Goal: Information Seeking & Learning: Learn about a topic

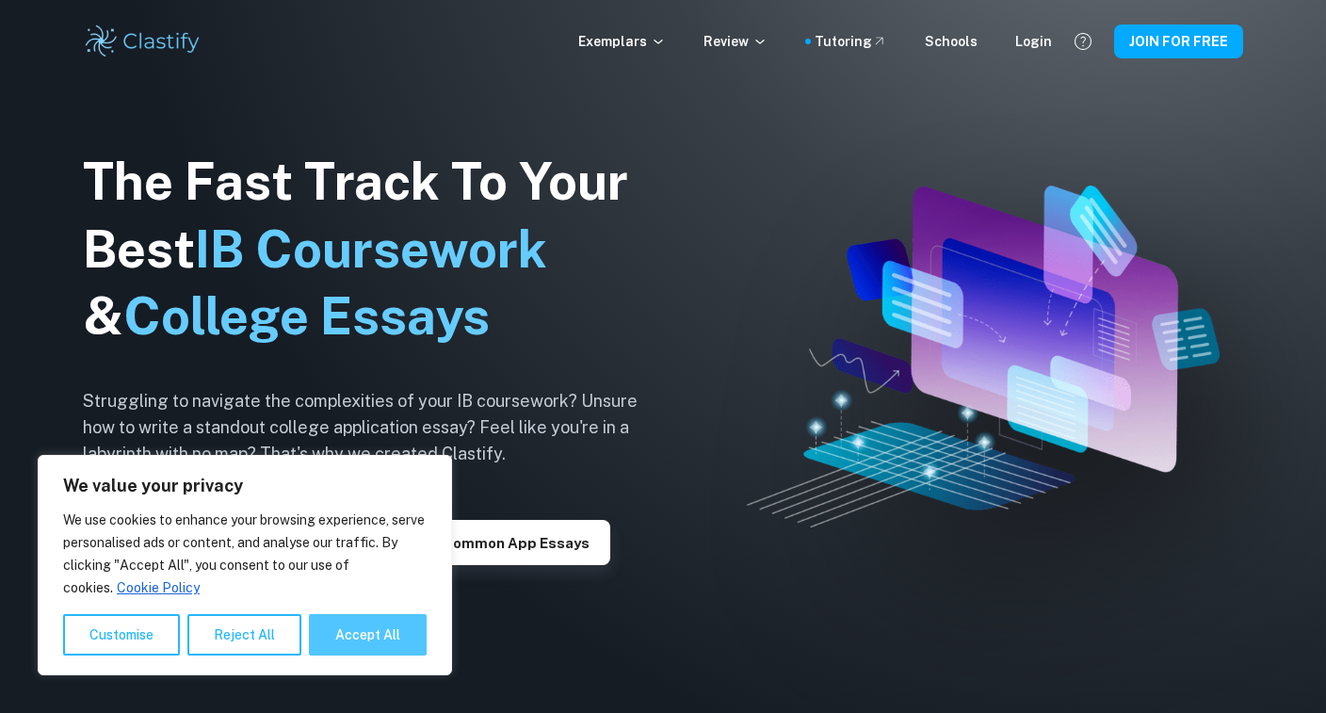
click at [347, 639] on button "Accept All" at bounding box center [368, 634] width 118 height 41
checkbox input "true"
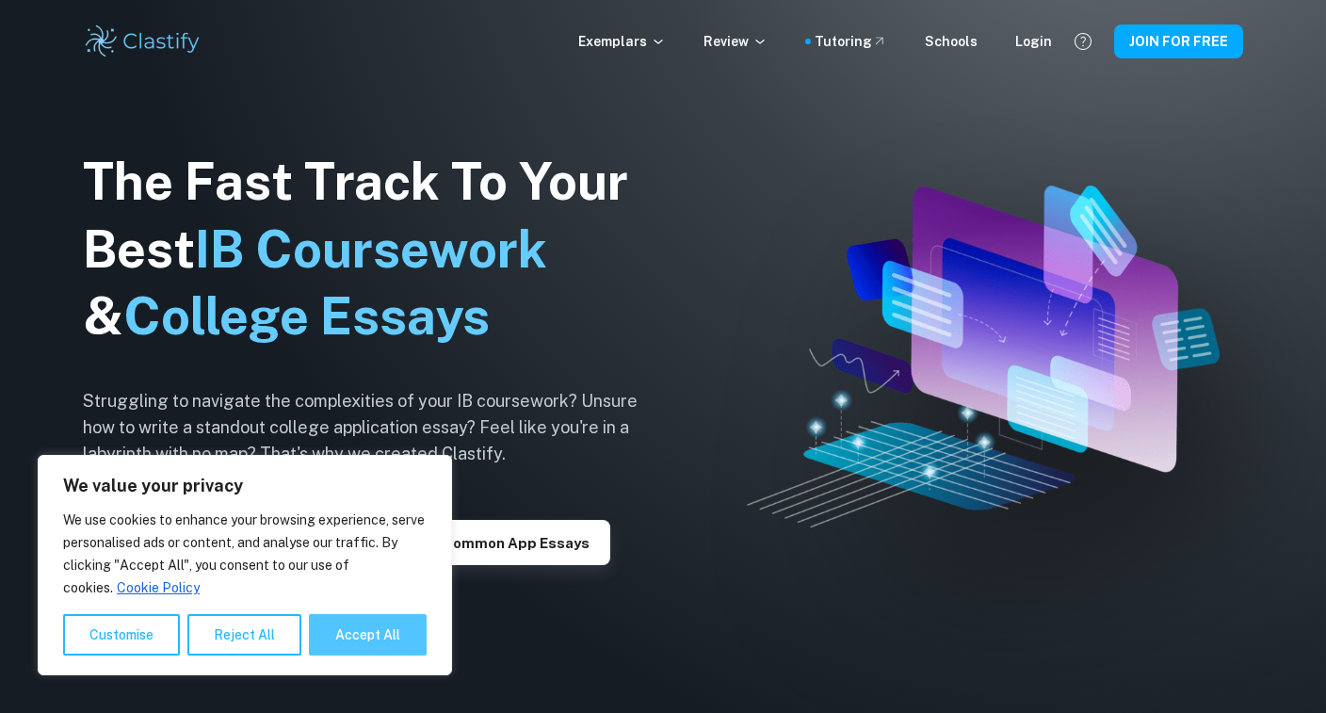
checkbox input "true"
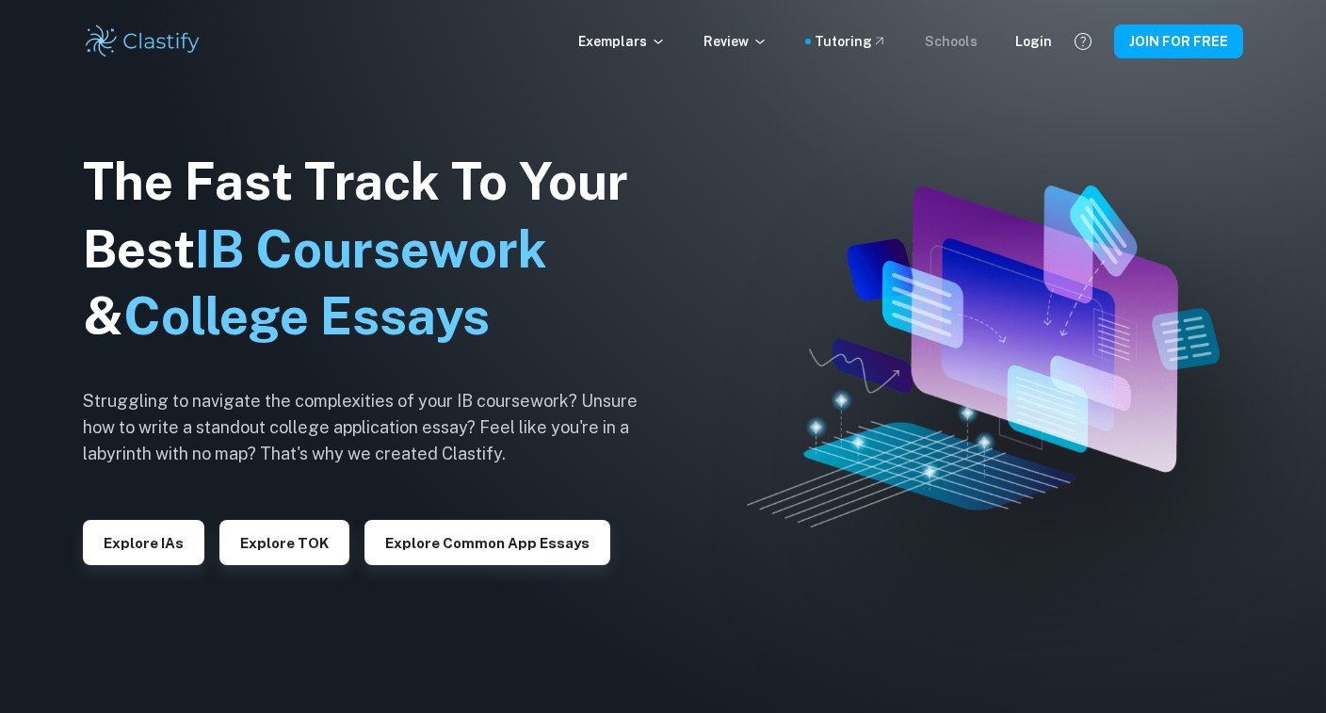
click at [969, 39] on div "Schools" at bounding box center [951, 41] width 53 height 21
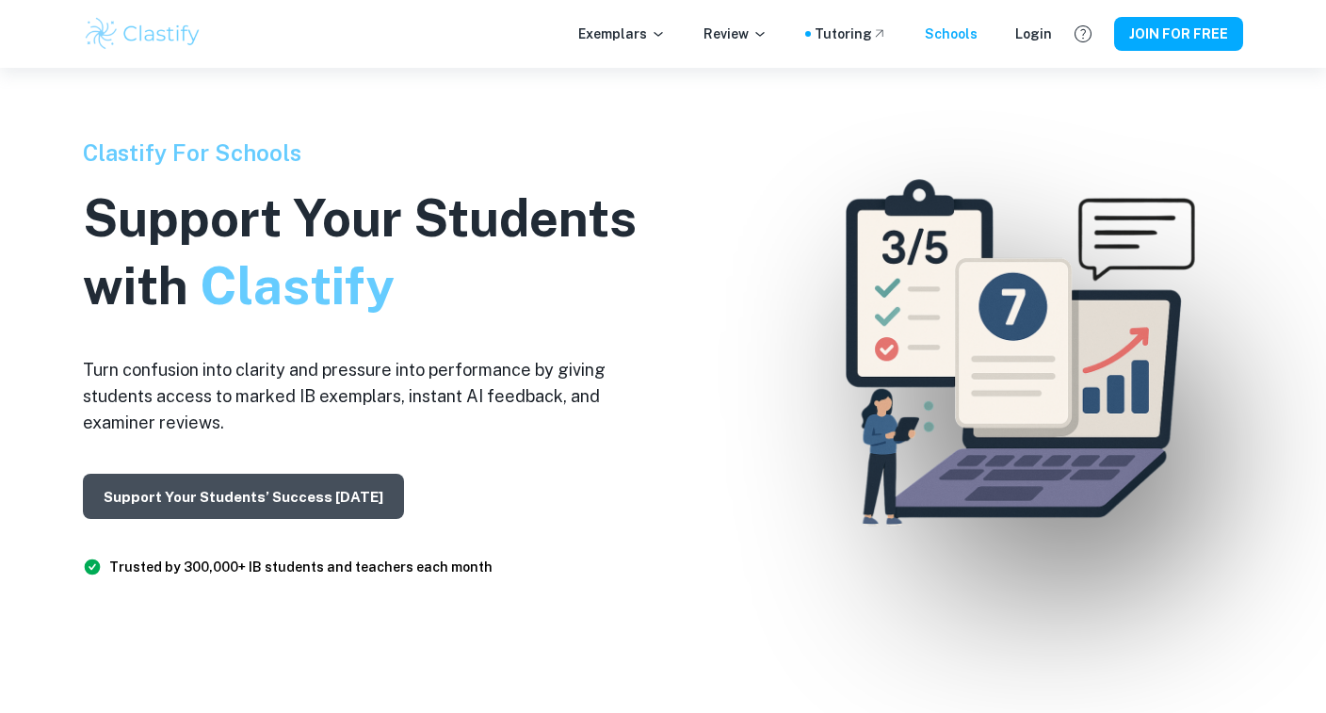
click at [339, 494] on button "Support Your Students’ Success Today" at bounding box center [243, 496] width 321 height 45
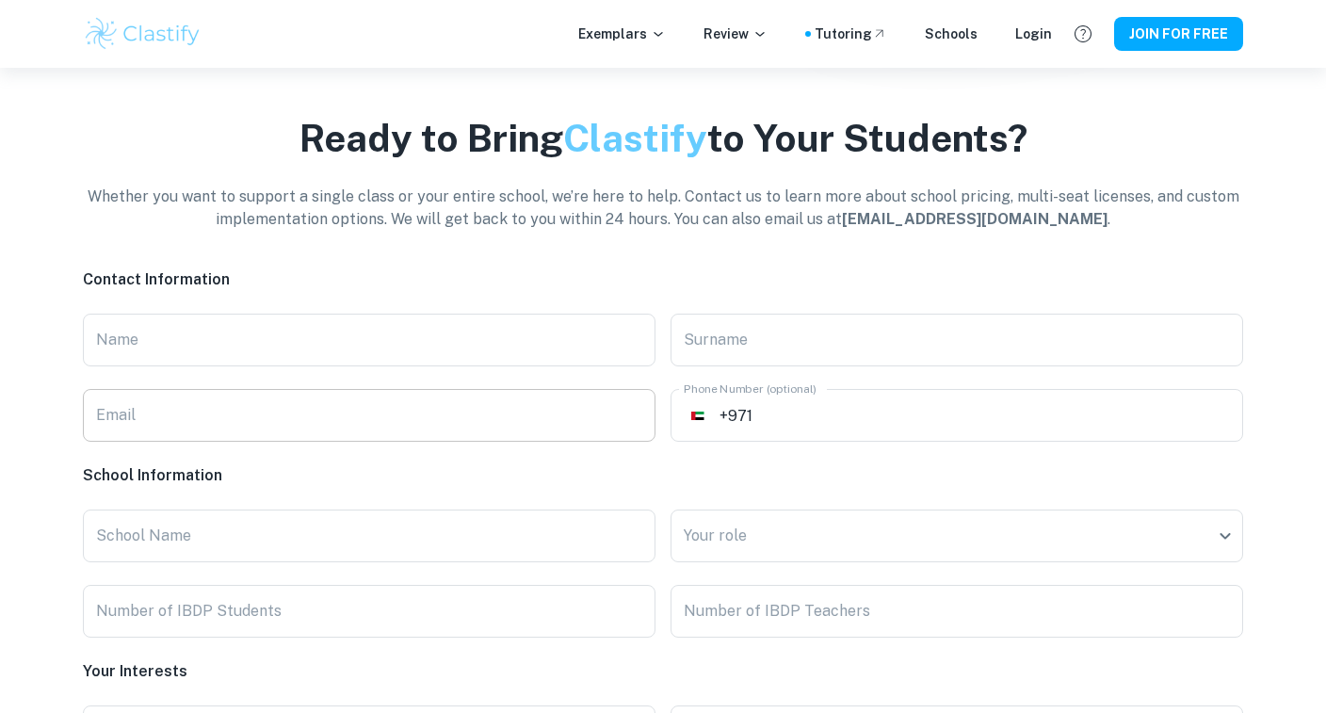
scroll to position [4208, 0]
click at [1185, 26] on button "JOIN FOR FREE" at bounding box center [1178, 34] width 129 height 34
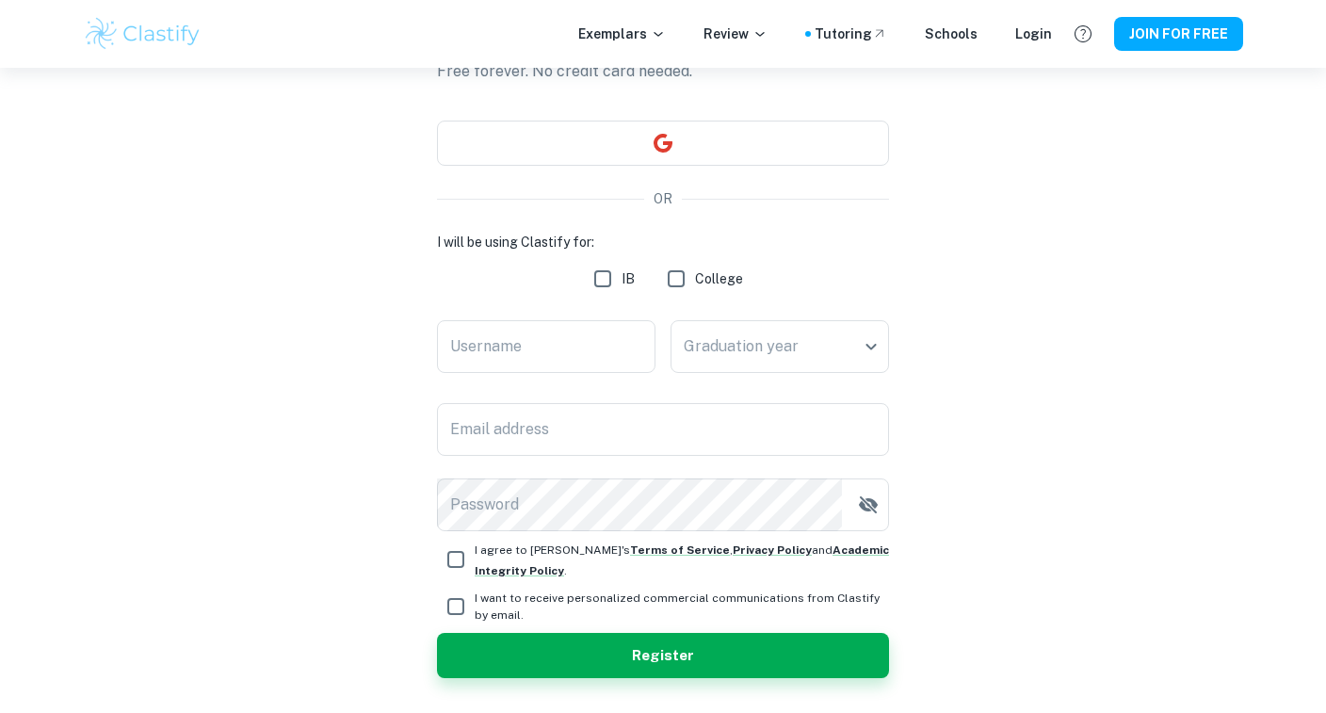
scroll to position [131, 0]
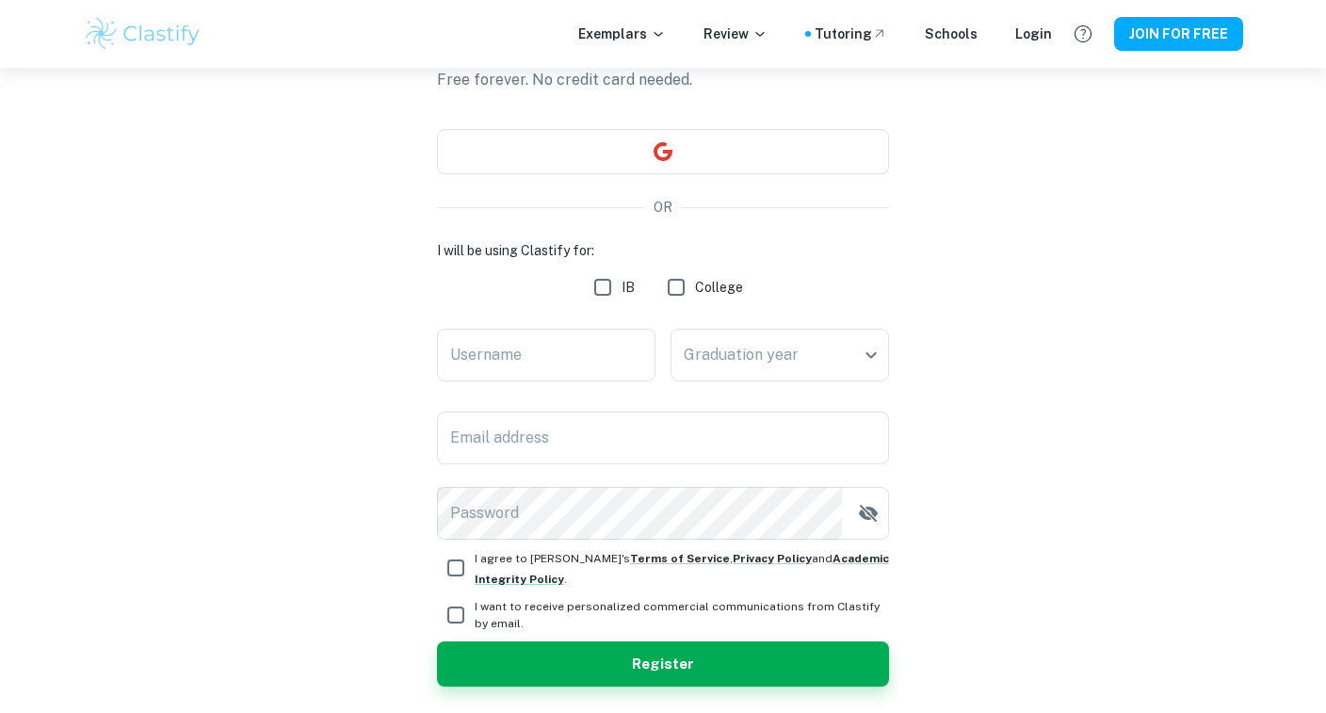
click at [607, 289] on input "IB" at bounding box center [603, 287] width 38 height 38
checkbox input "true"
click at [555, 363] on input "Username" at bounding box center [546, 355] width 218 height 53
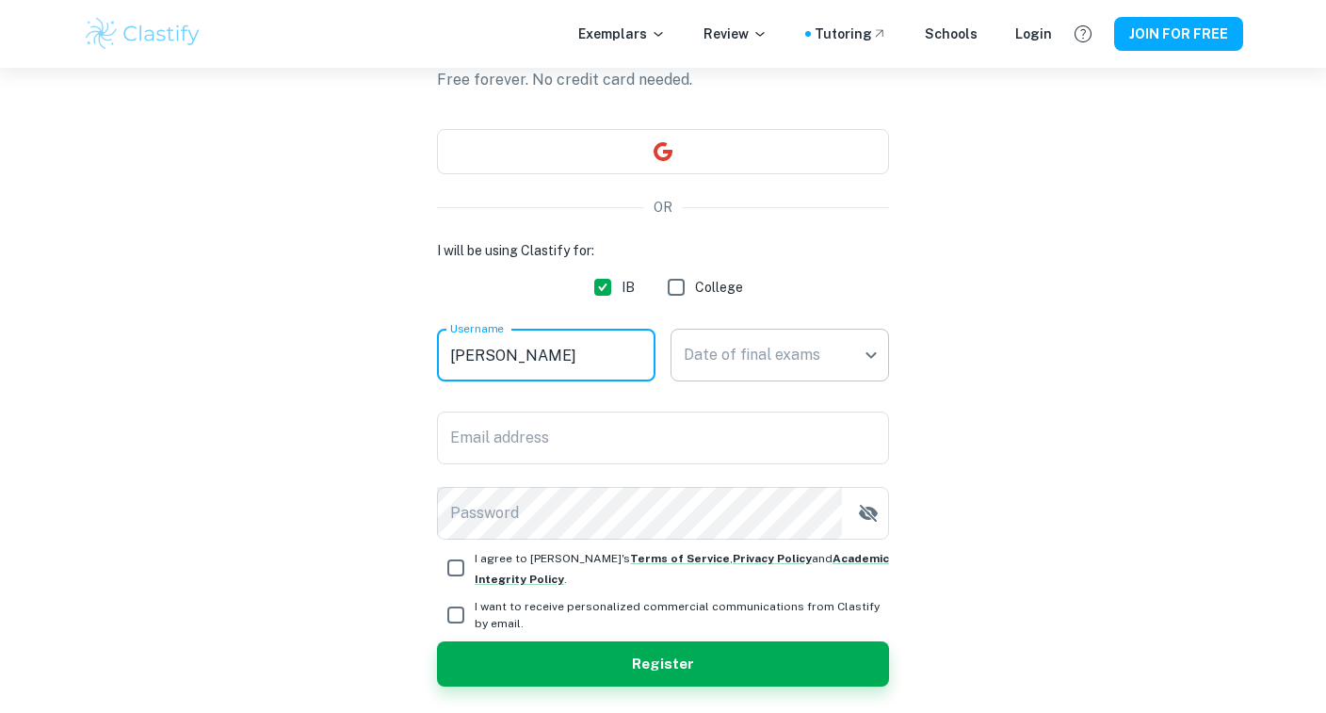
type input "Margarita"
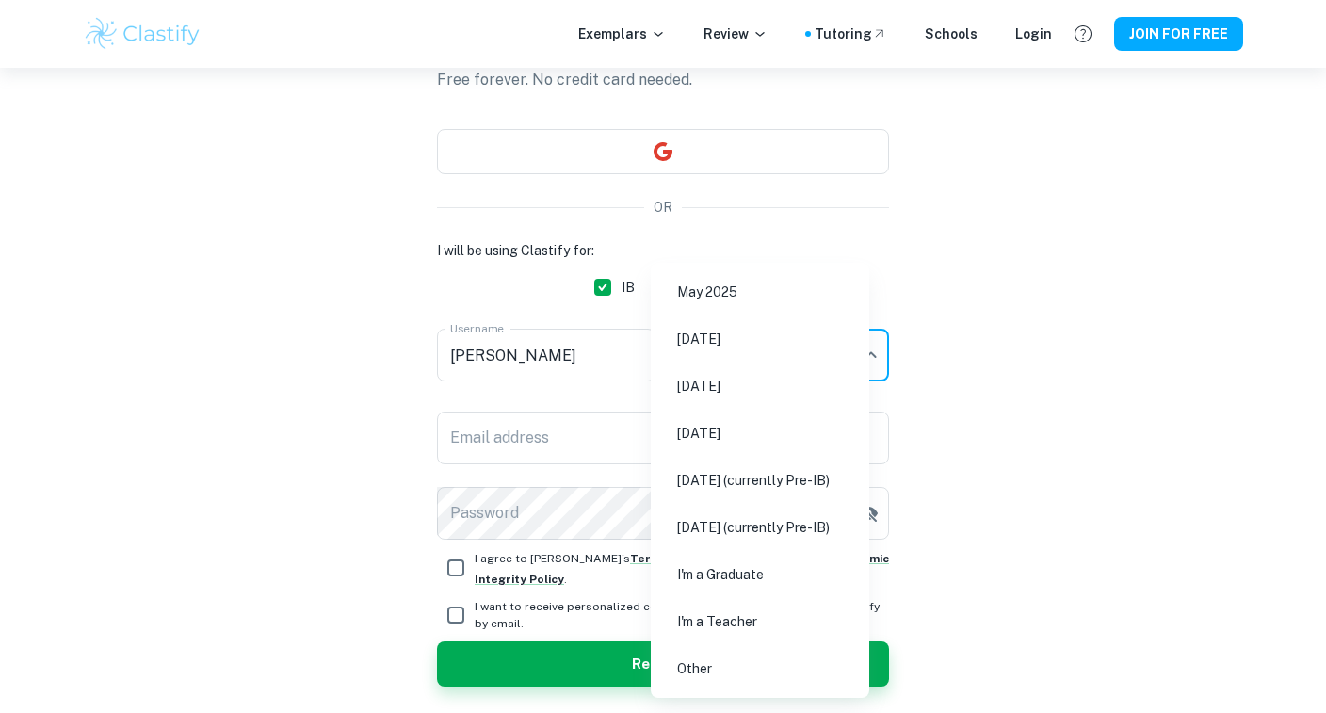
click at [692, 354] on body "We value your privacy We use cookies to enhance your browsing experience, serve…" at bounding box center [663, 293] width 1326 height 713
click at [990, 379] on div at bounding box center [663, 356] width 1326 height 713
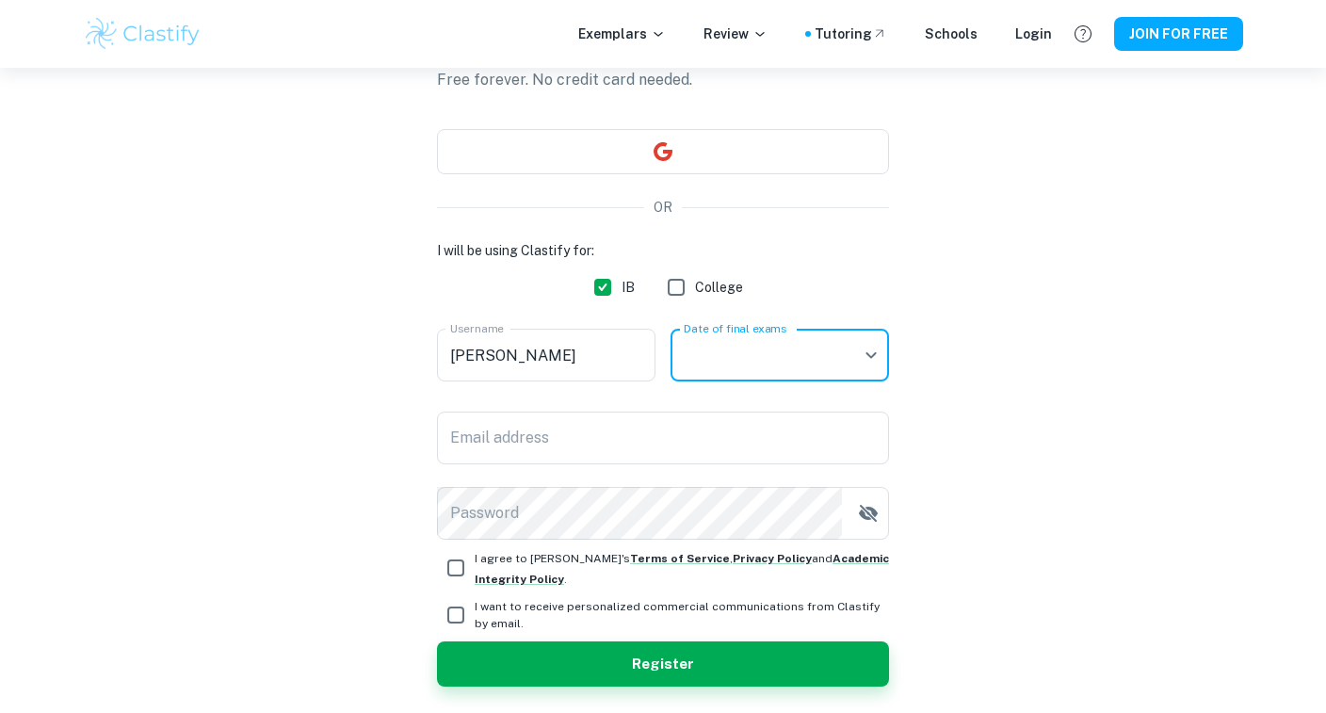
click at [817, 358] on body "We value your privacy We use cookies to enhance your browsing experience, serve…" at bounding box center [663, 293] width 1326 height 713
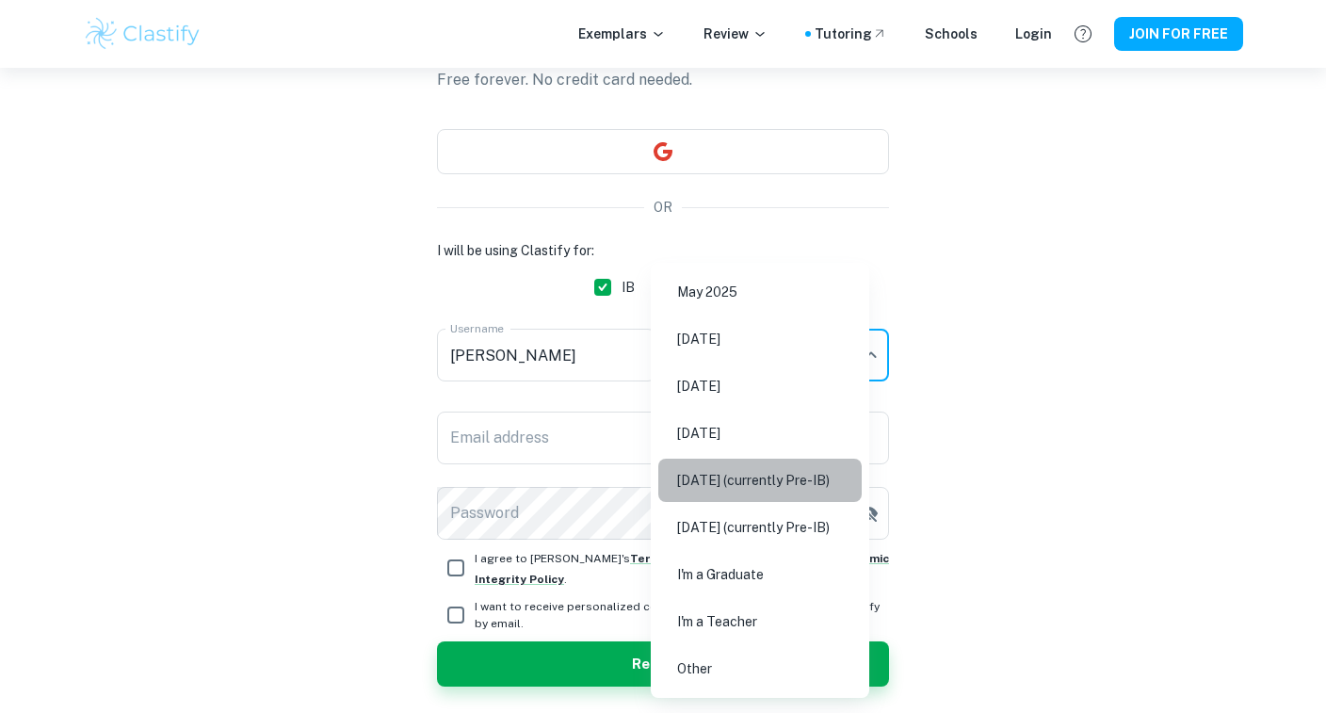
click at [769, 478] on li "[DATE] (currently Pre-IB)" at bounding box center [759, 480] width 203 height 43
type input "M27"
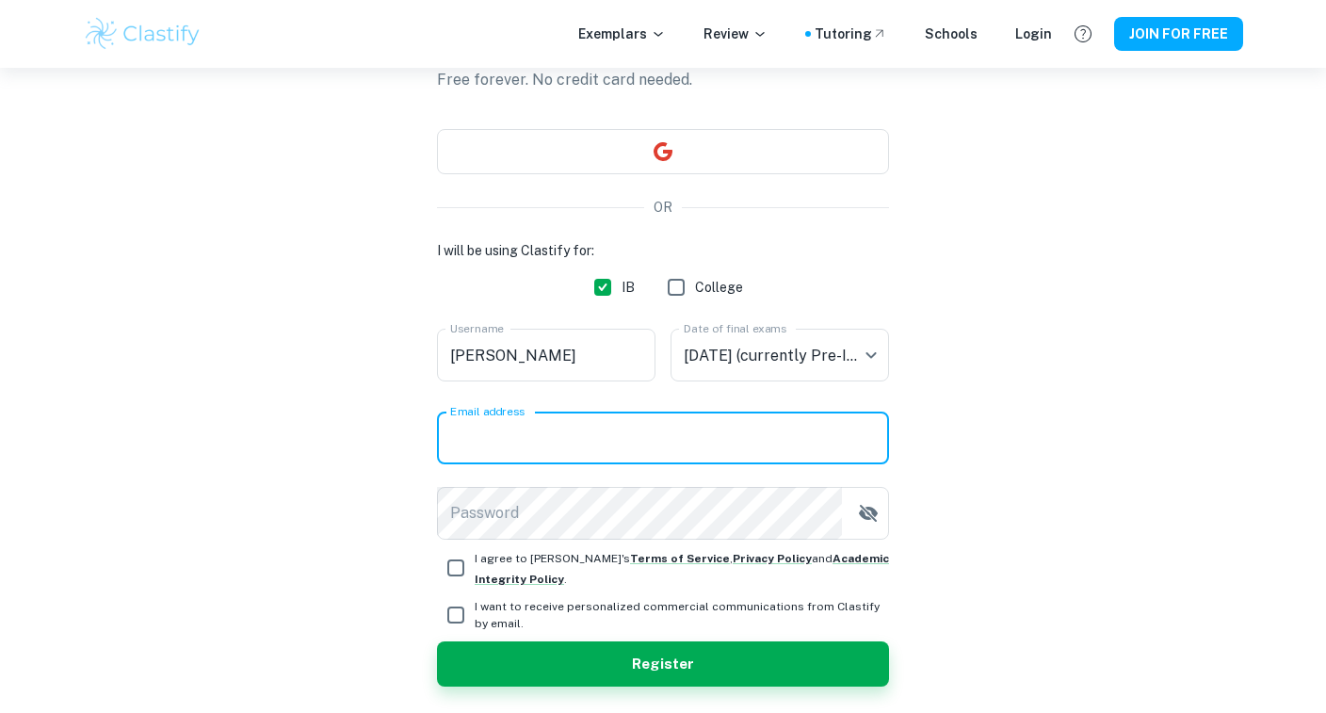
click at [598, 449] on input "Email address" at bounding box center [663, 437] width 452 height 53
type input "m.fedina17@icloud.com"
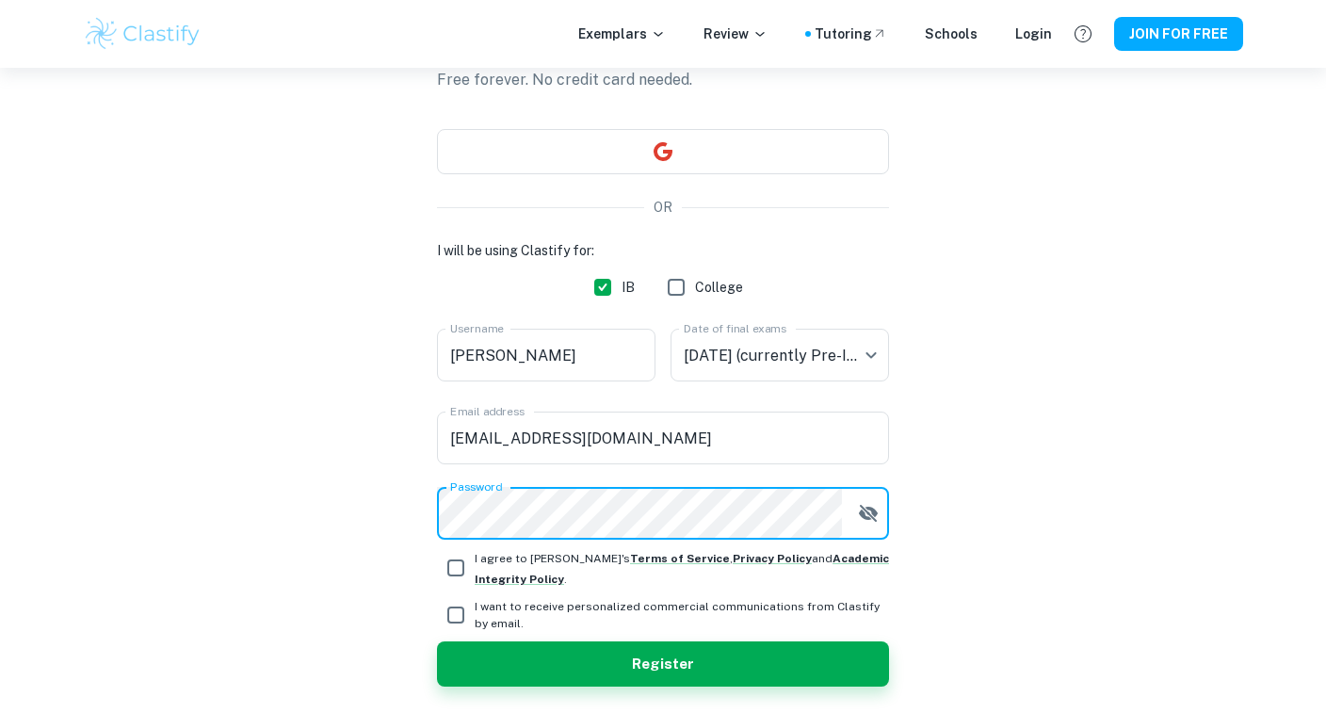
click at [447, 571] on input "I agree to Clastify's Terms of Service , Privacy Policy and Academic Integrity …" at bounding box center [456, 568] width 38 height 38
checkbox input "true"
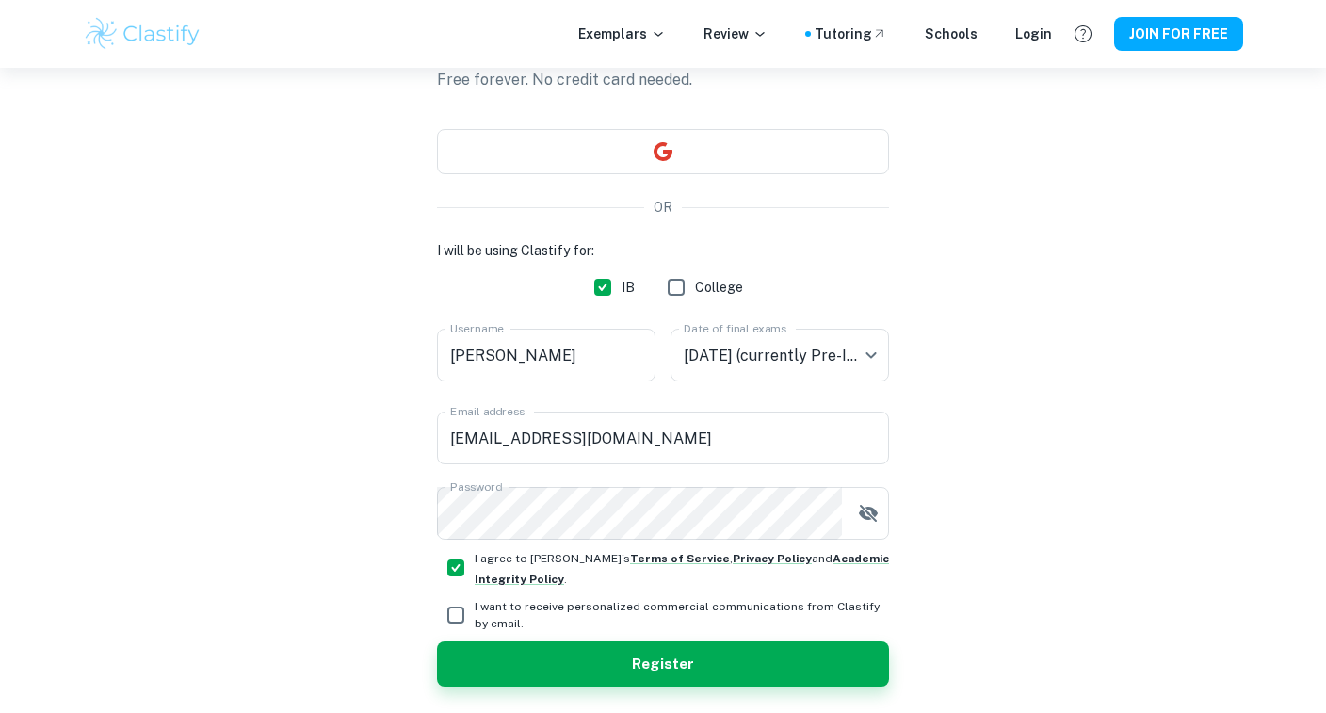
click at [455, 620] on input "I want to receive personalized commercial communications from Clastify by email." at bounding box center [456, 615] width 38 height 38
checkbox input "true"
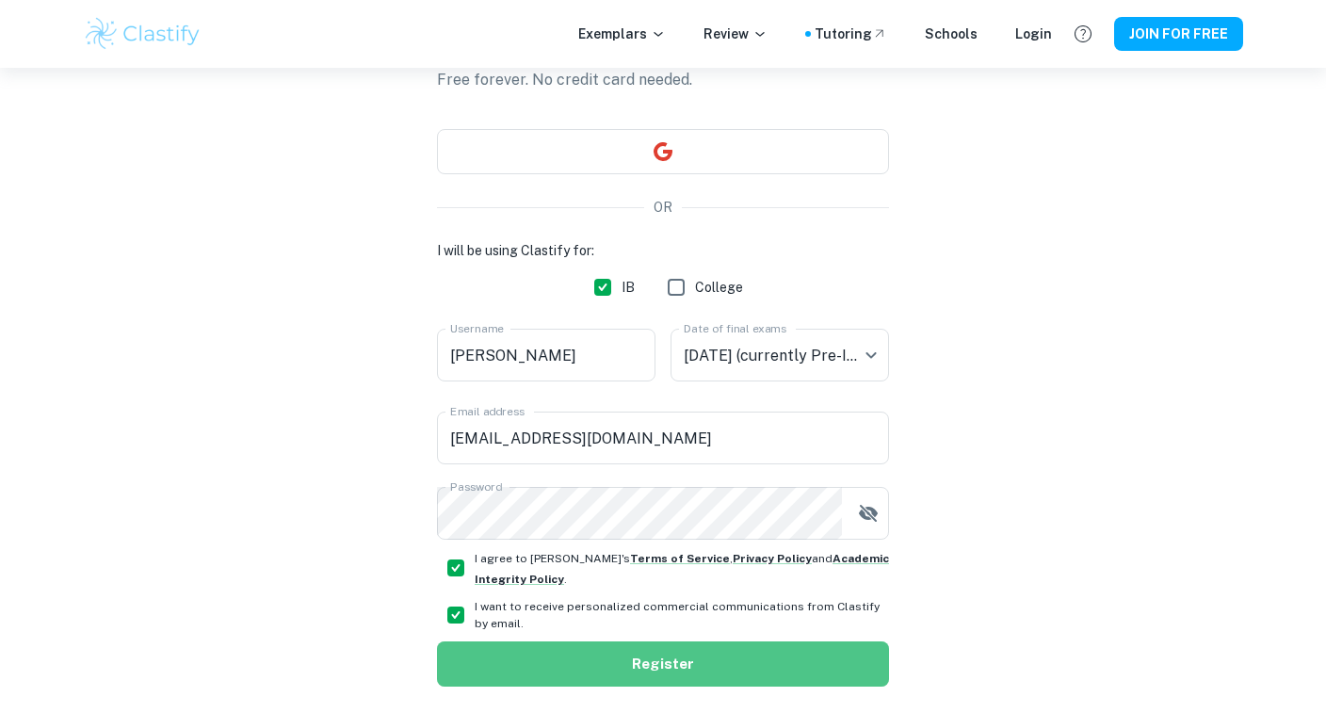
click at [514, 643] on button "Register" at bounding box center [663, 663] width 452 height 45
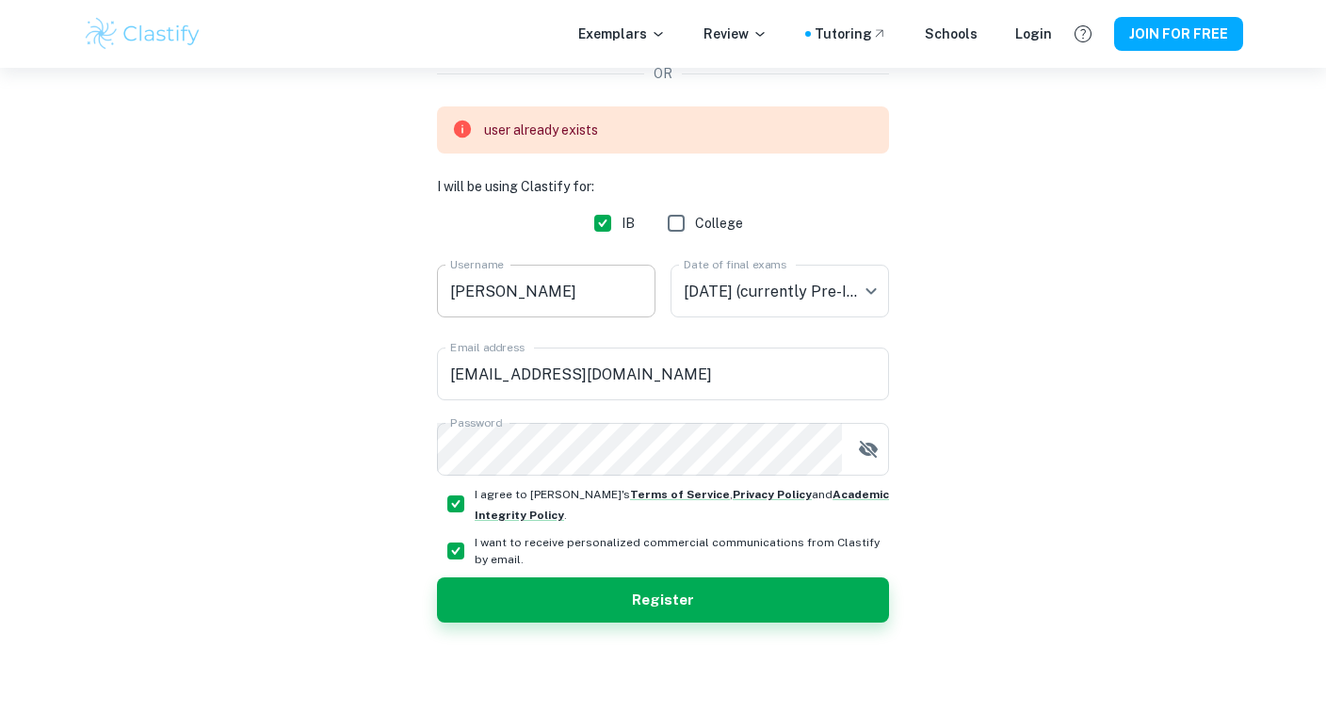
scroll to position [265, 0]
click at [624, 613] on button "Register" at bounding box center [663, 599] width 452 height 45
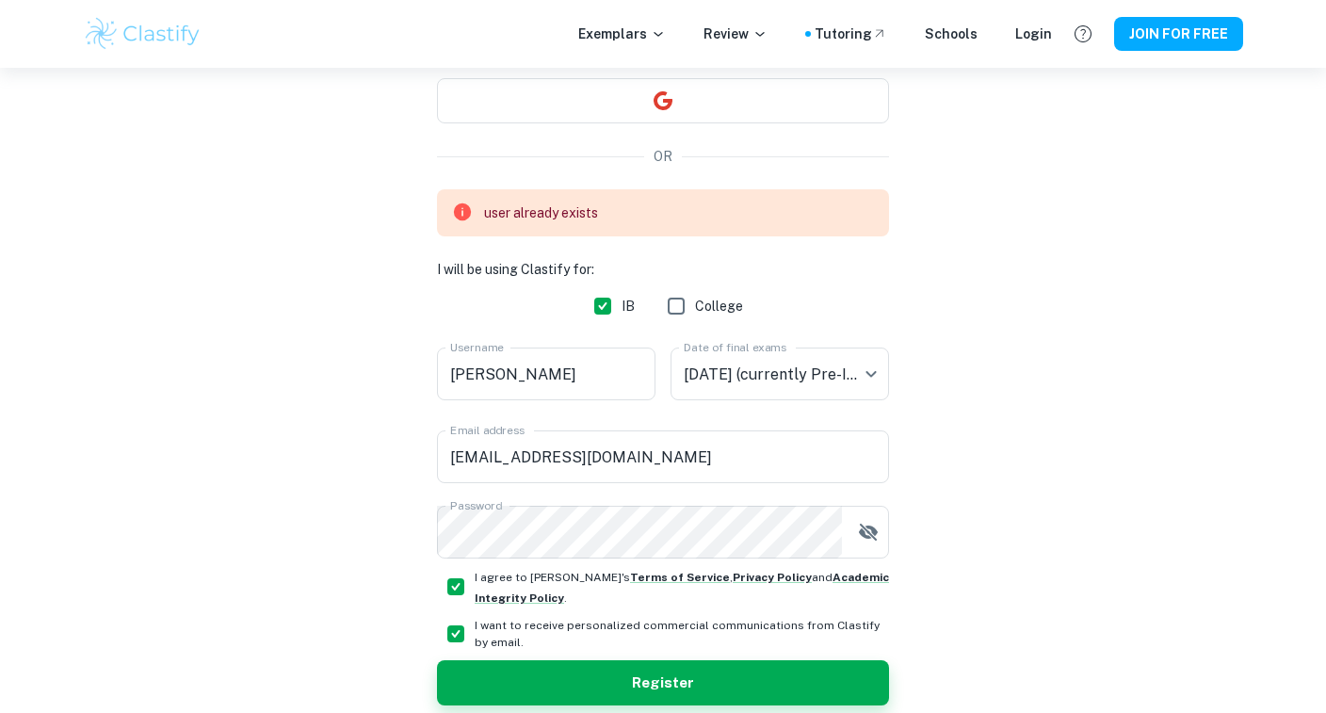
scroll to position [181, 0]
click at [638, 456] on input "m.fedina17@icloud.com" at bounding box center [663, 457] width 452 height 53
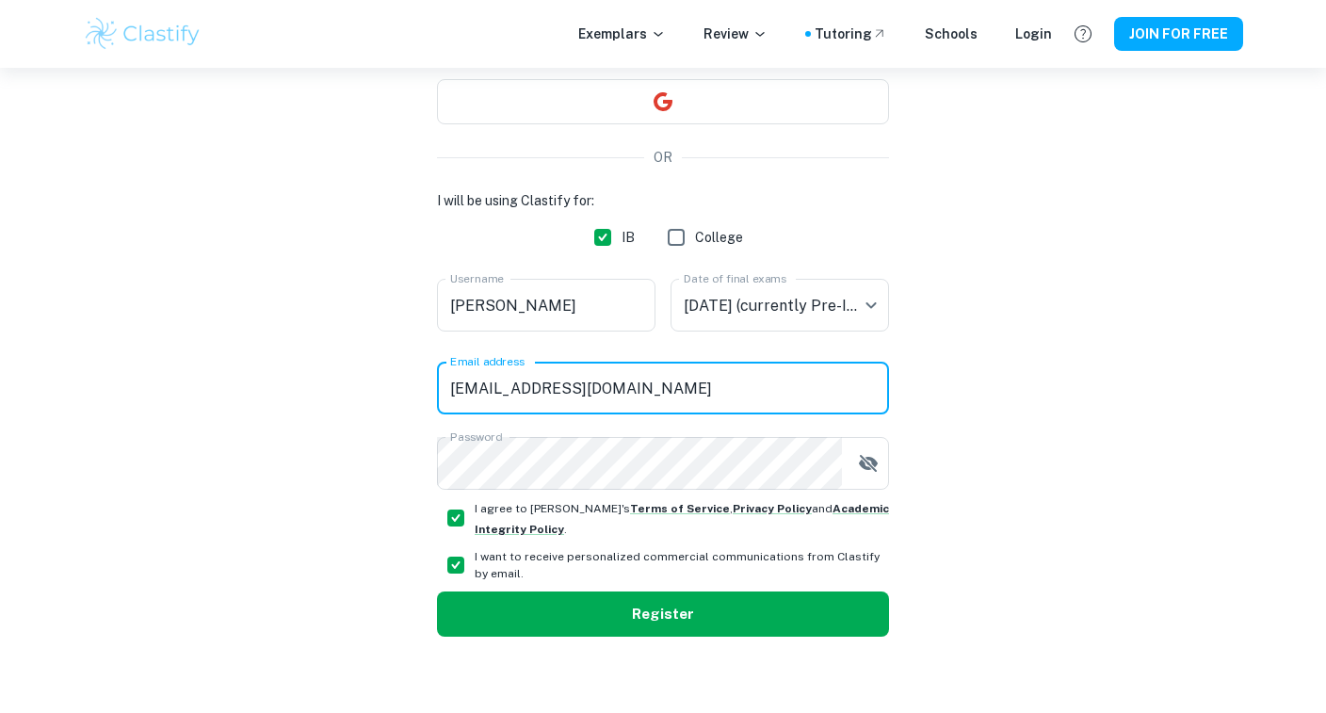
type input "mafedina17@gmail.com"
click at [612, 624] on button "Register" at bounding box center [663, 613] width 452 height 45
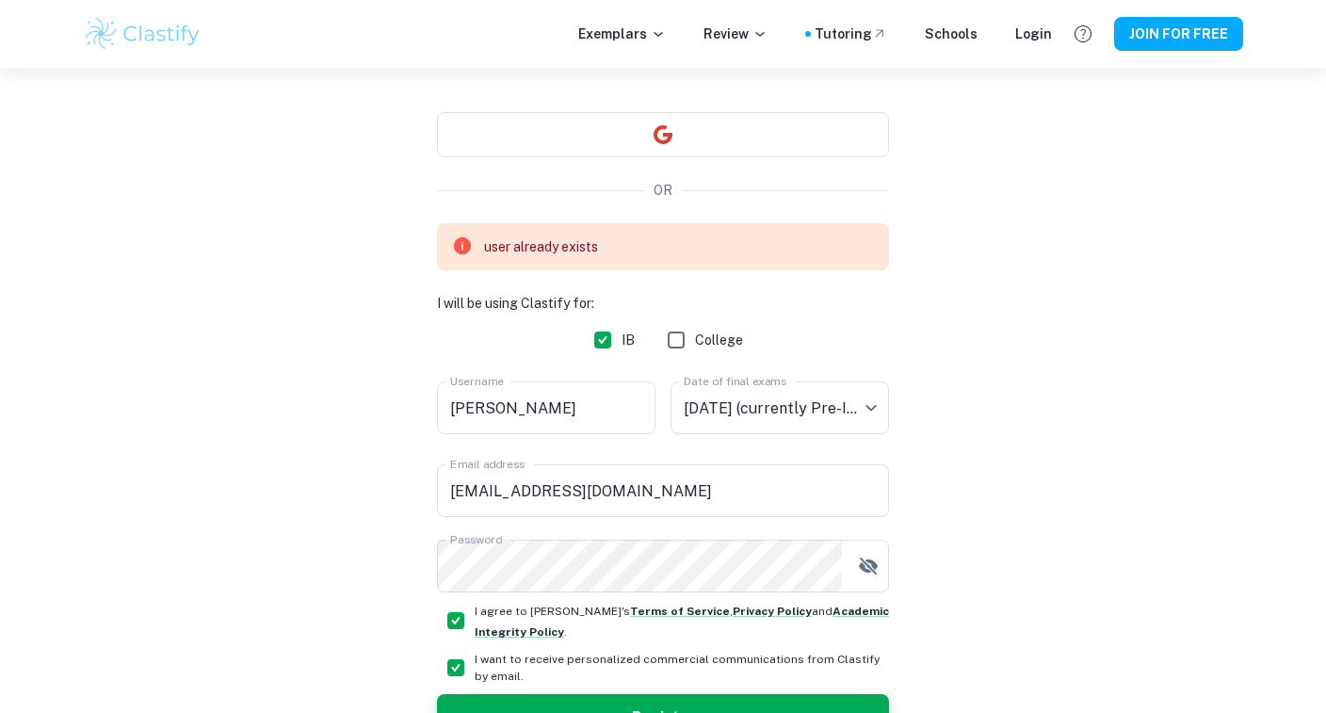
scroll to position [193, 0]
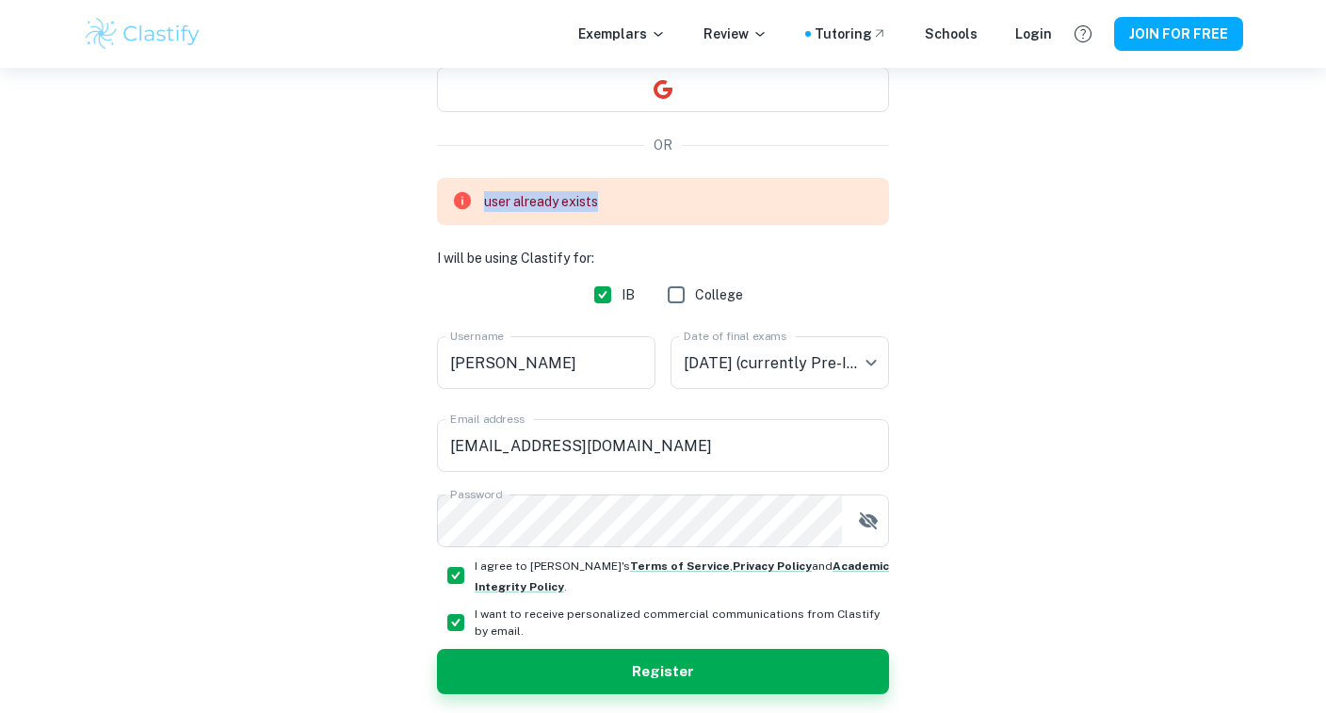
drag, startPoint x: 477, startPoint y: 201, endPoint x: 622, endPoint y: 202, distance: 145.0
click at [624, 203] on div "user already exists" at bounding box center [663, 201] width 452 height 47
copy div "user already exists"
click at [1007, 294] on div "Create a Clastify account Free forever. No credit card needed. OR user already …" at bounding box center [663, 330] width 1160 height 910
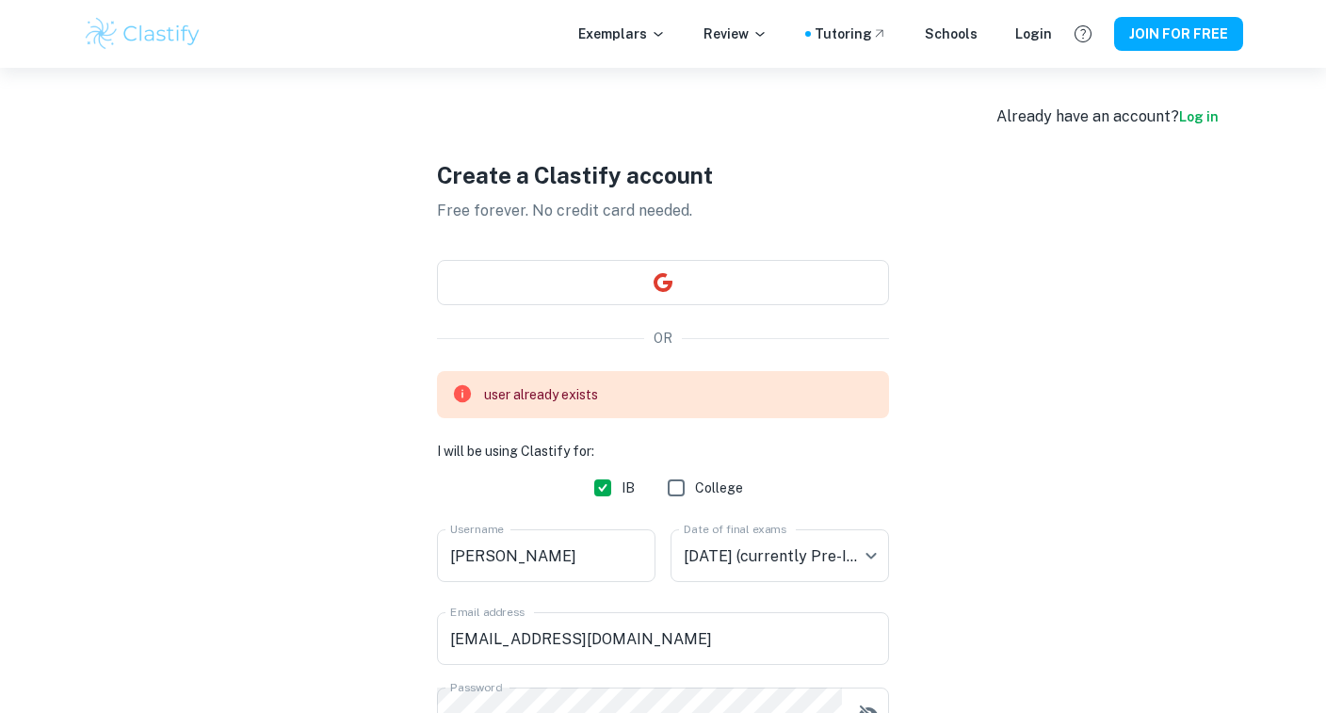
scroll to position [0, 0]
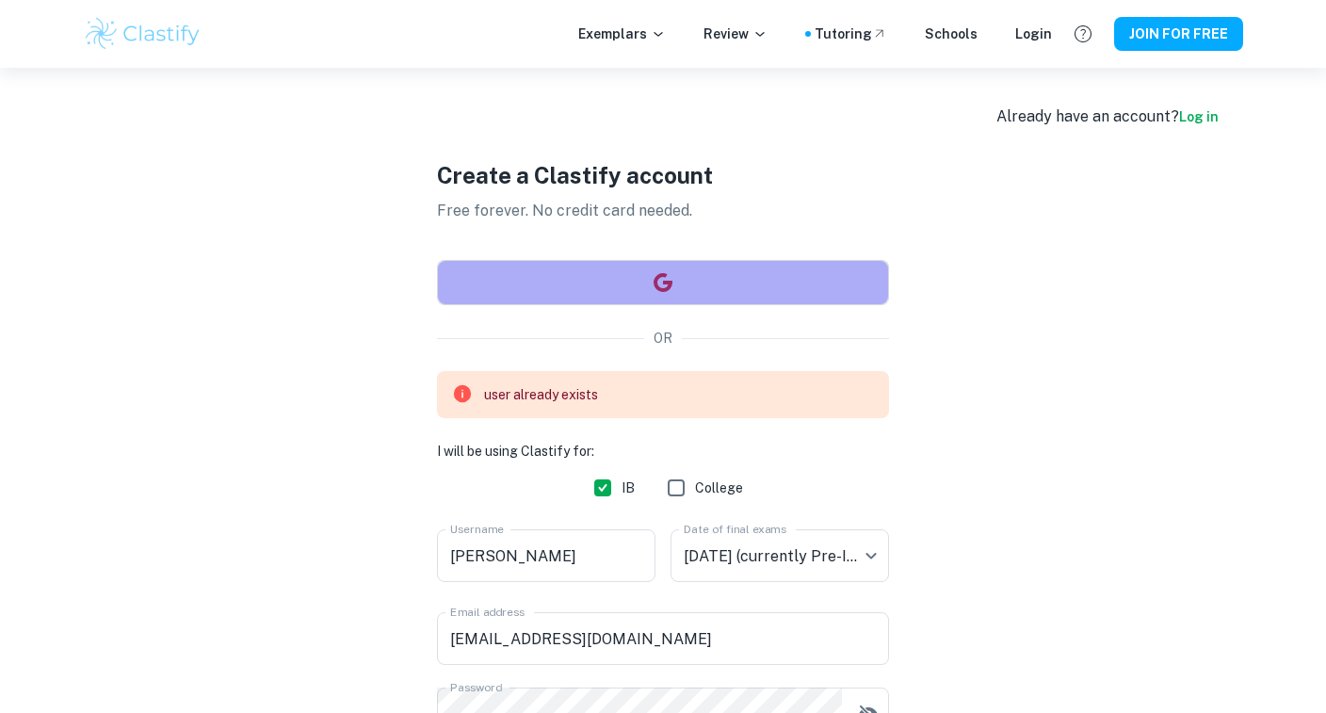
click at [704, 288] on button "button" at bounding box center [663, 282] width 452 height 45
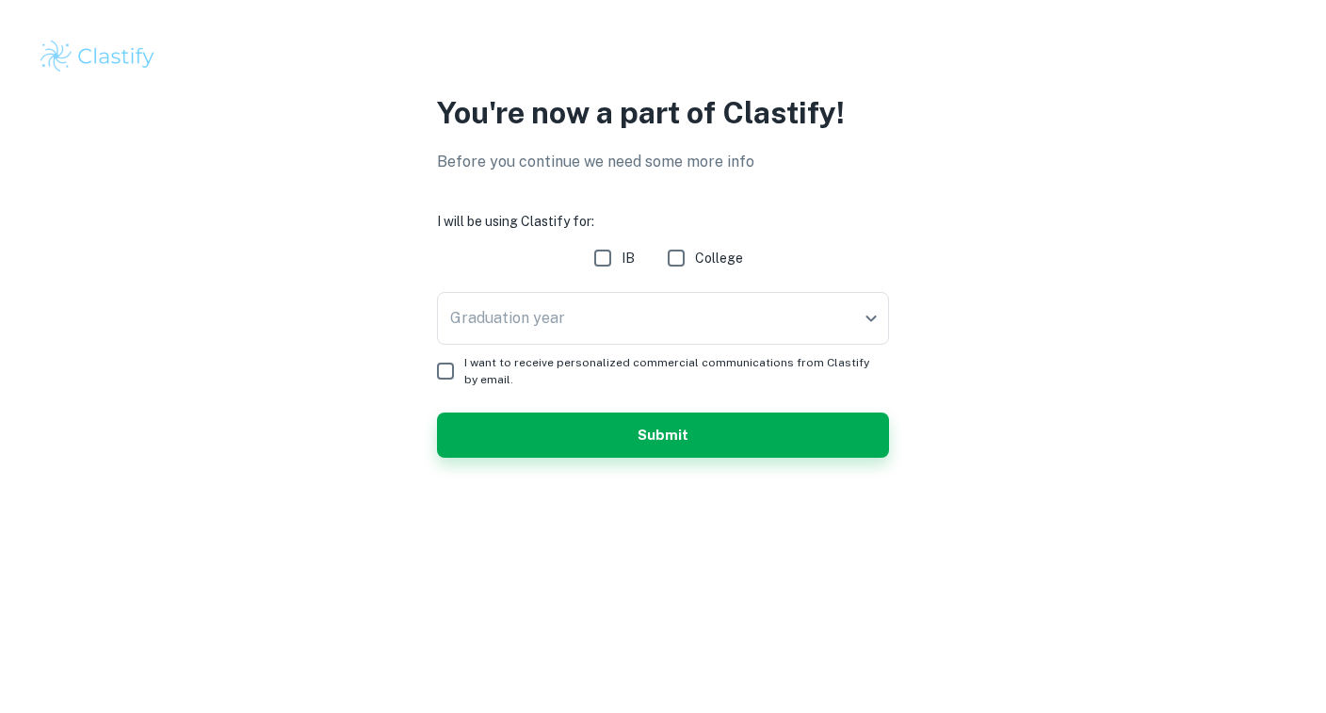
click at [615, 269] on input "IB" at bounding box center [603, 258] width 38 height 38
checkbox input "true"
click at [615, 316] on body "We value your privacy We use cookies to enhance your browsing experience, serve…" at bounding box center [663, 356] width 1326 height 713
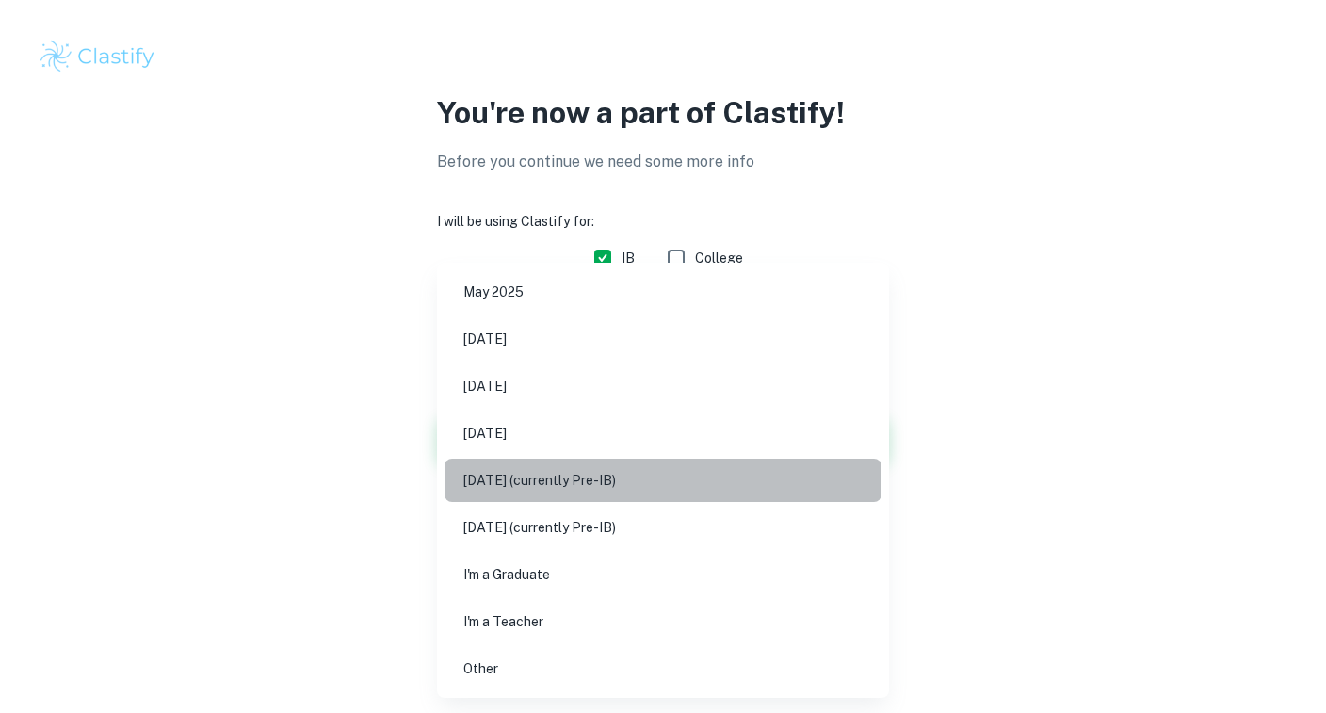
click at [573, 470] on li "[DATE] (currently Pre-IB)" at bounding box center [662, 480] width 437 height 43
type input "M27"
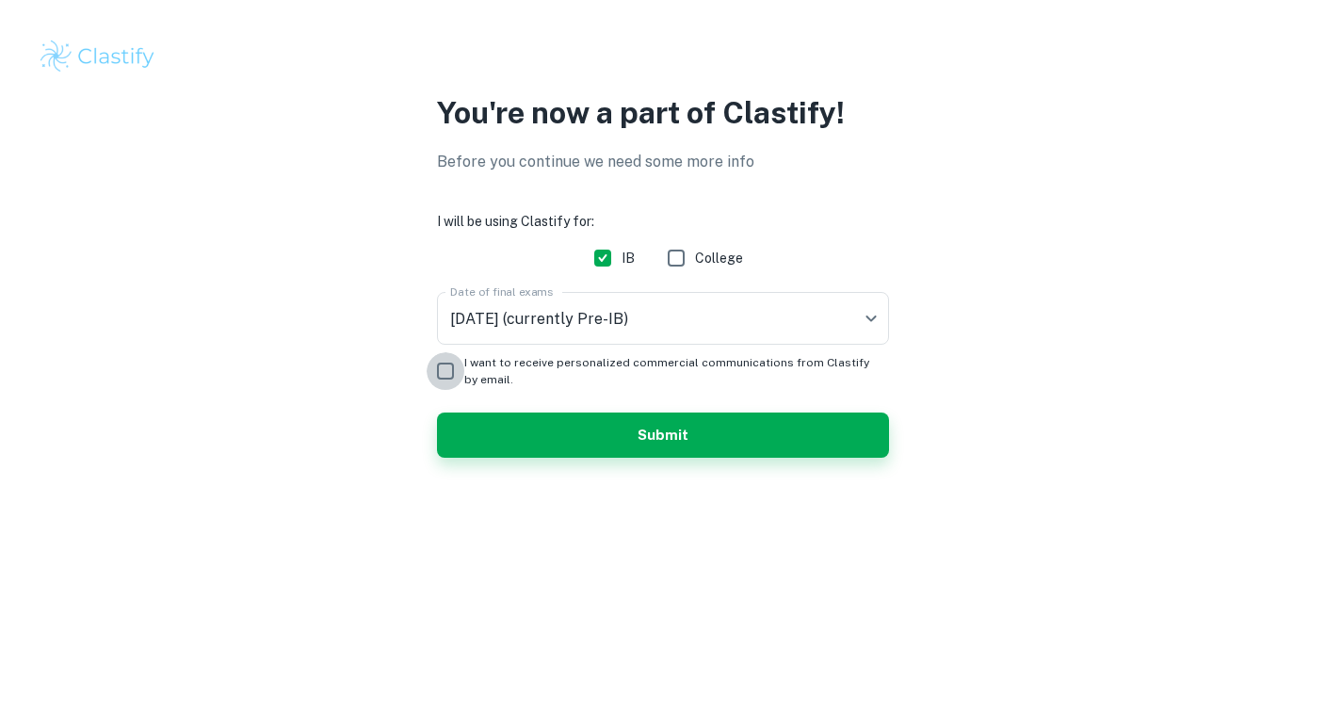
click at [442, 376] on input "I want to receive personalized commercial communications from Clastify by email." at bounding box center [446, 371] width 38 height 38
checkbox input "true"
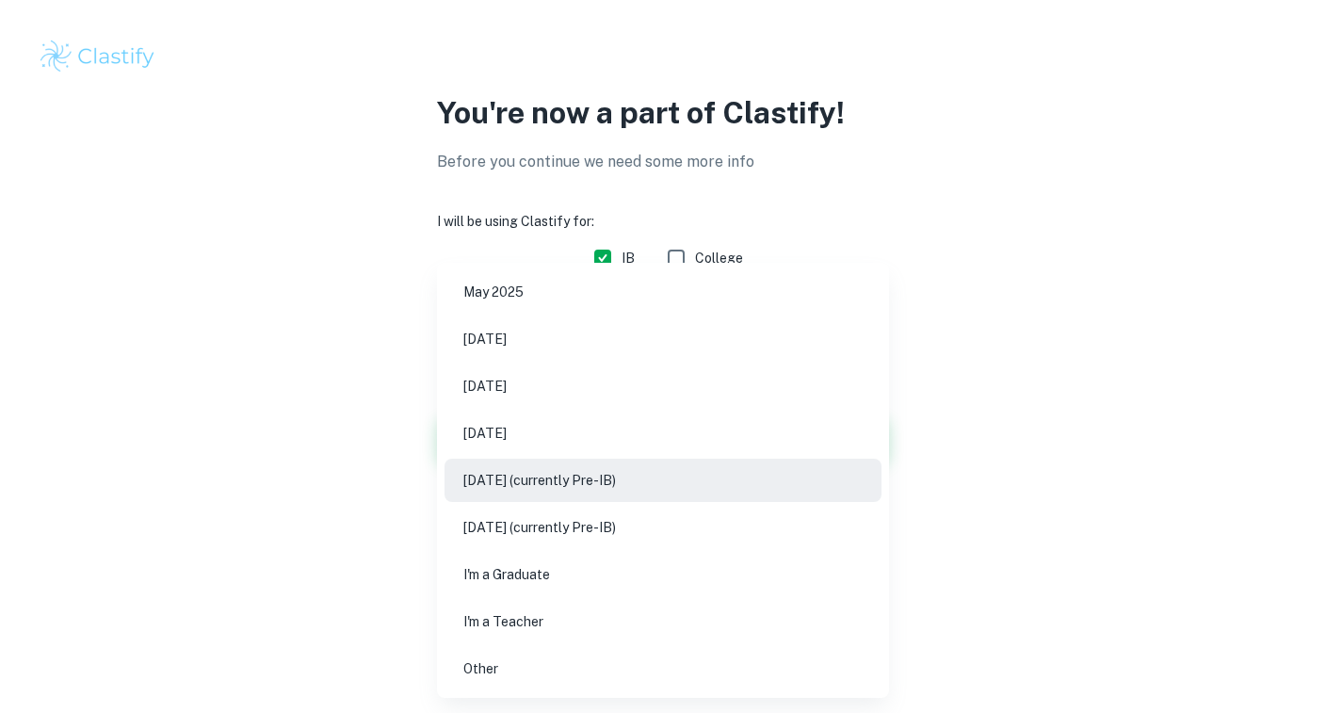
click at [600, 323] on body "We value your privacy We use cookies to enhance your browsing experience, serve…" at bounding box center [663, 356] width 1326 height 713
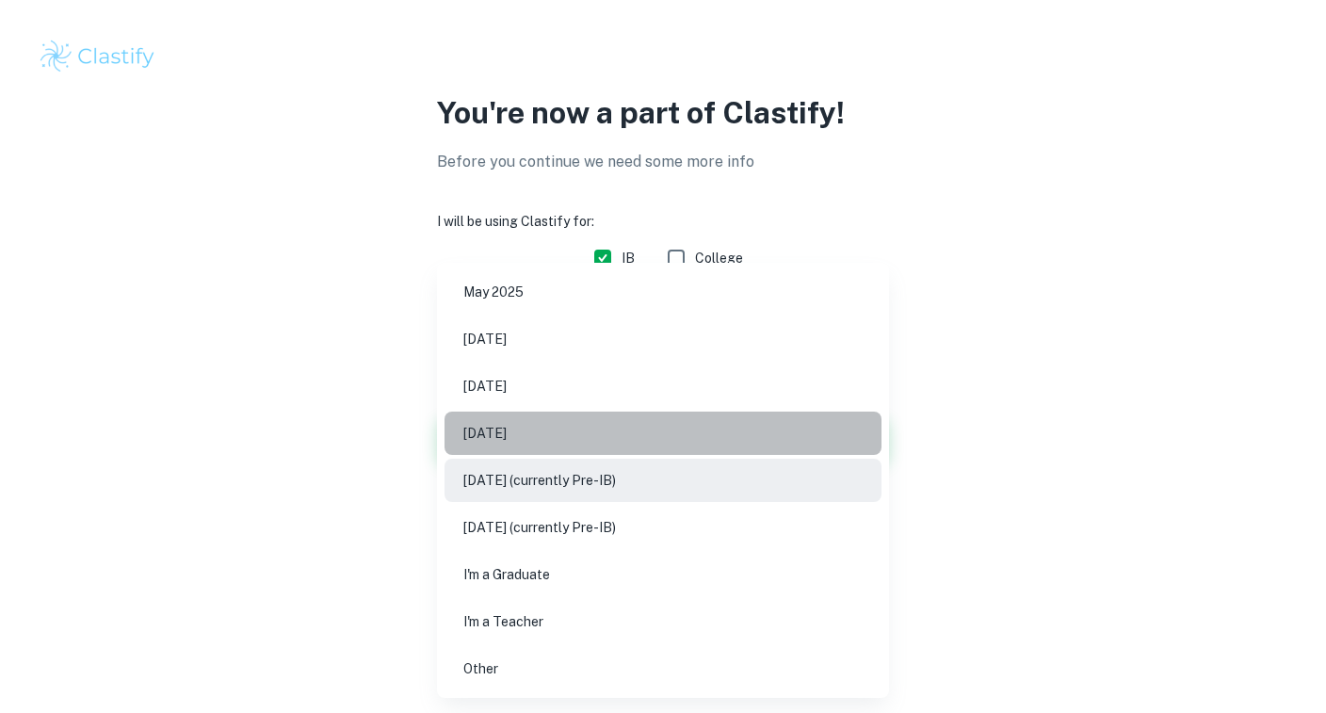
click at [575, 441] on li "[DATE]" at bounding box center [662, 432] width 437 height 43
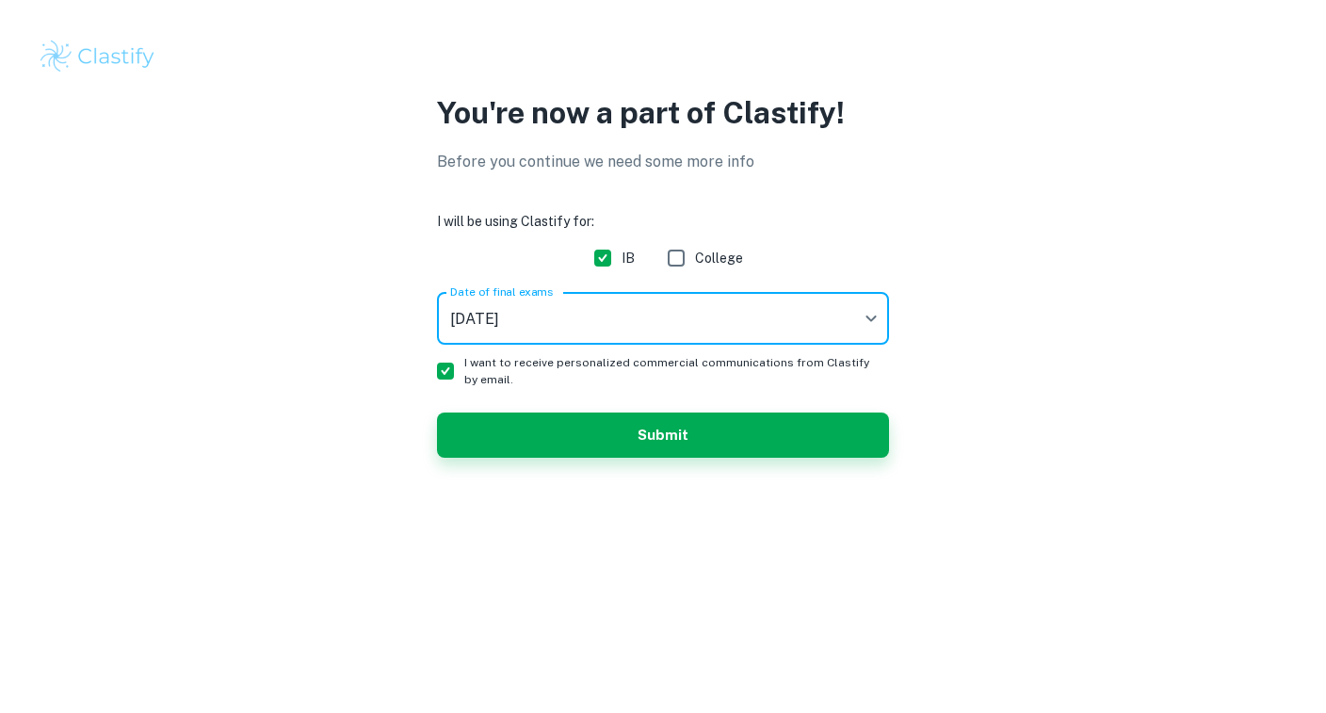
click at [595, 319] on body "We value your privacy We use cookies to enhance your browsing experience, serve…" at bounding box center [663, 356] width 1326 height 713
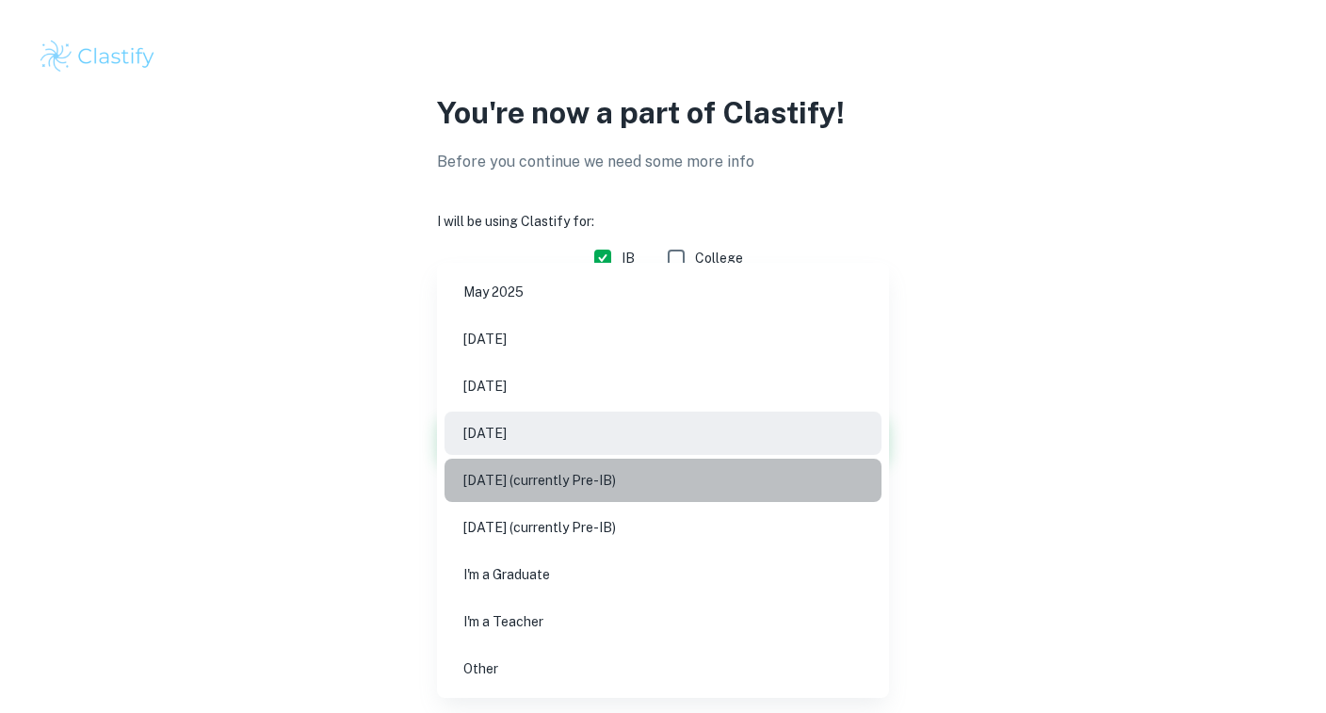
click at [597, 472] on li "[DATE] (currently Pre-IB)" at bounding box center [662, 480] width 437 height 43
type input "M27"
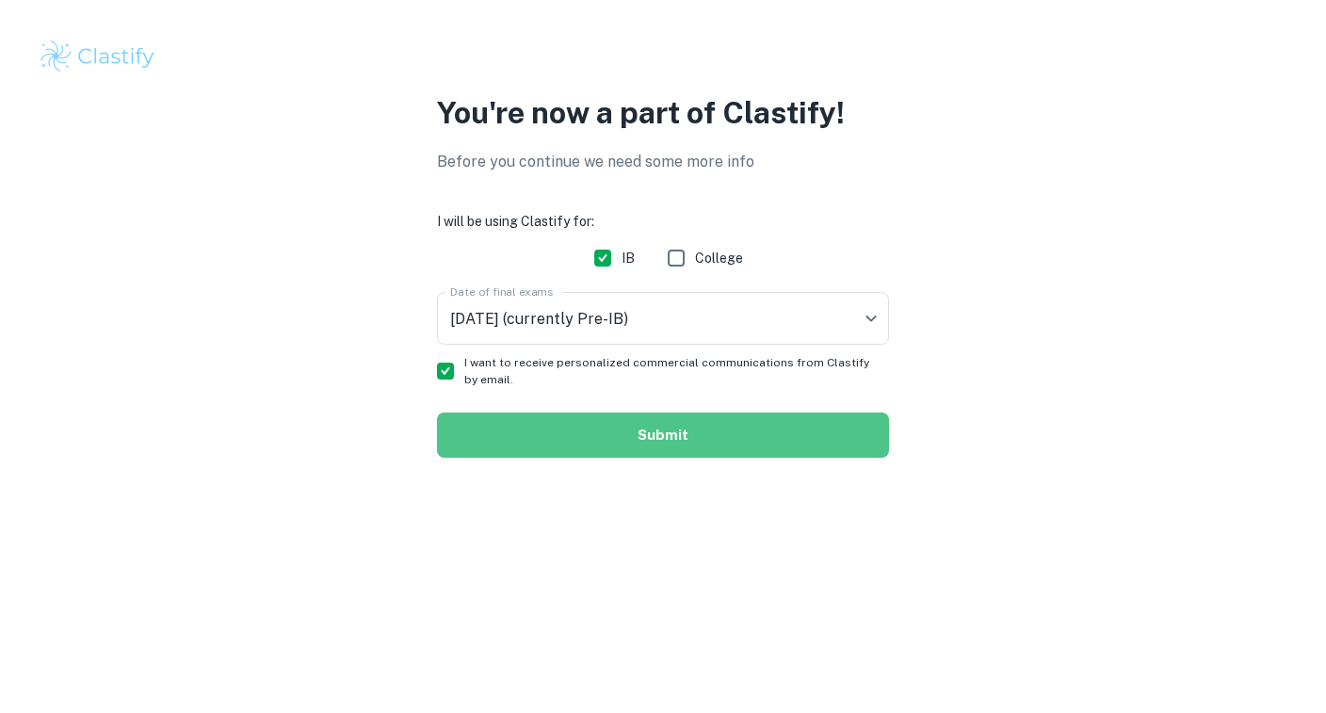
click at [611, 427] on button "Submit" at bounding box center [663, 434] width 452 height 45
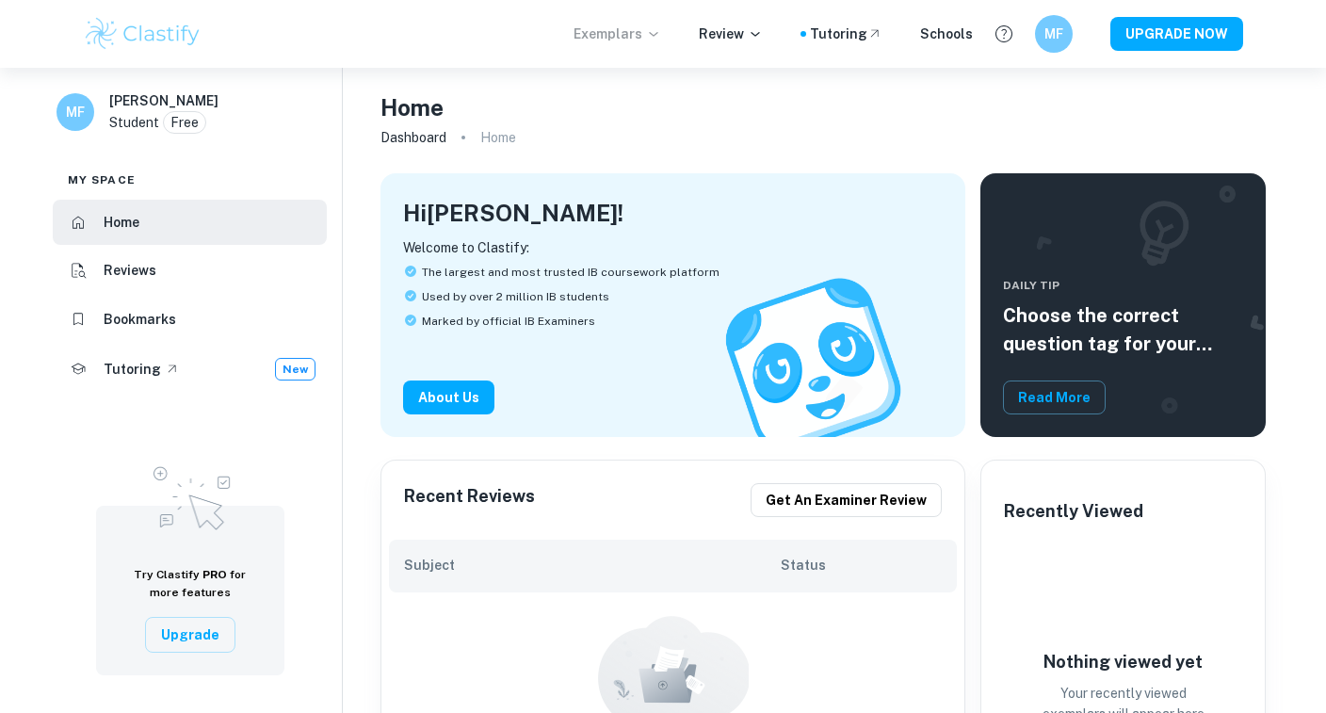
click at [617, 41] on p "Exemplars" at bounding box center [617, 34] width 88 height 21
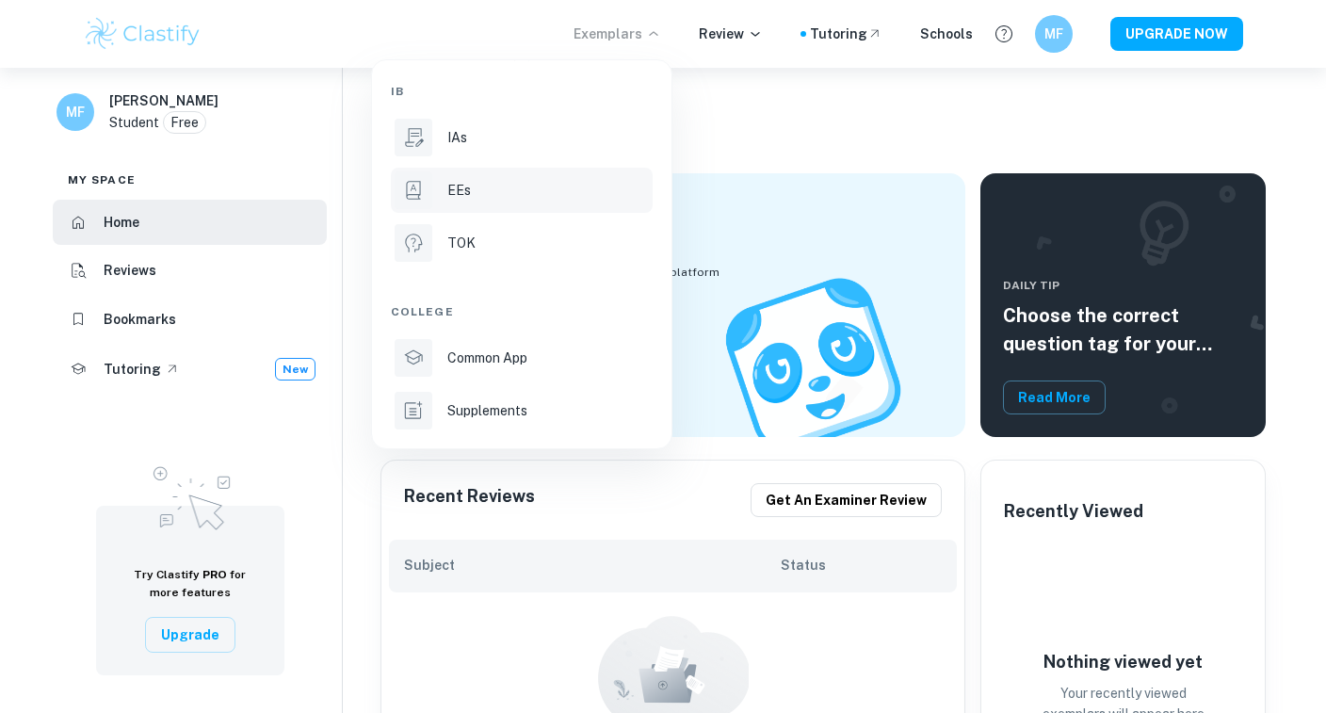
click at [536, 180] on div "EEs" at bounding box center [547, 190] width 201 height 21
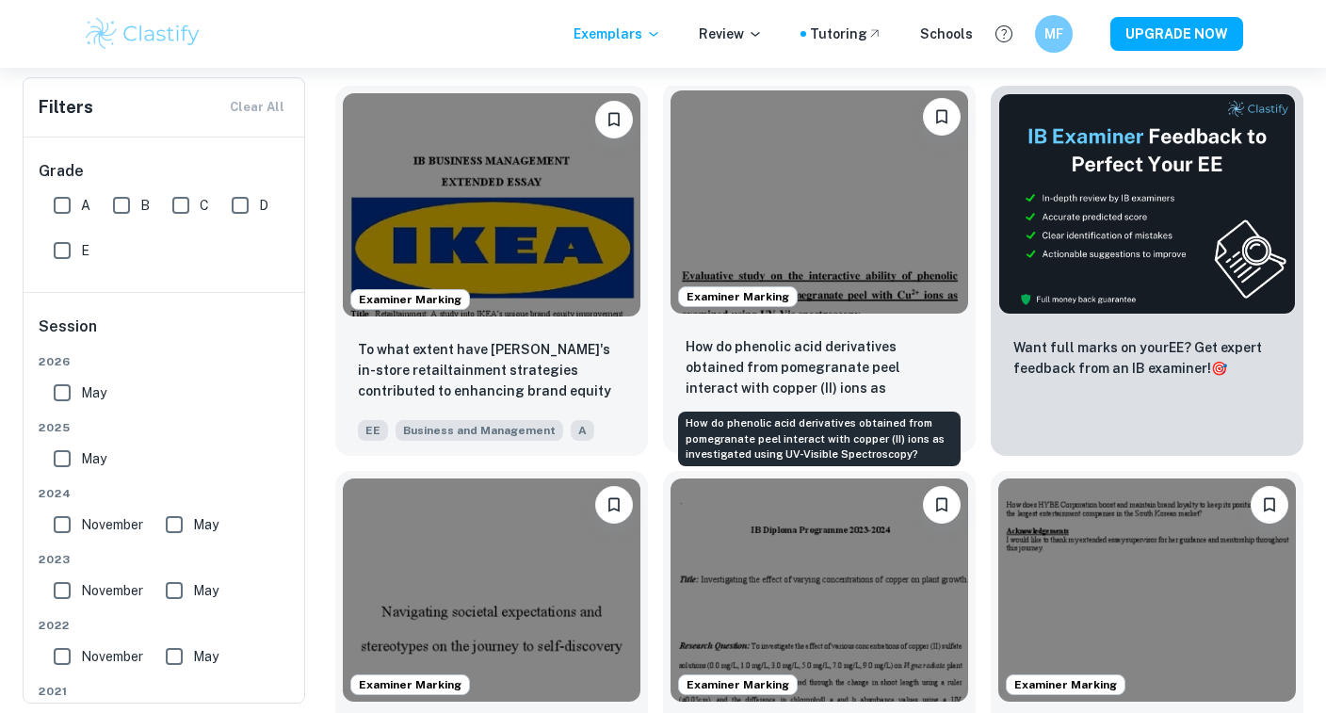
scroll to position [413, 0]
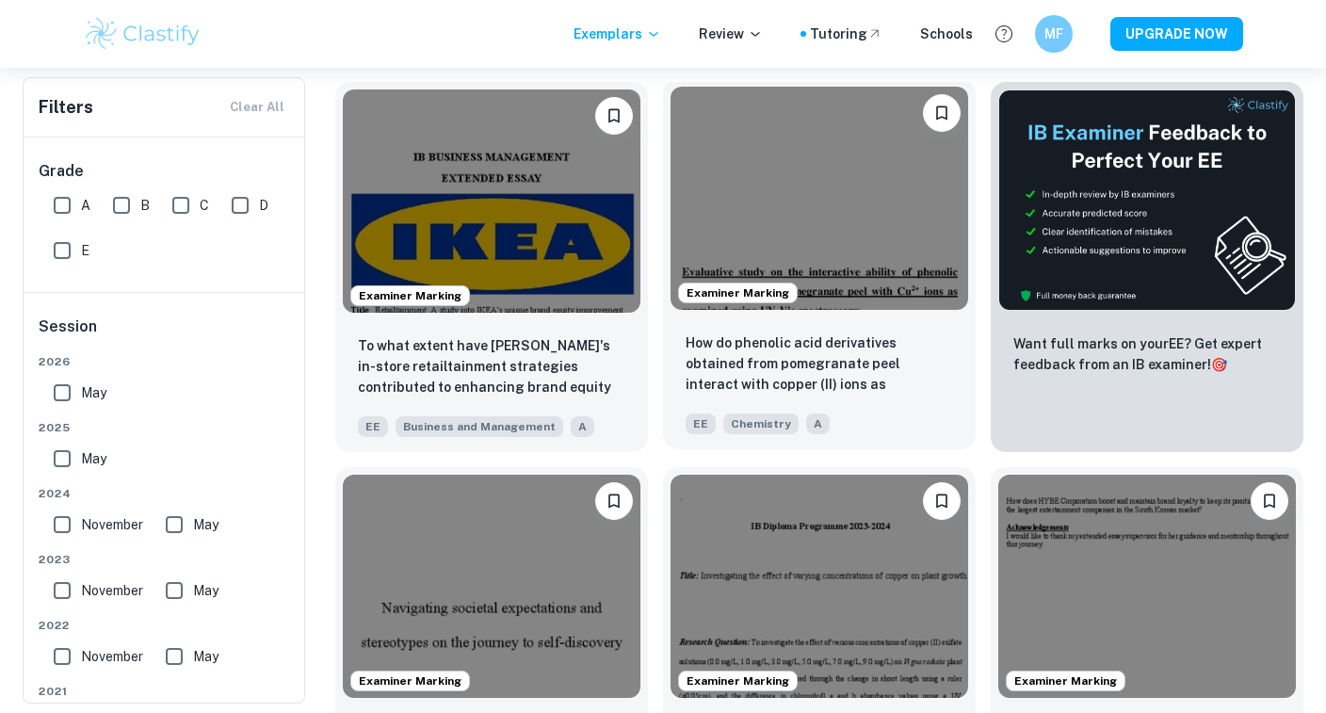
click at [830, 210] on img at bounding box center [819, 198] width 298 height 223
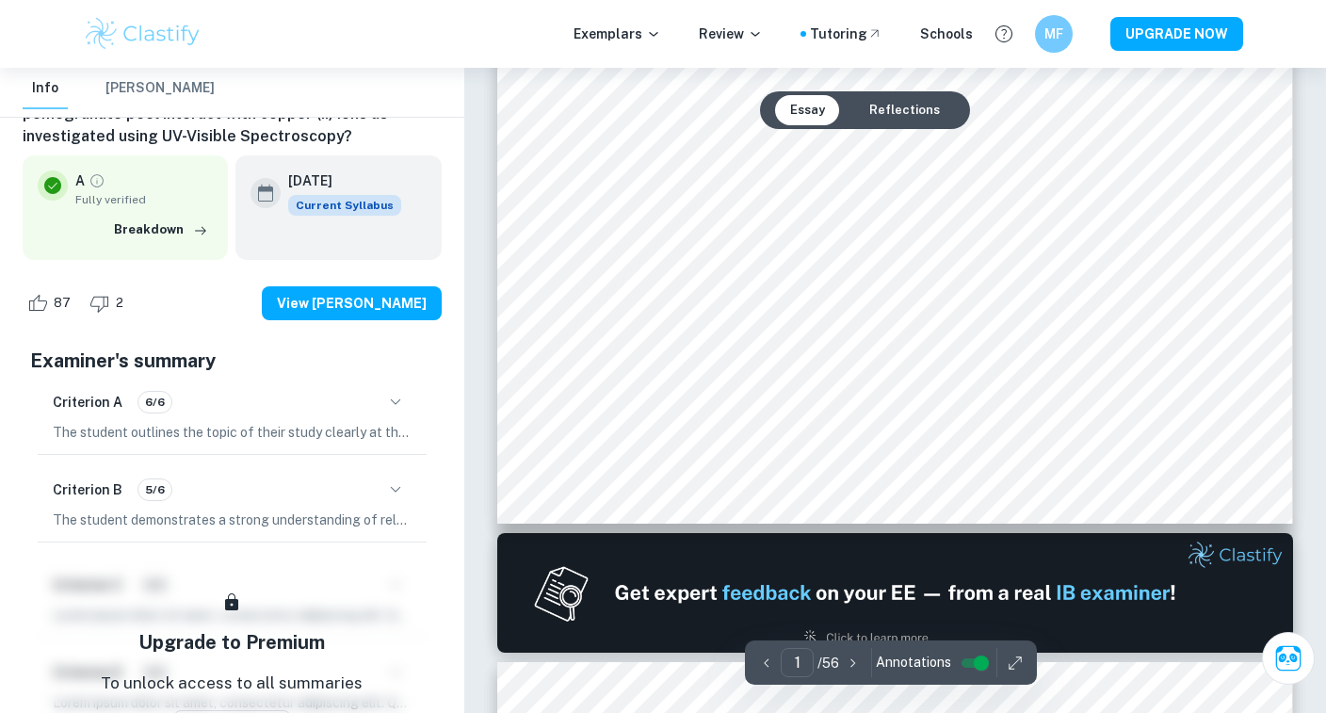
scroll to position [688, 0]
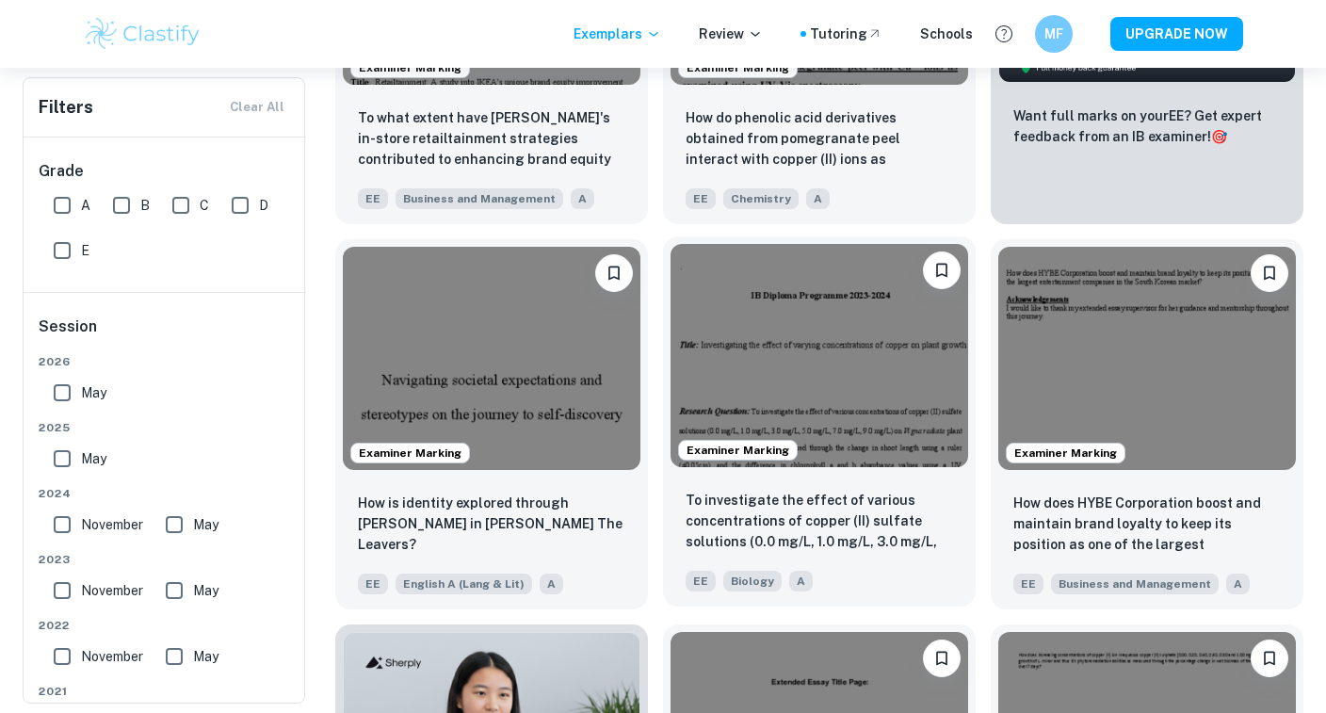
scroll to position [644, 0]
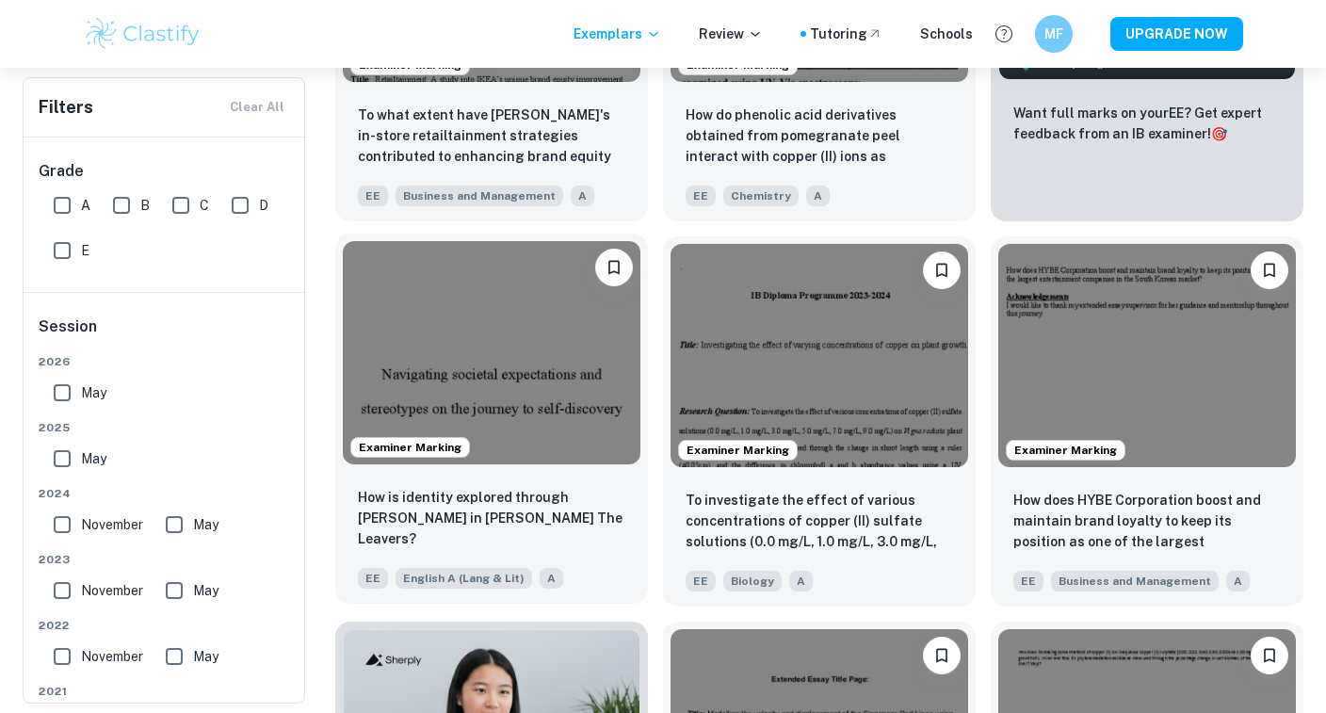
click at [534, 397] on img at bounding box center [492, 352] width 298 height 223
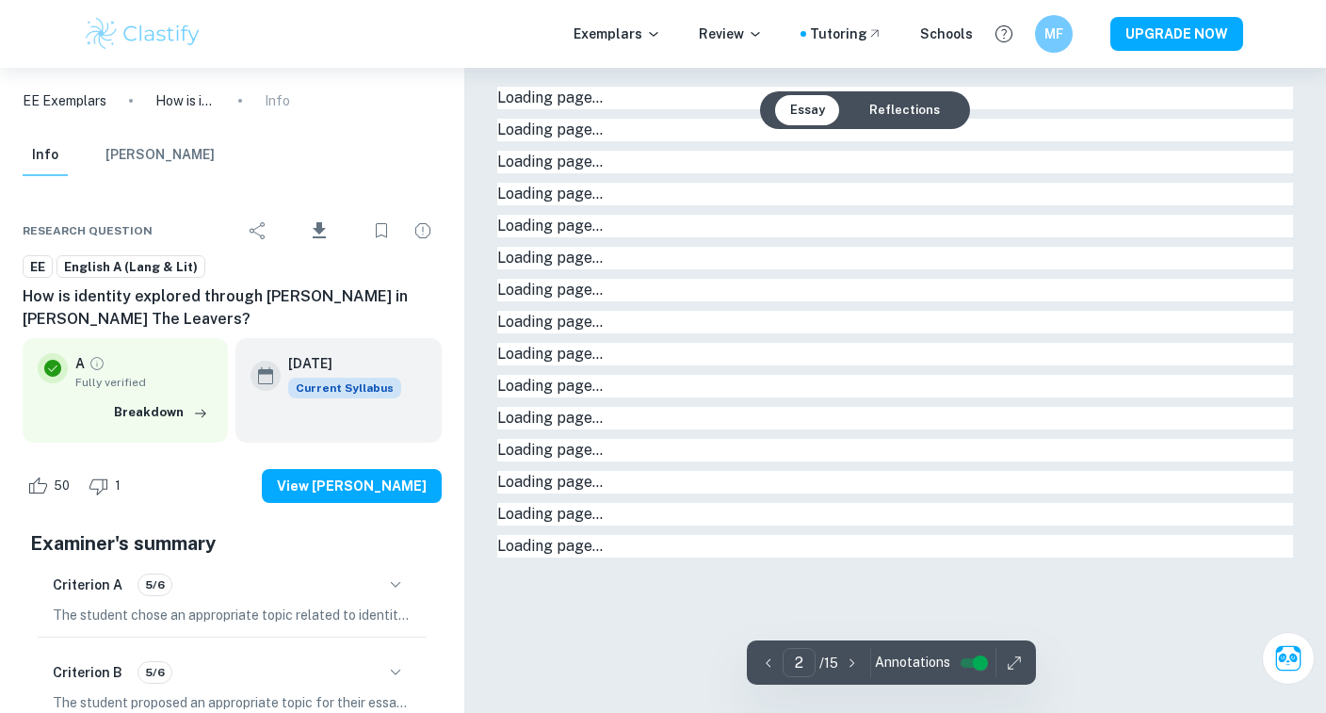
type input "1"
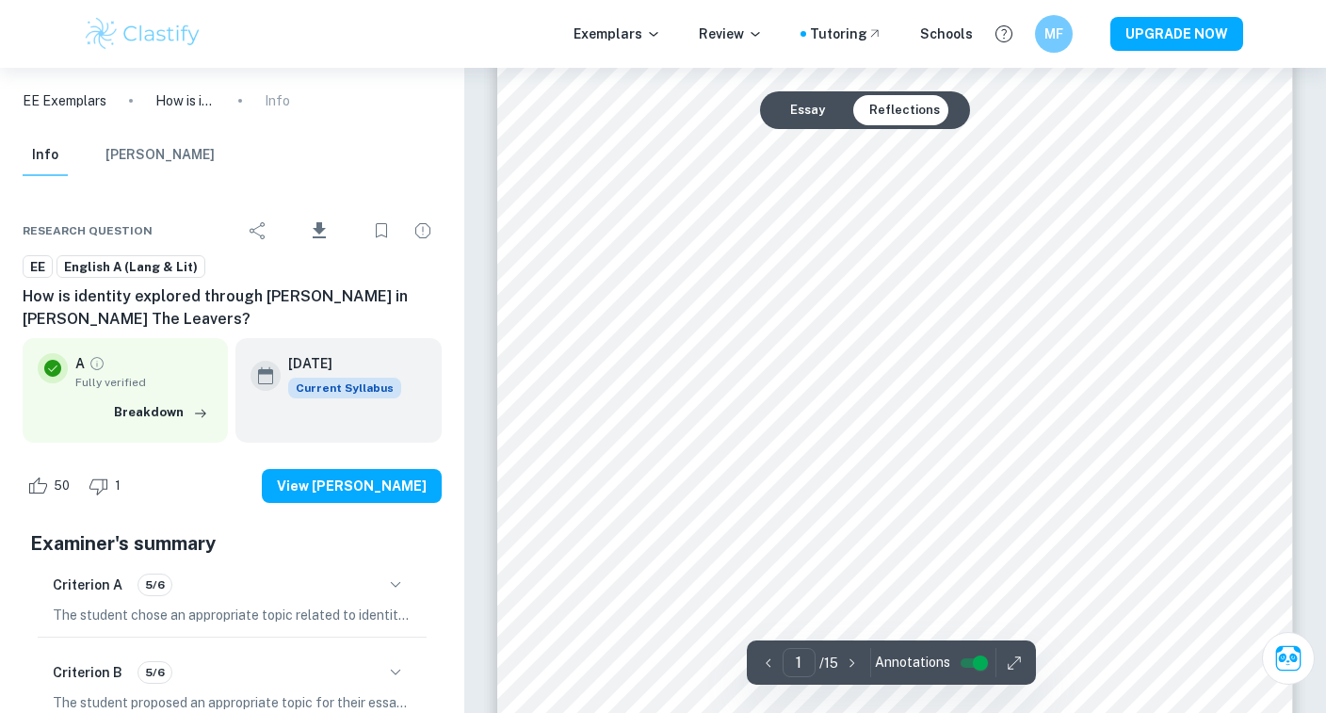
scroll to position [353, 0]
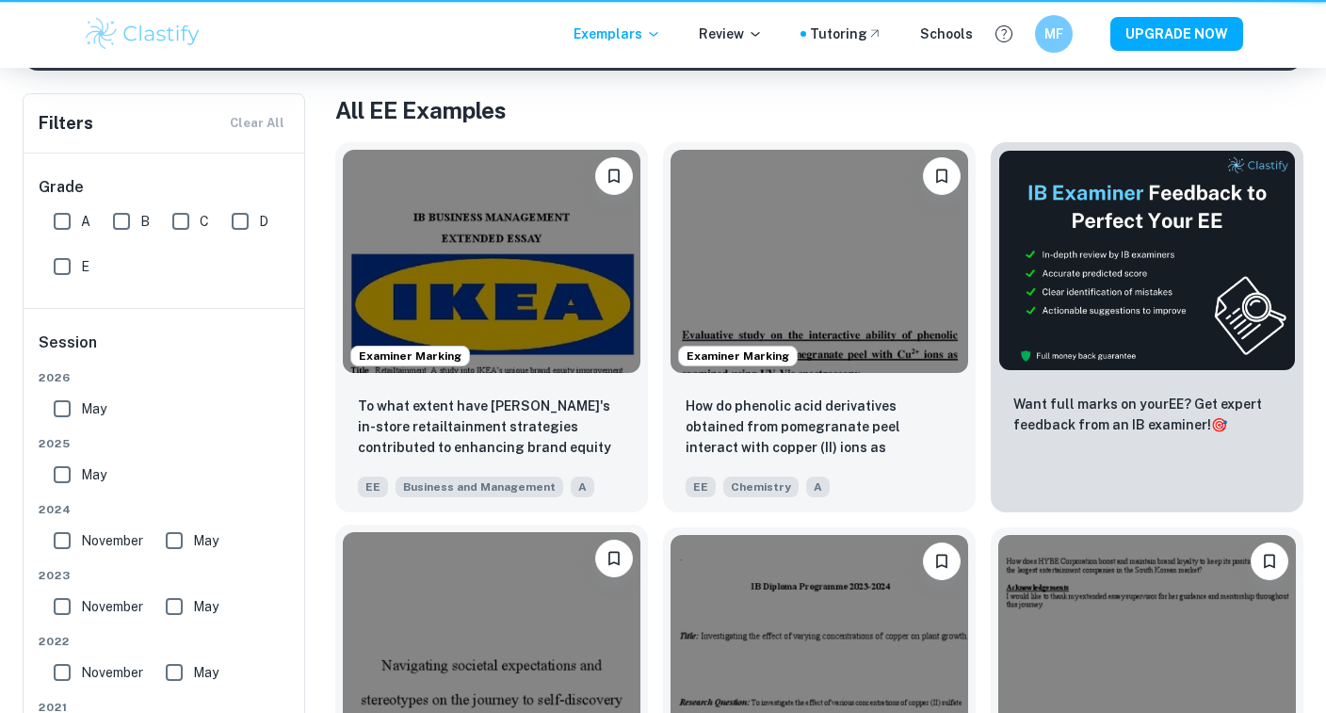
scroll to position [644, 0]
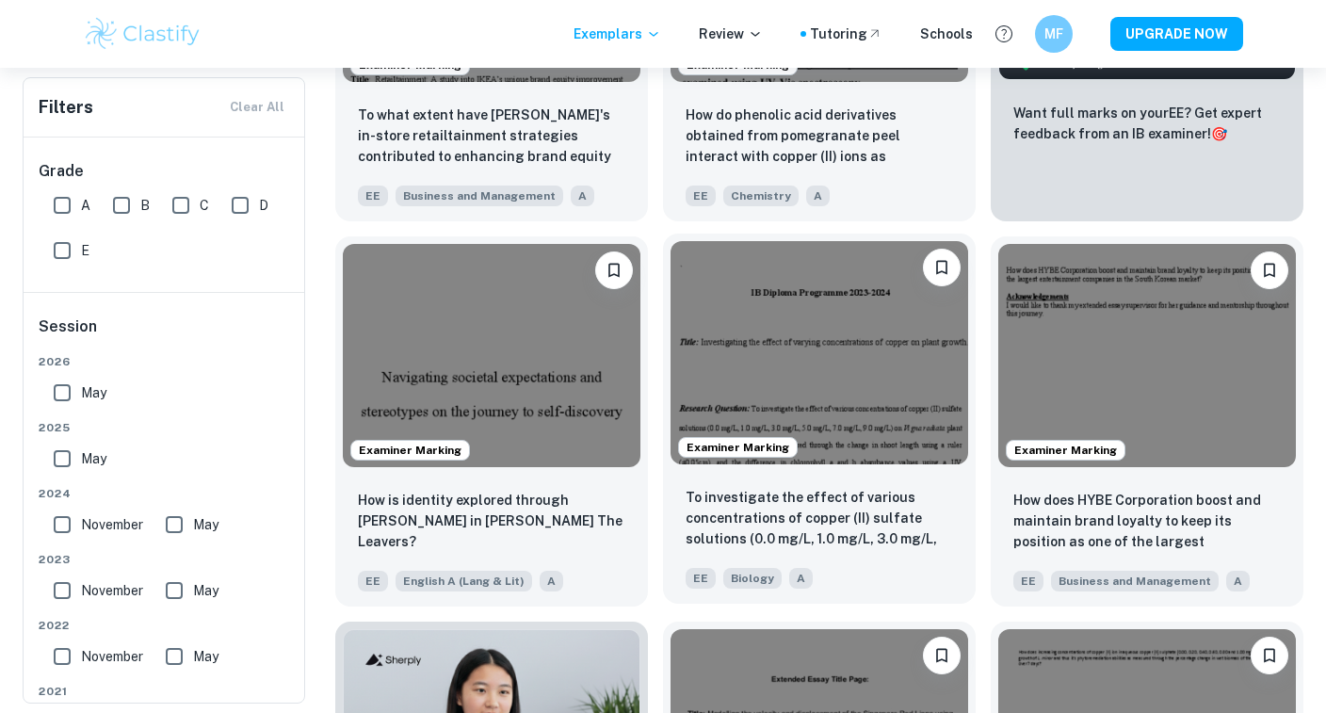
click at [867, 397] on img at bounding box center [819, 352] width 298 height 223
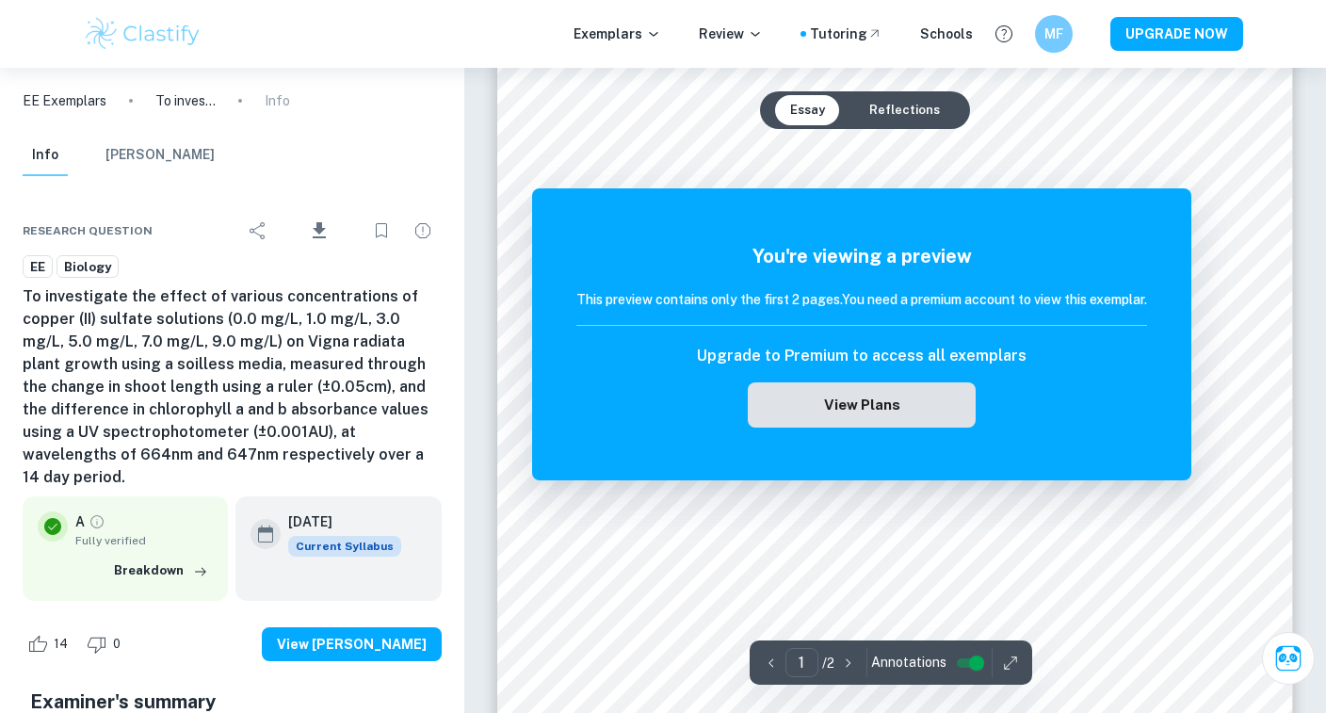
scroll to position [46, 0]
click at [868, 404] on button "View Plans" at bounding box center [862, 404] width 228 height 45
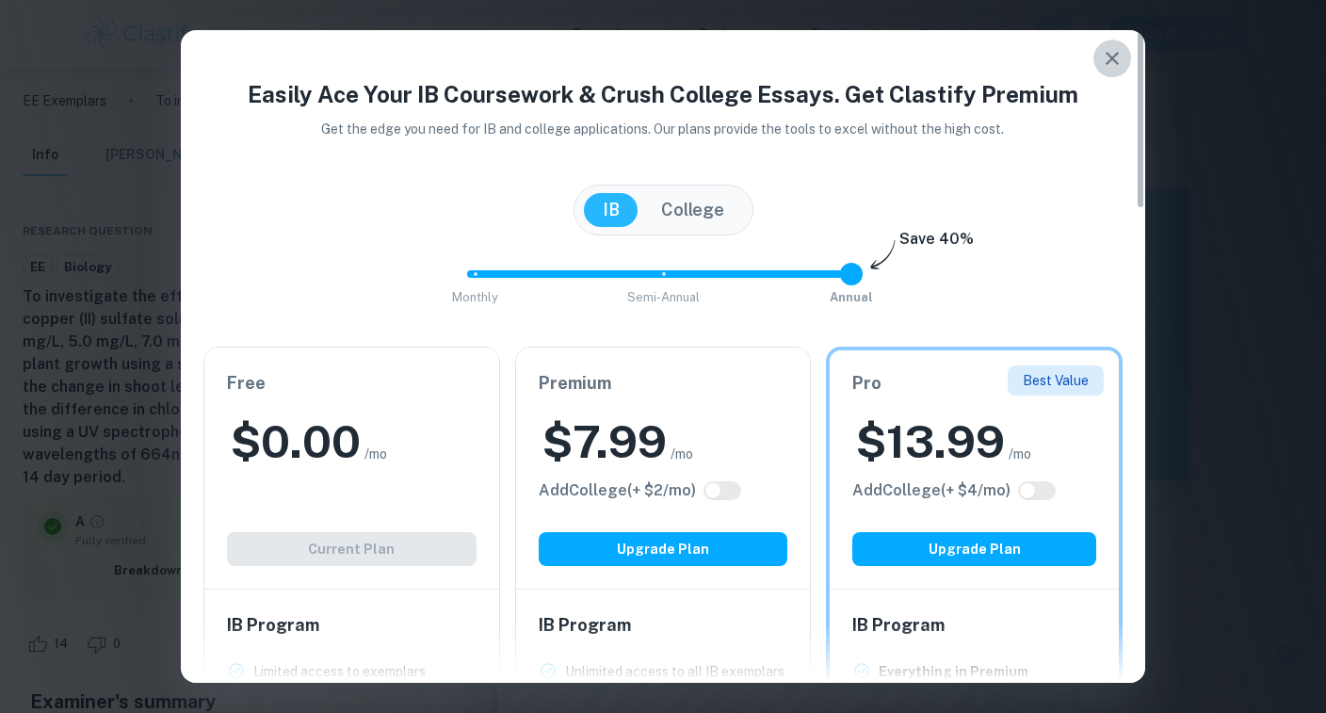
click at [1110, 55] on icon "button" at bounding box center [1112, 58] width 23 height 23
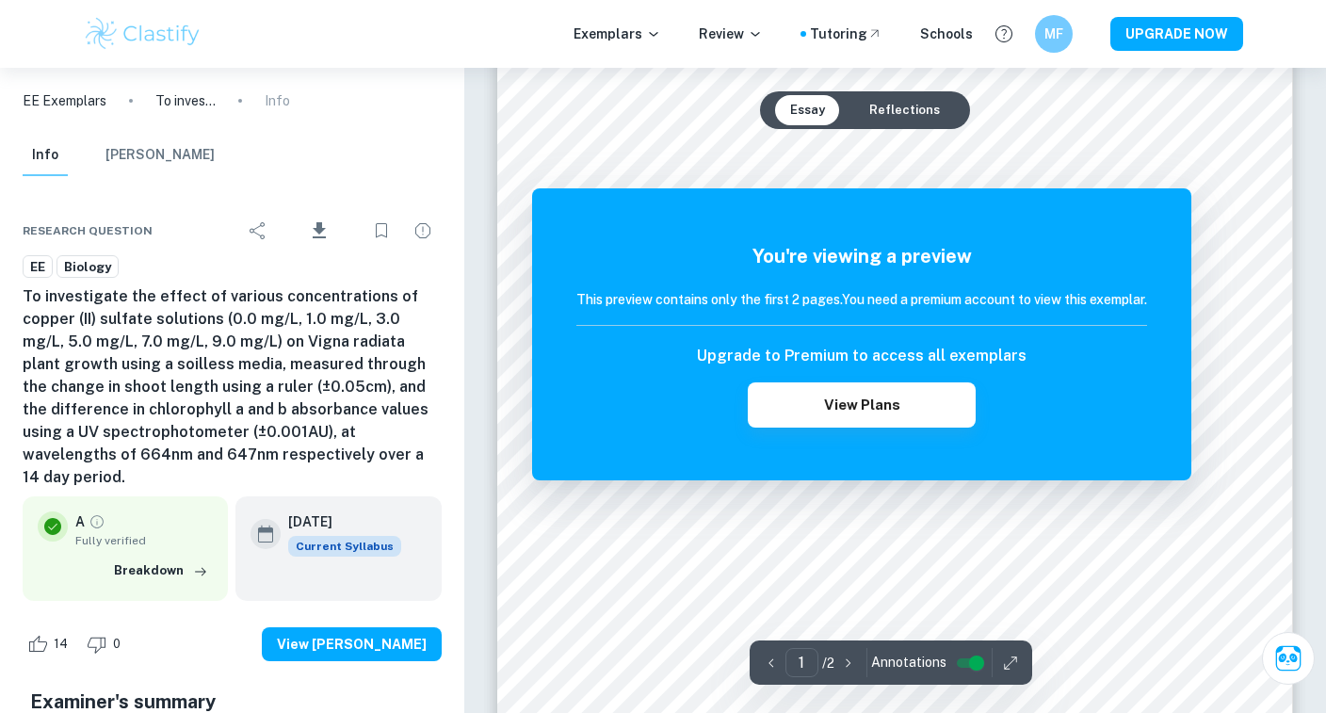
scroll to position [395, 0]
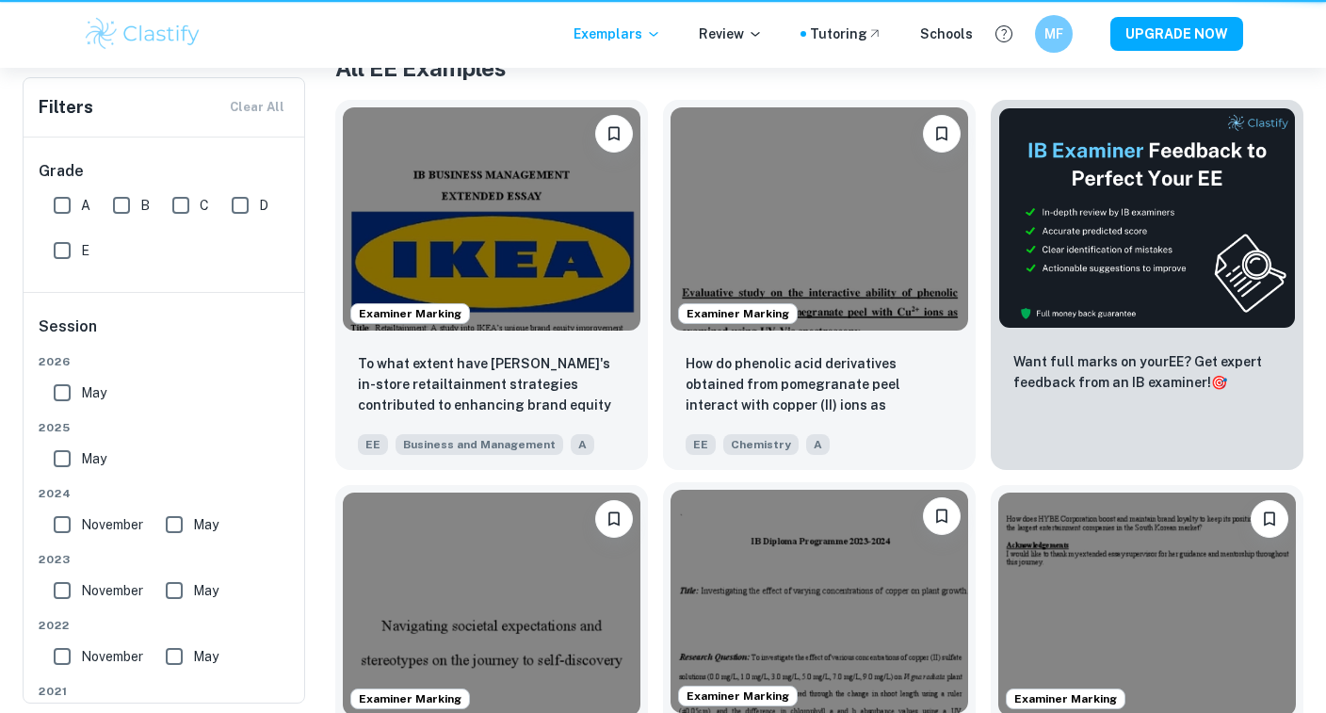
scroll to position [644, 0]
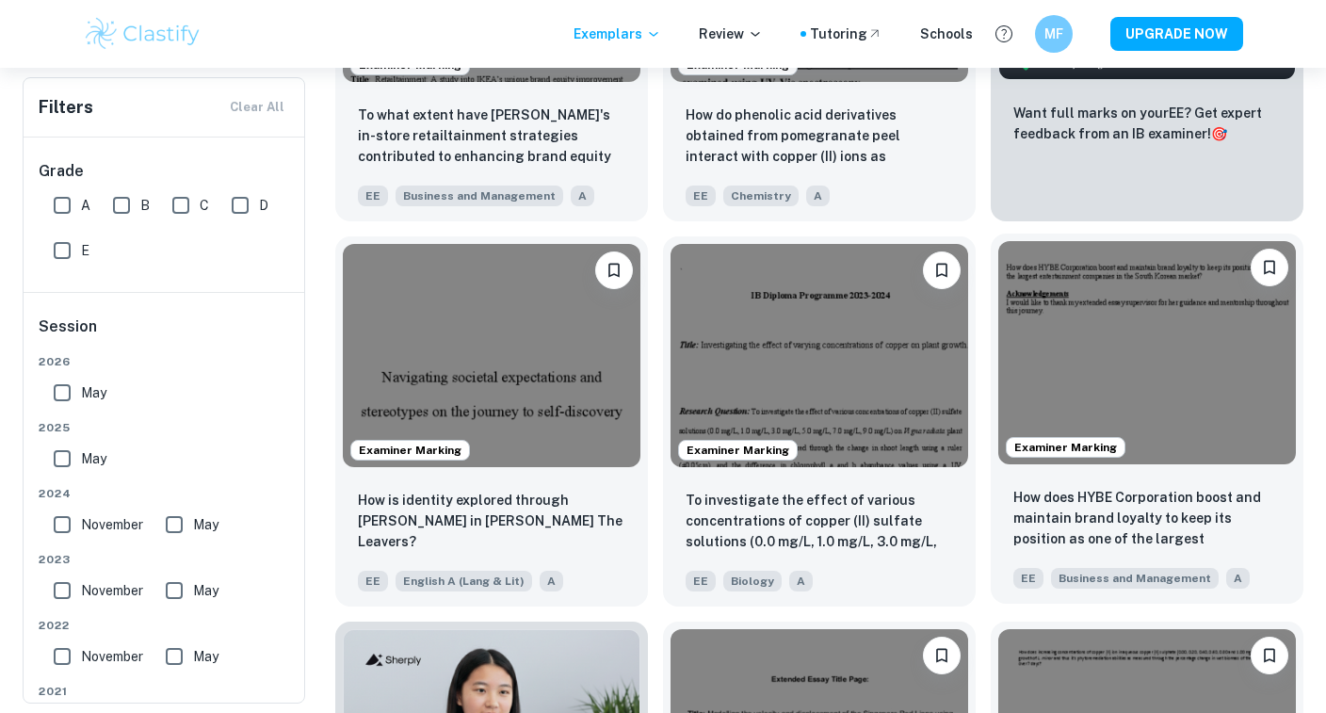
click at [1140, 401] on img at bounding box center [1147, 352] width 298 height 223
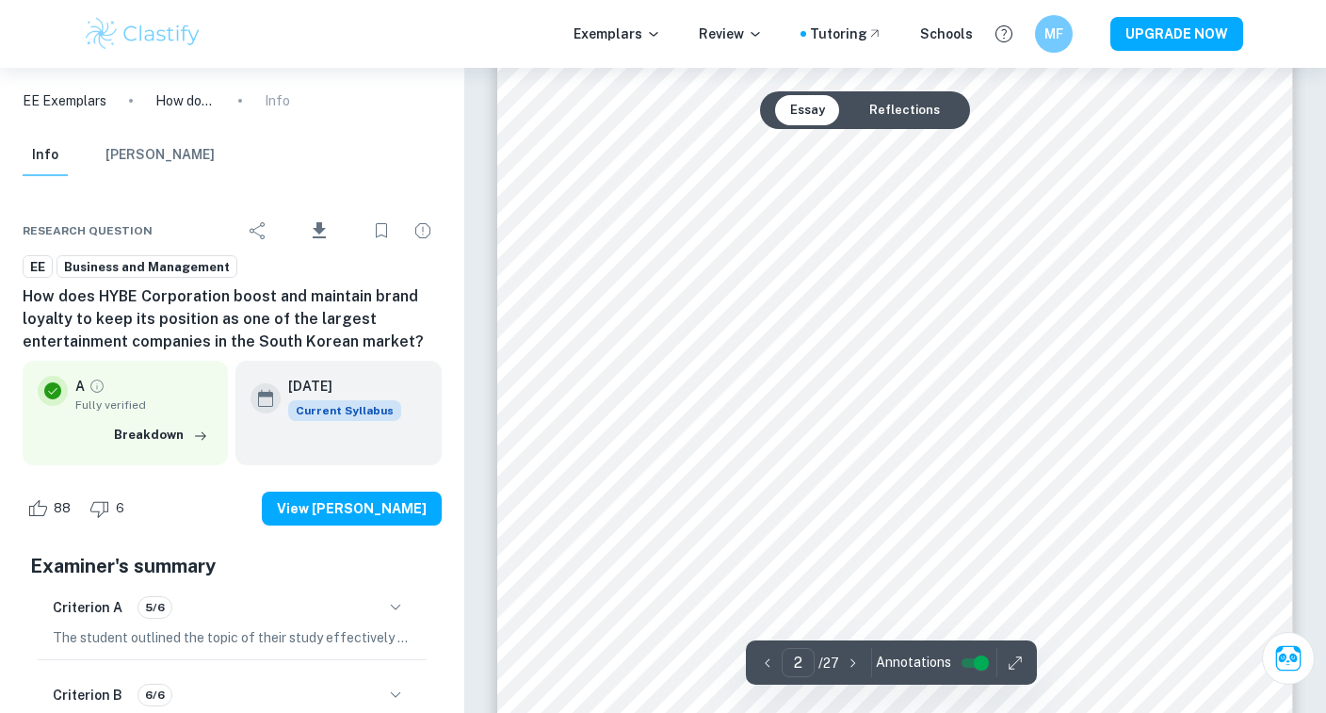
scroll to position [604, 0]
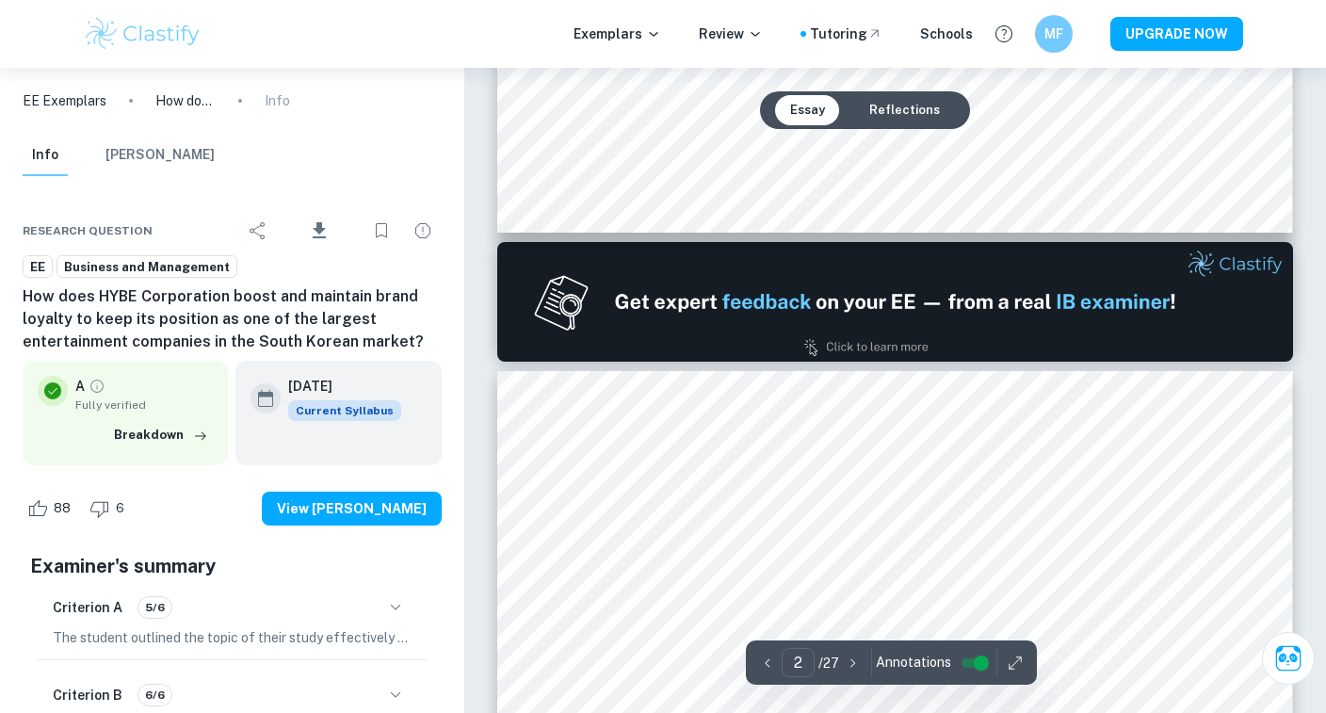
type input "1"
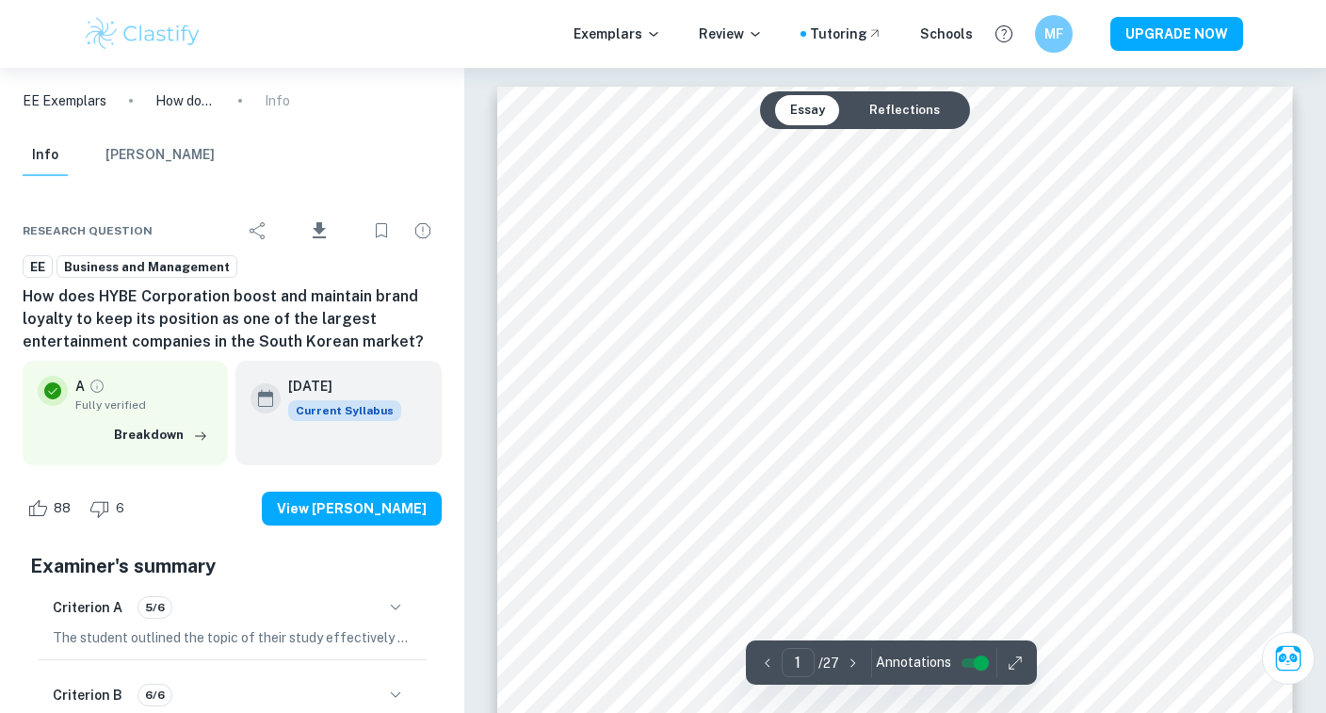
scroll to position [0, 0]
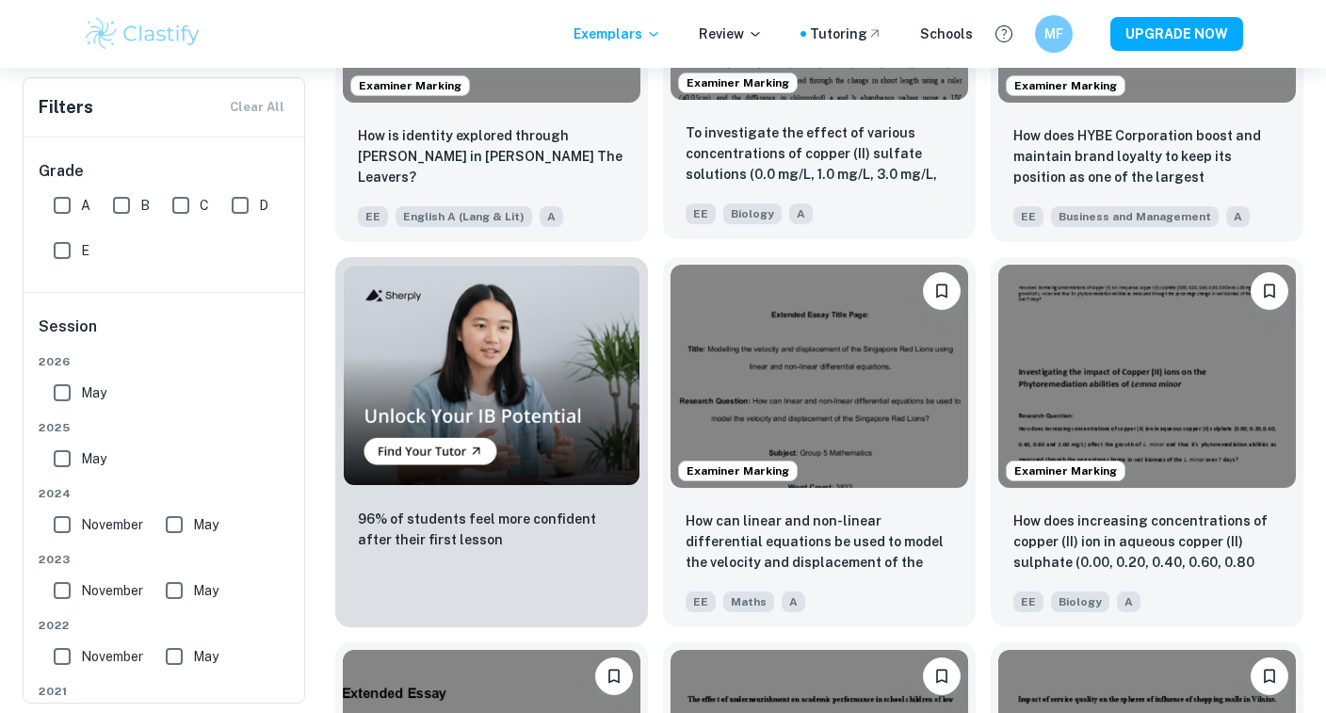
scroll to position [1041, 0]
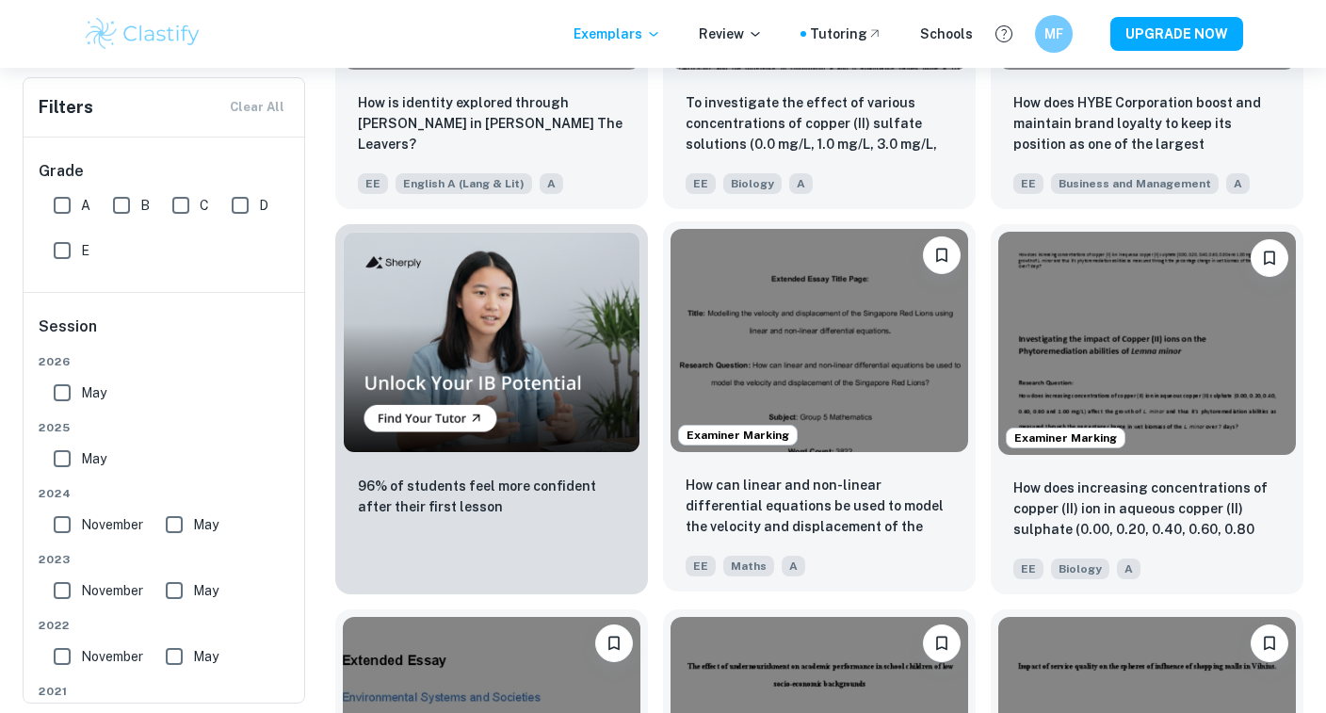
click at [793, 329] on img at bounding box center [819, 340] width 298 height 223
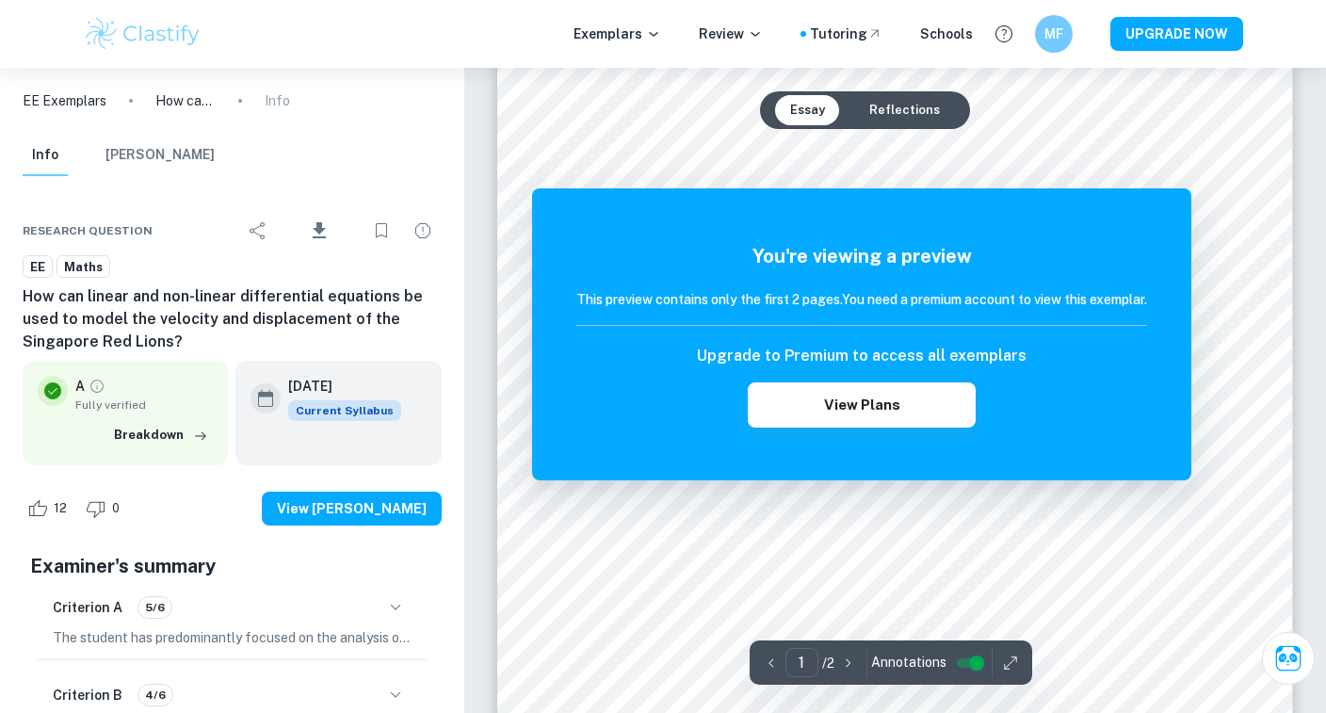
scroll to position [185, 0]
click at [798, 401] on button "View Plans" at bounding box center [862, 404] width 228 height 45
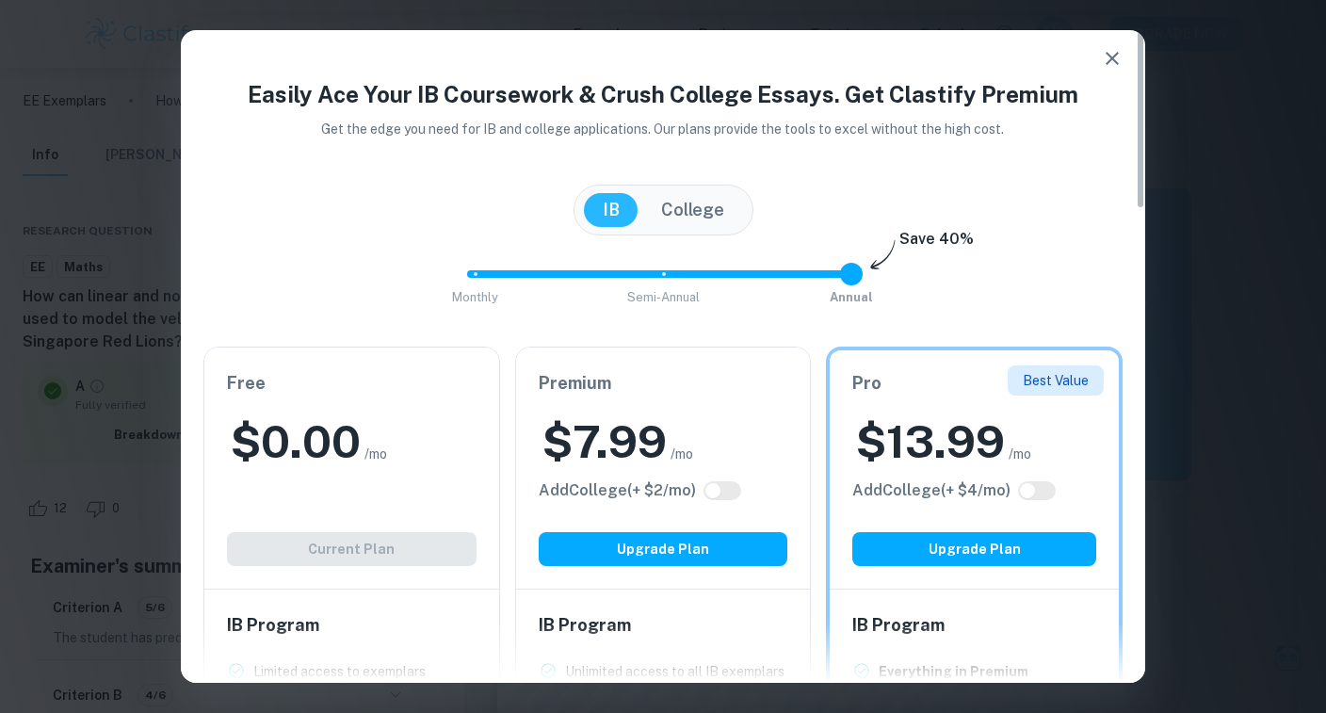
click at [1114, 54] on icon "button" at bounding box center [1112, 58] width 23 height 23
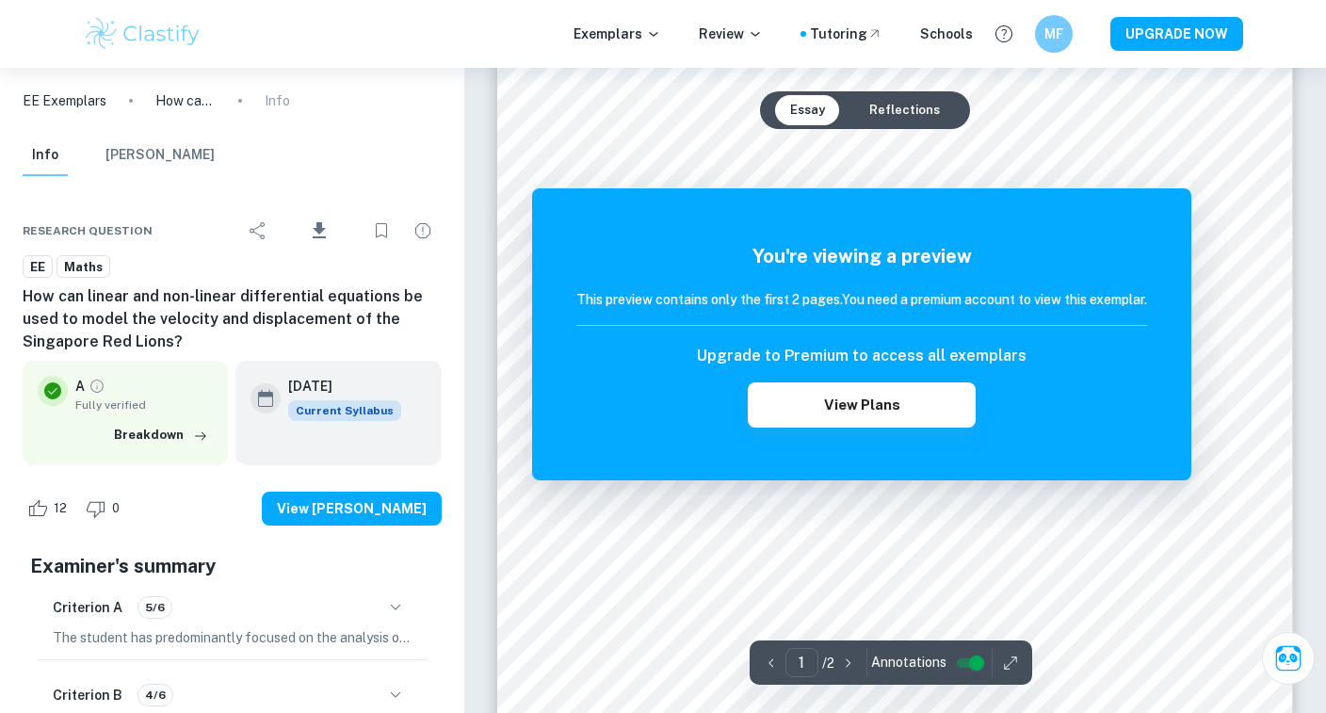
scroll to position [454, 0]
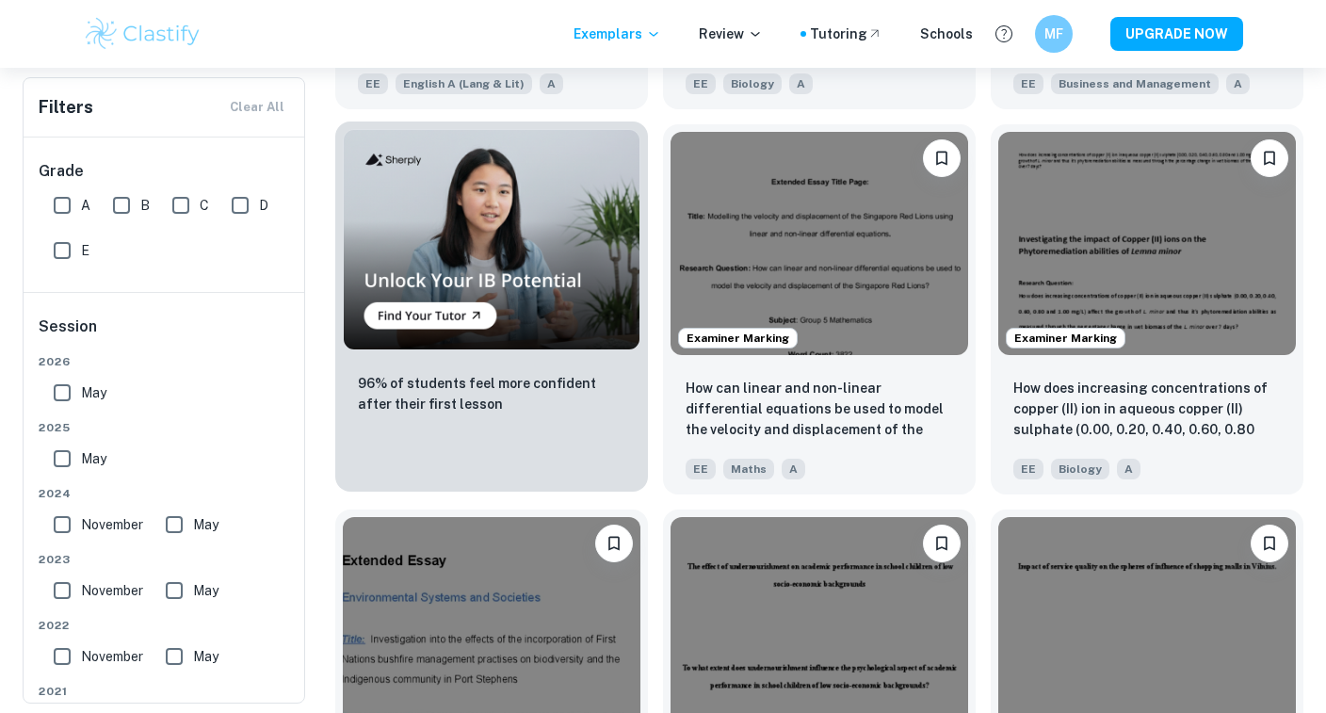
scroll to position [1142, 0]
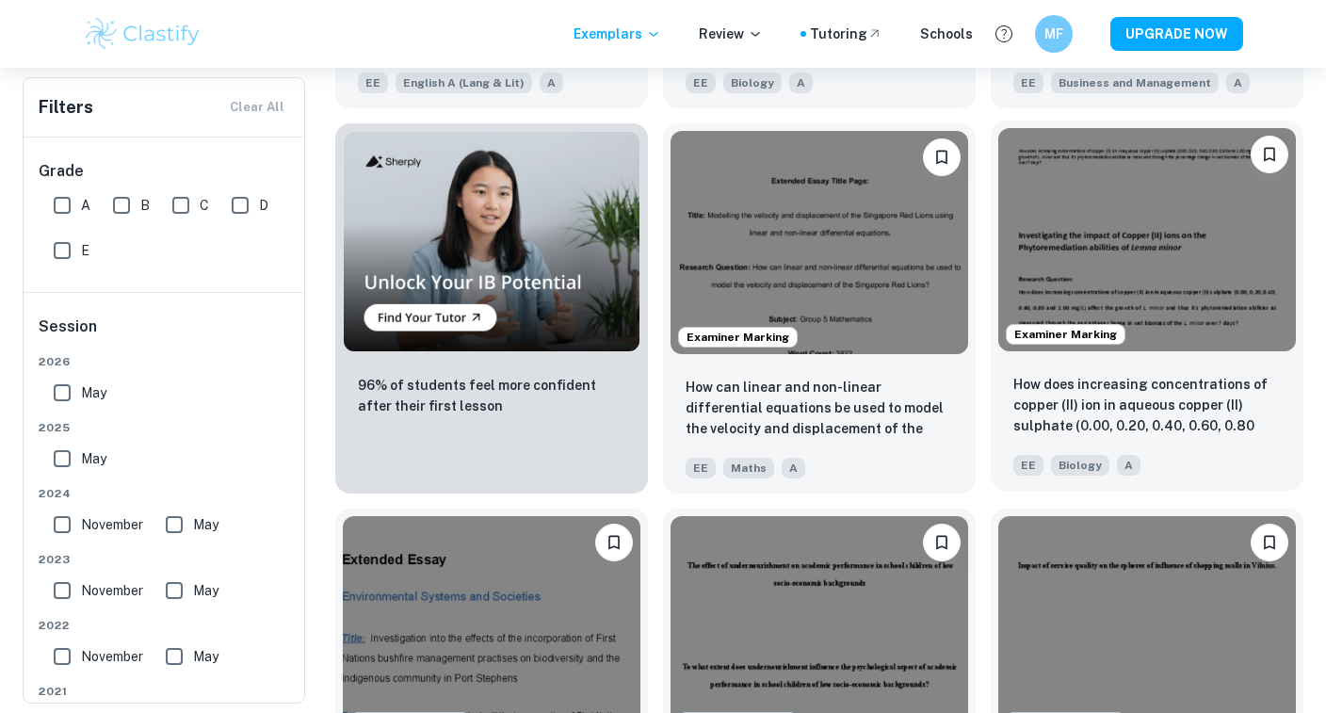
click at [1154, 313] on img at bounding box center [1147, 239] width 298 height 223
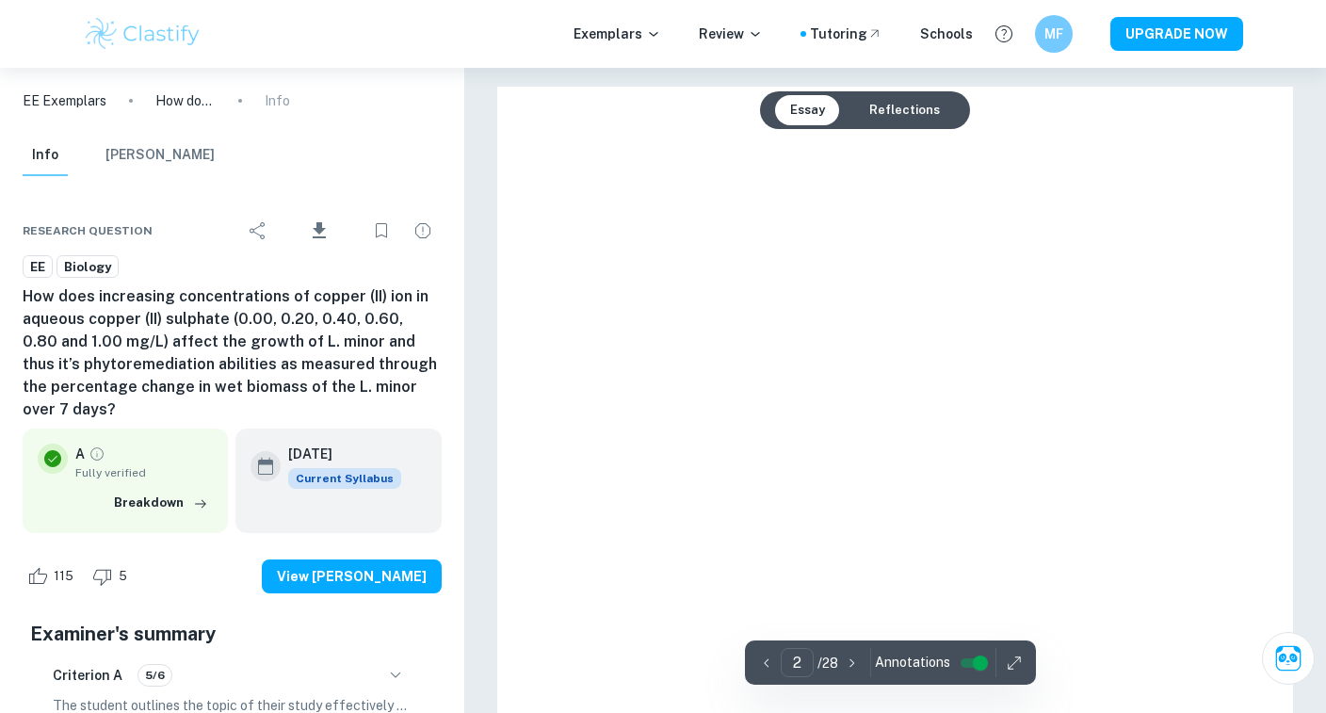
type input "1"
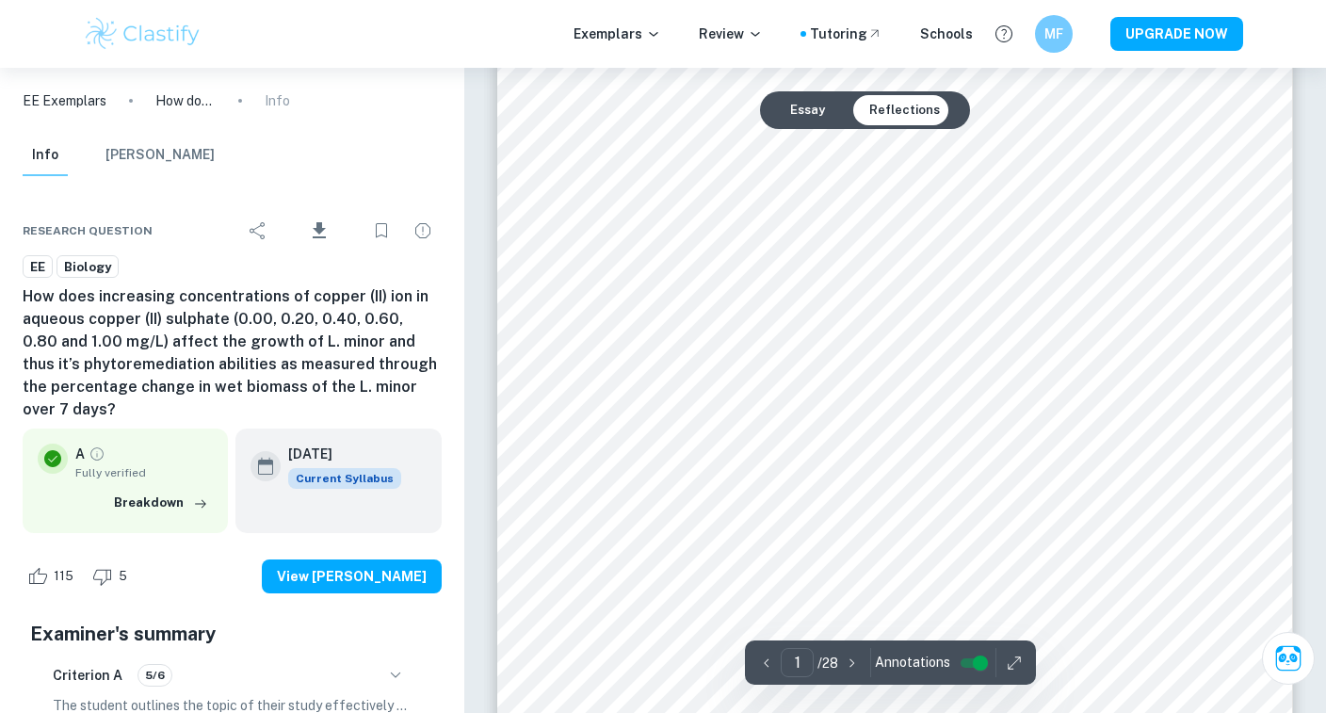
scroll to position [96, 0]
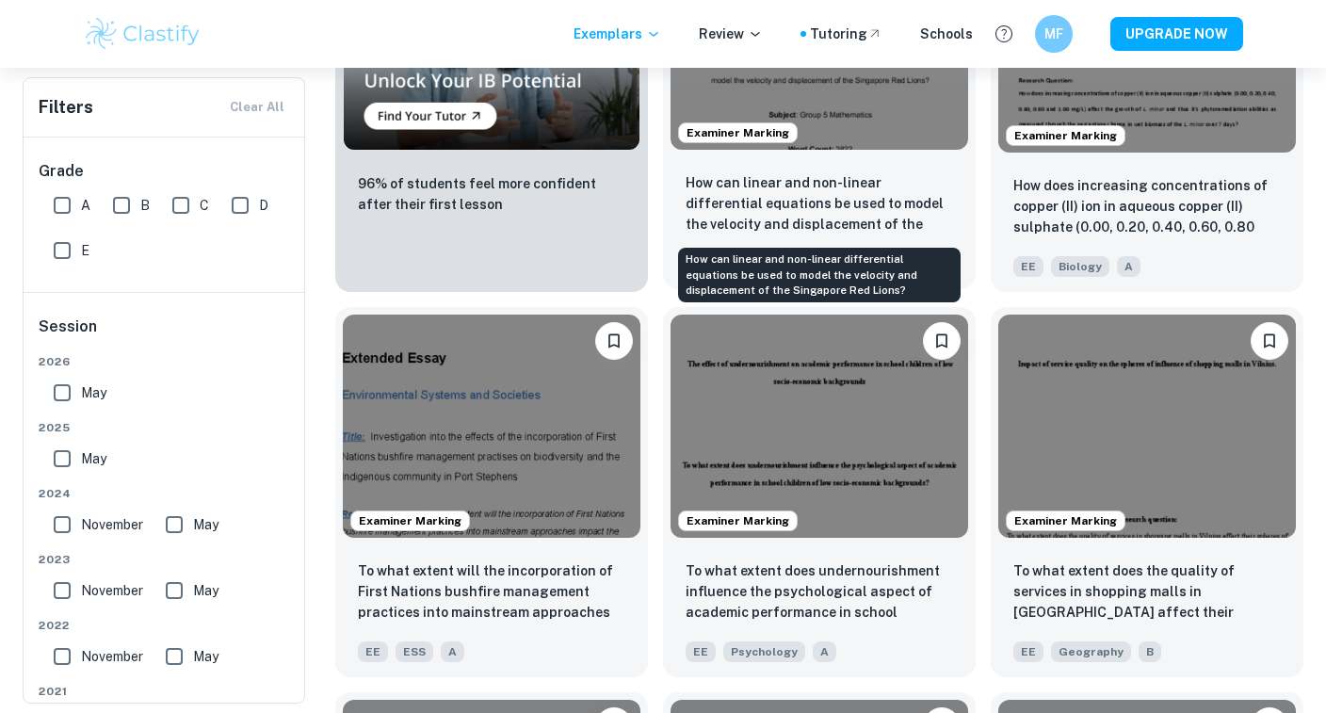
scroll to position [1357, 0]
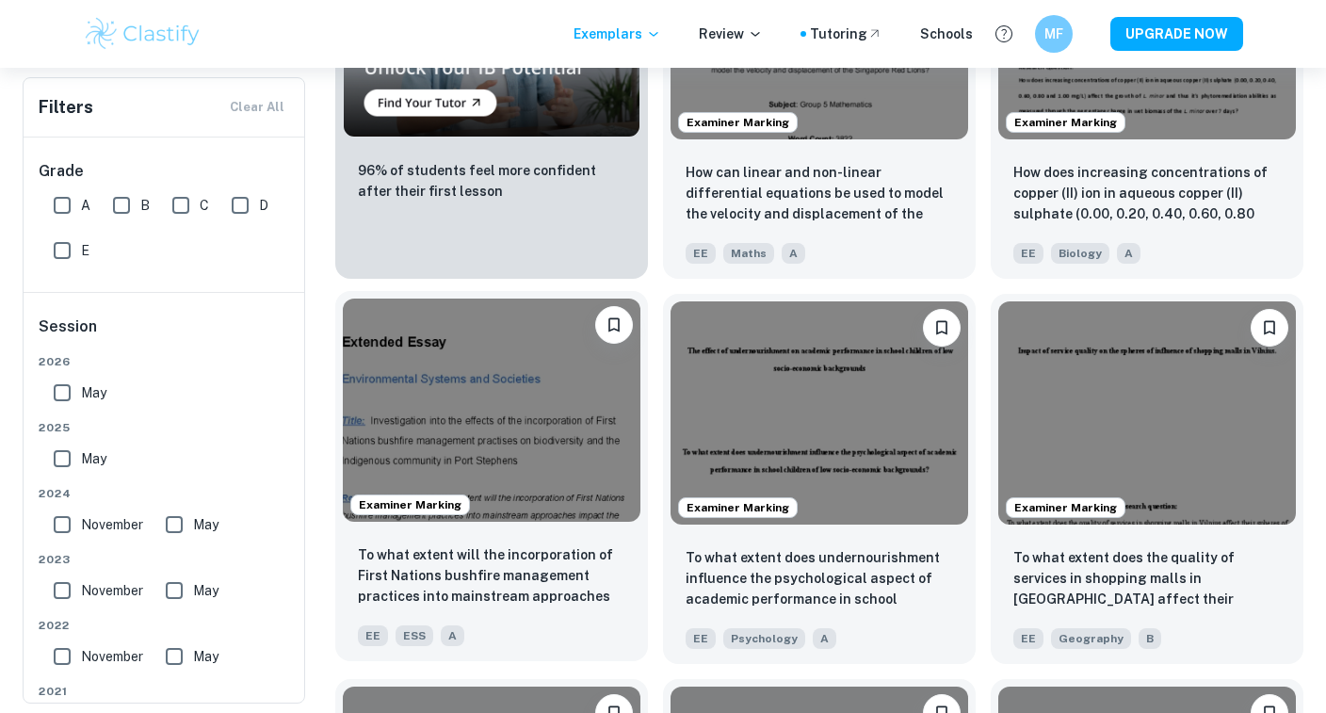
click at [482, 401] on img at bounding box center [492, 409] width 298 height 223
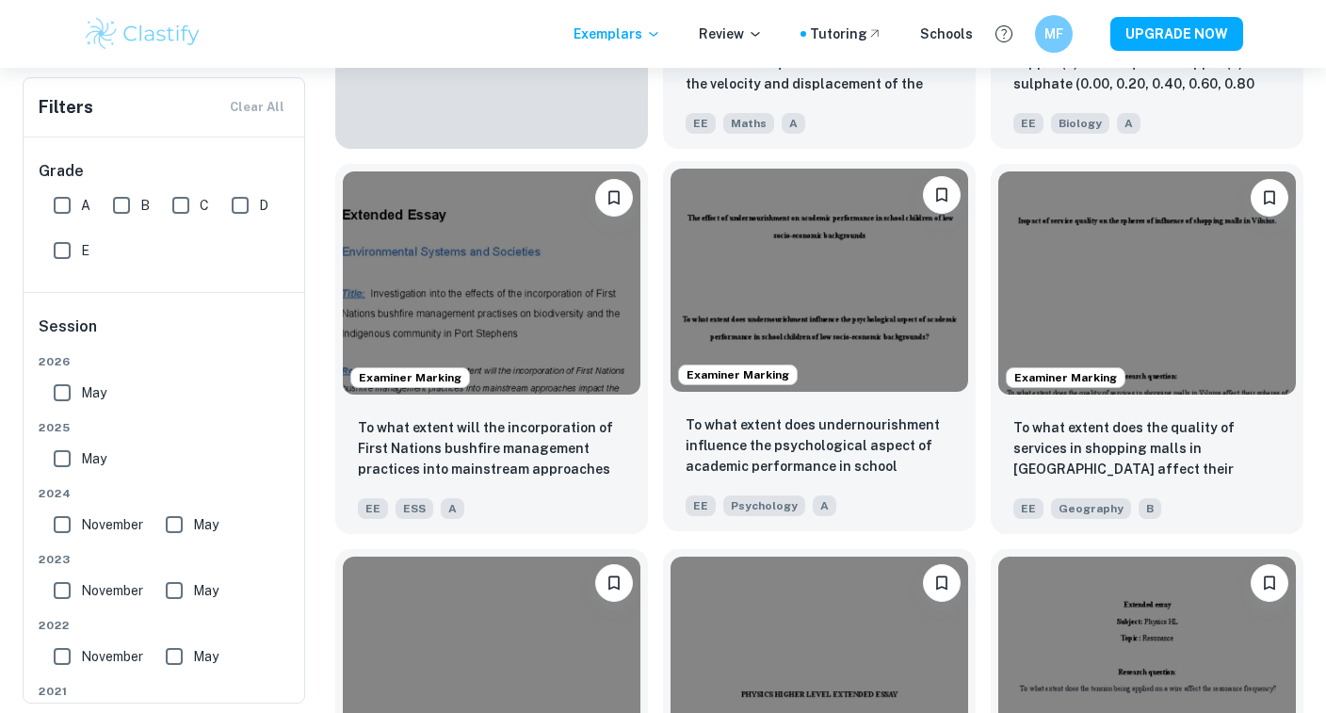
scroll to position [1495, 0]
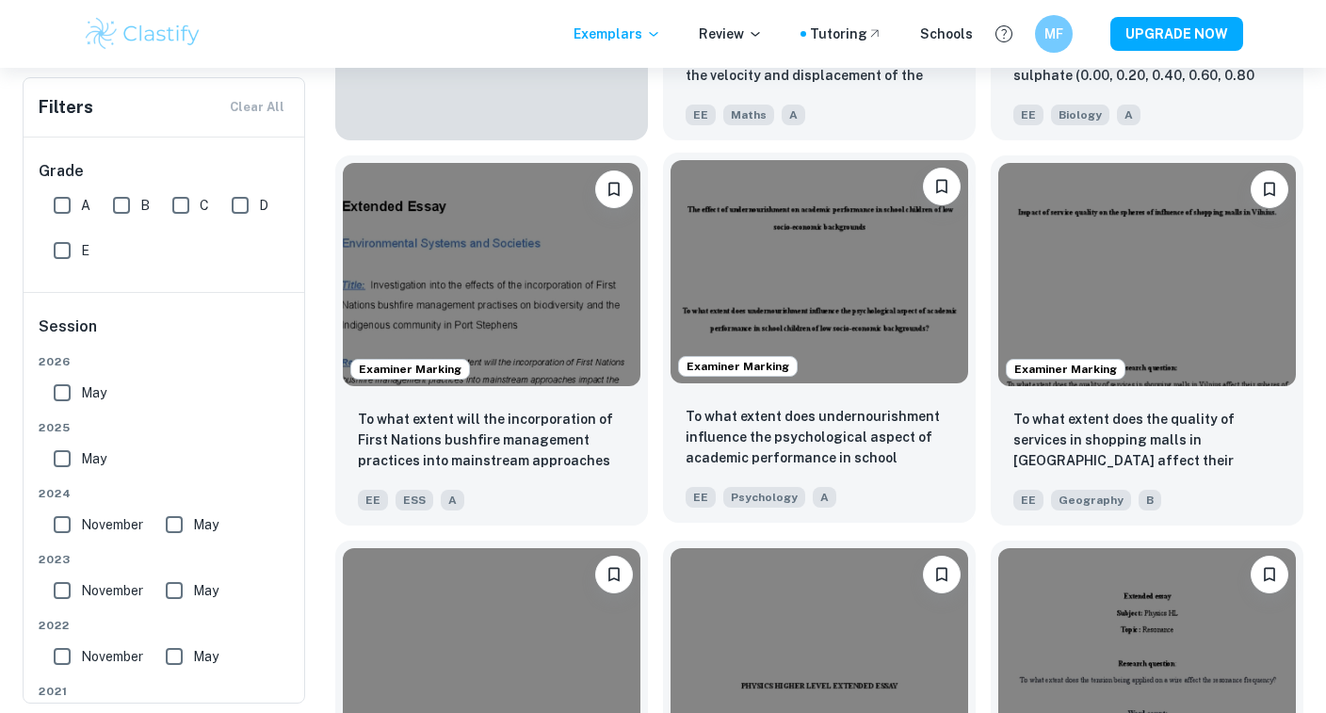
click at [837, 313] on img at bounding box center [819, 271] width 298 height 223
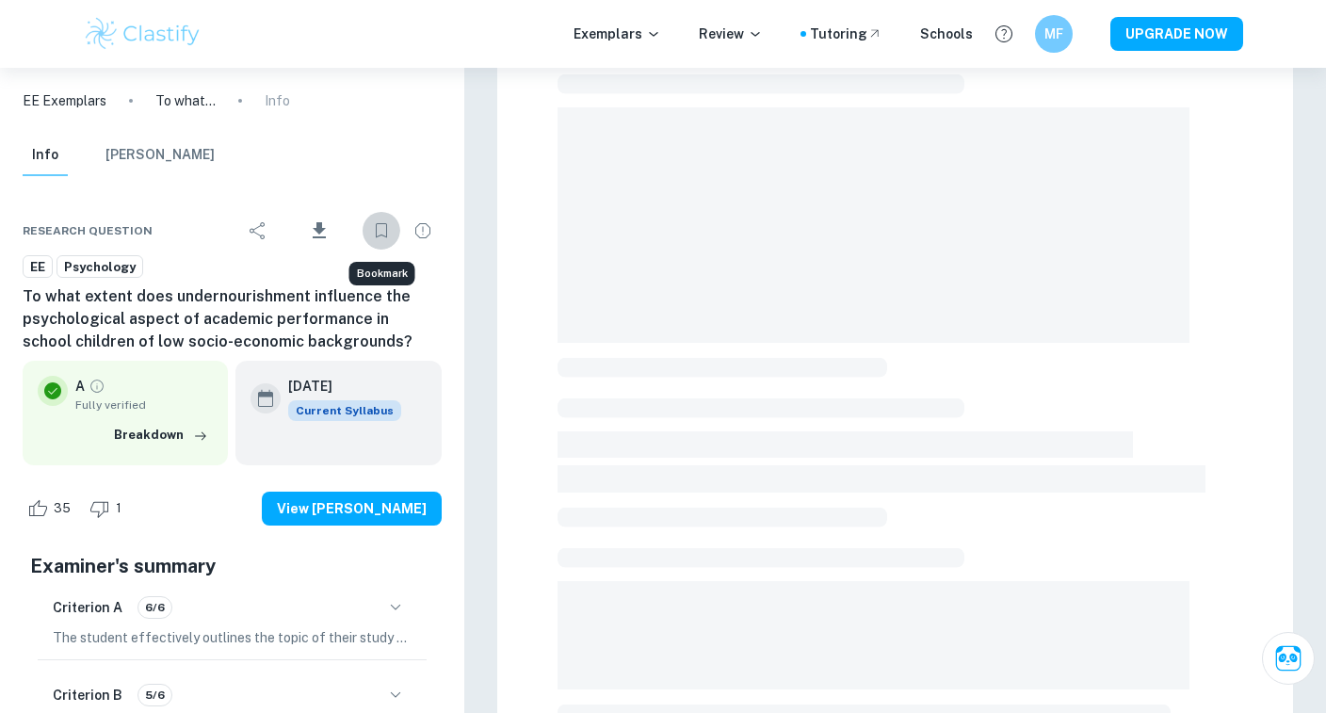
click at [367, 226] on button "Bookmark" at bounding box center [382, 231] width 38 height 38
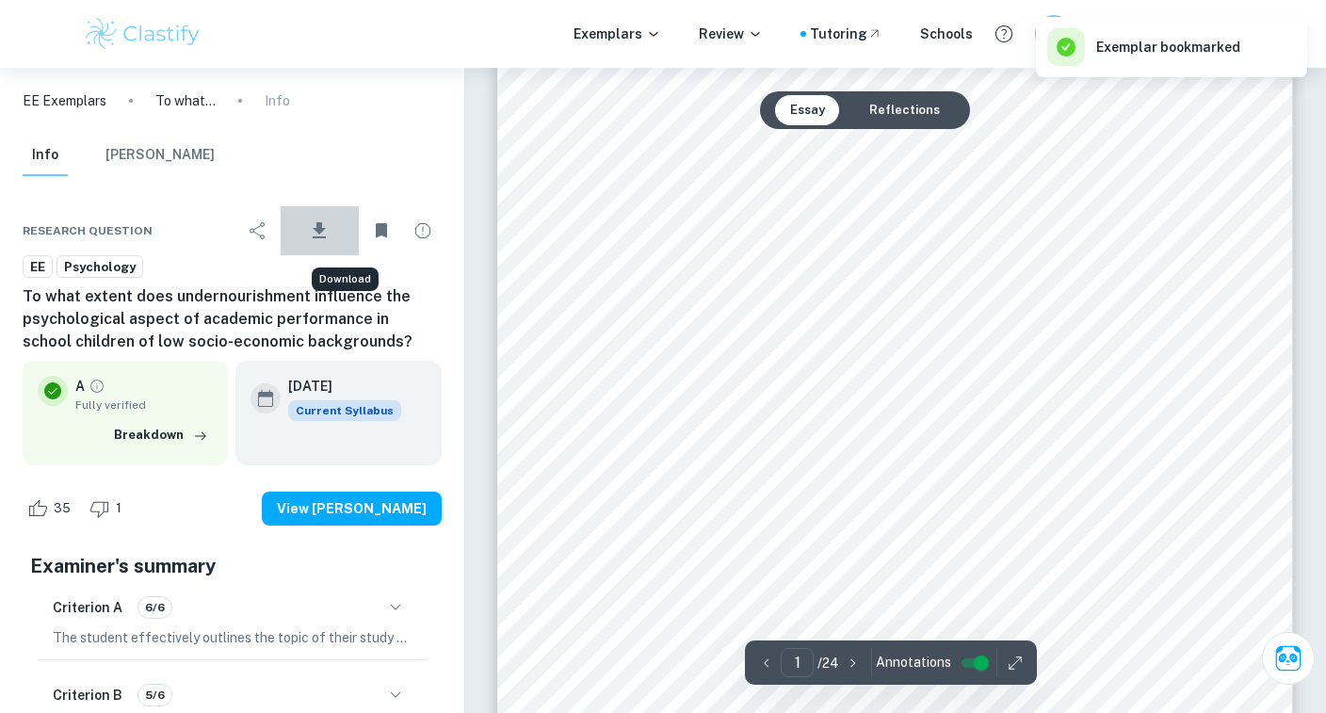
click at [335, 222] on button "Download" at bounding box center [320, 230] width 78 height 49
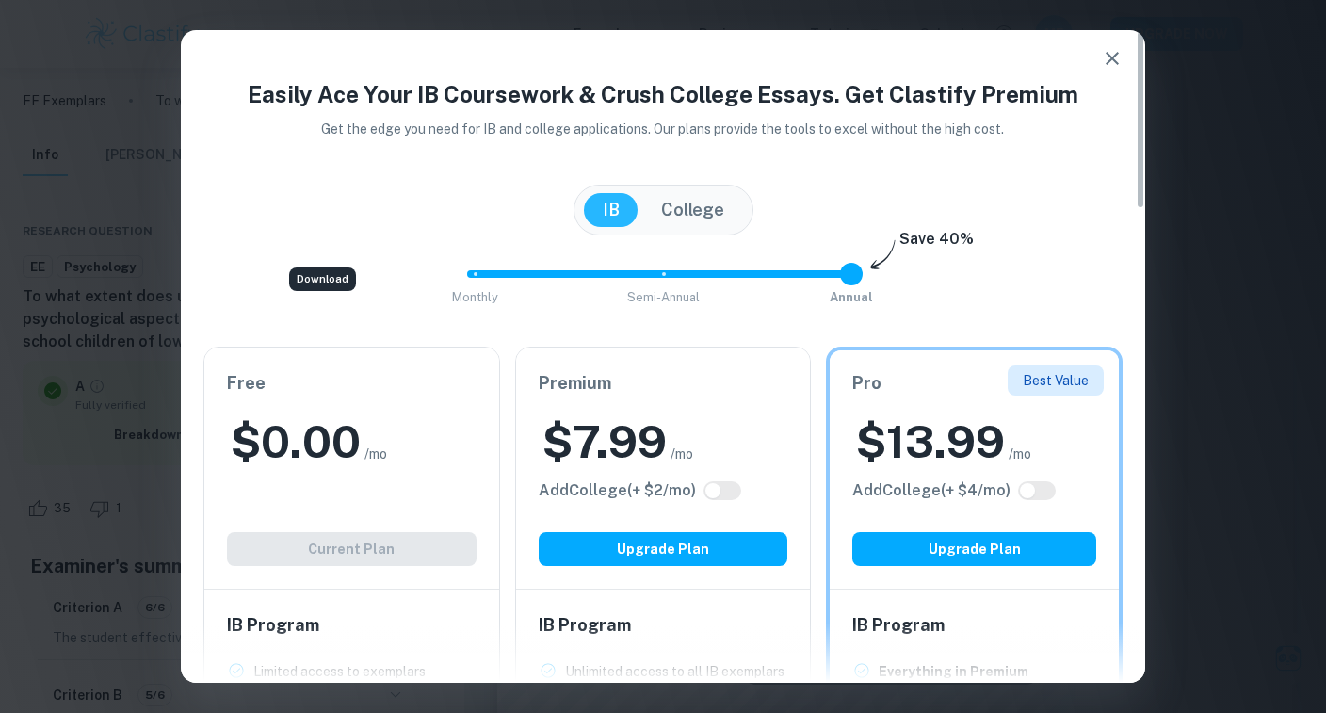
scroll to position [0, 0]
drag, startPoint x: 850, startPoint y: 279, endPoint x: 750, endPoint y: 287, distance: 100.2
click at [750, 287] on span "Monthly Semi-Annual Annual" at bounding box center [663, 274] width 377 height 32
type input "0"
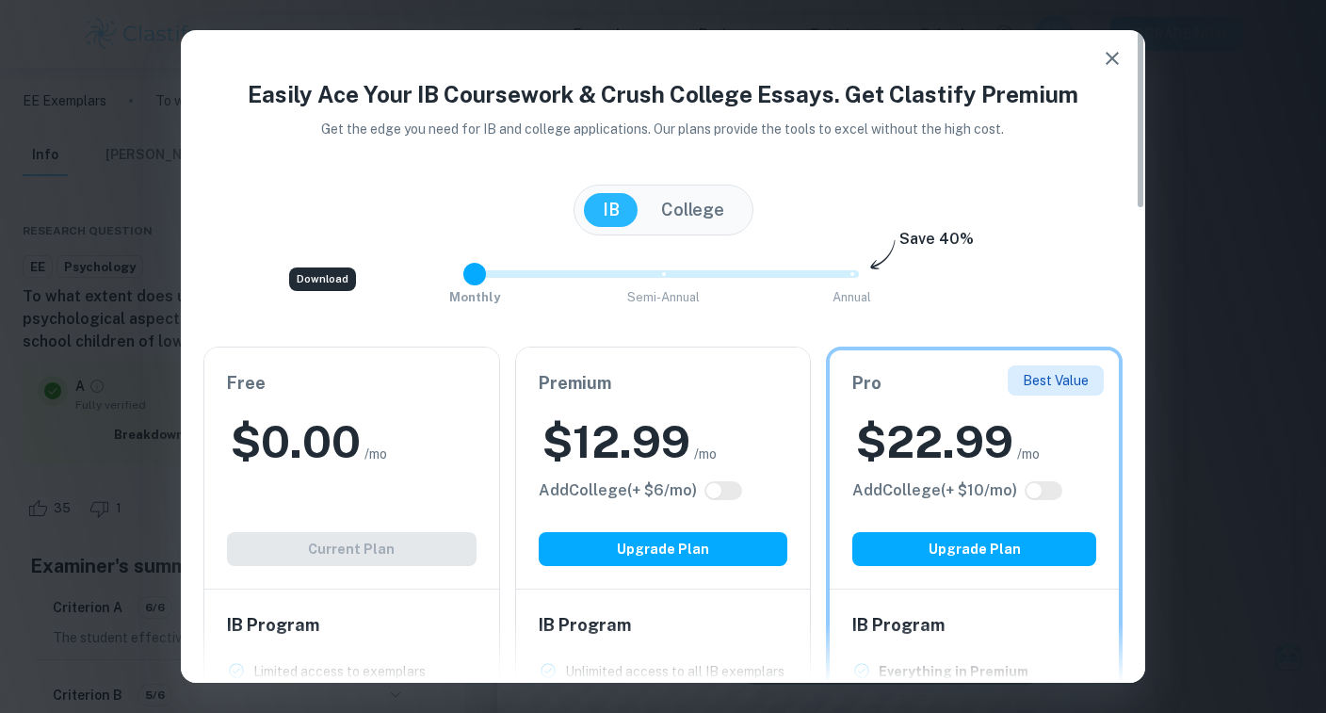
drag, startPoint x: 661, startPoint y: 270, endPoint x: 446, endPoint y: 273, distance: 214.7
click at [446, 273] on div "Monthly Semi-Annual Annual Save 40%" at bounding box center [662, 283] width 919 height 51
click at [340, 278] on body "We value your privacy We use cookies to enhance your browsing experience, serve…" at bounding box center [663, 356] width 1326 height 713
click at [314, 280] on body "We value your privacy We use cookies to enhance your browsing experience, serve…" at bounding box center [663, 356] width 1326 height 713
click at [1118, 52] on icon "button" at bounding box center [1112, 58] width 23 height 23
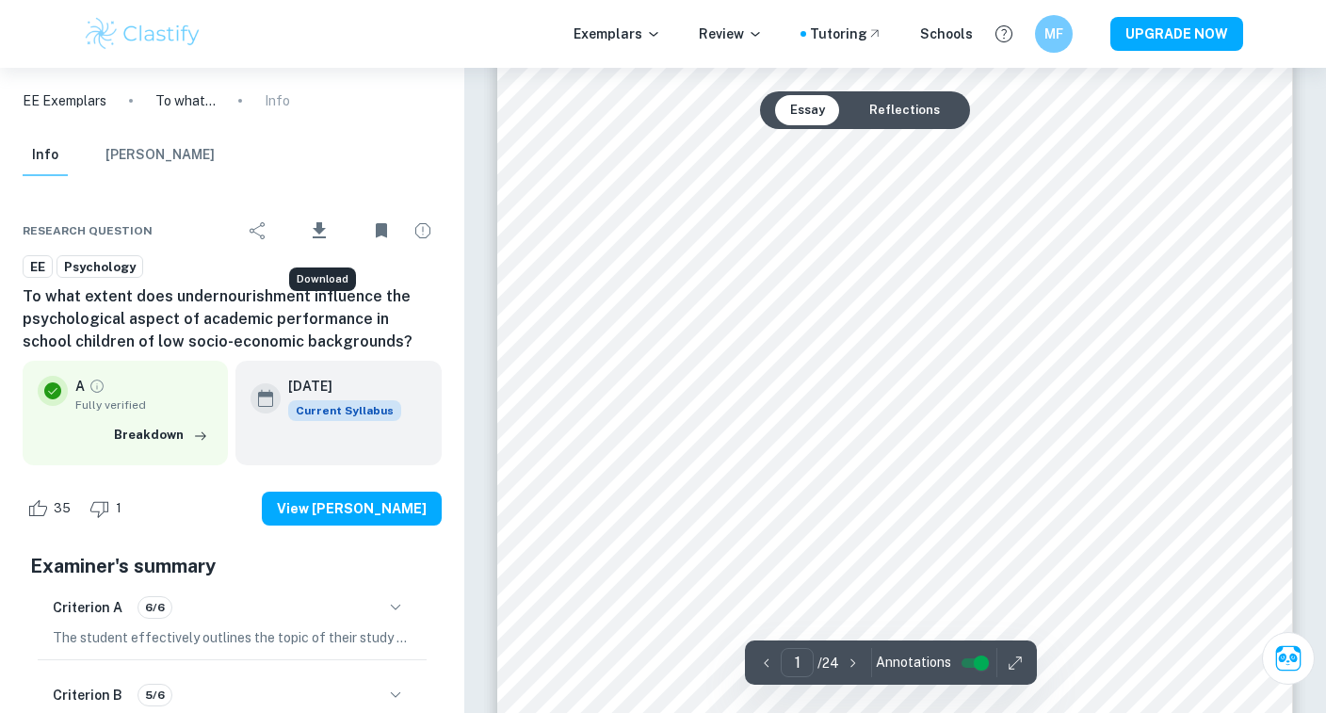
click at [330, 228] on icon "Download" at bounding box center [319, 230] width 23 height 23
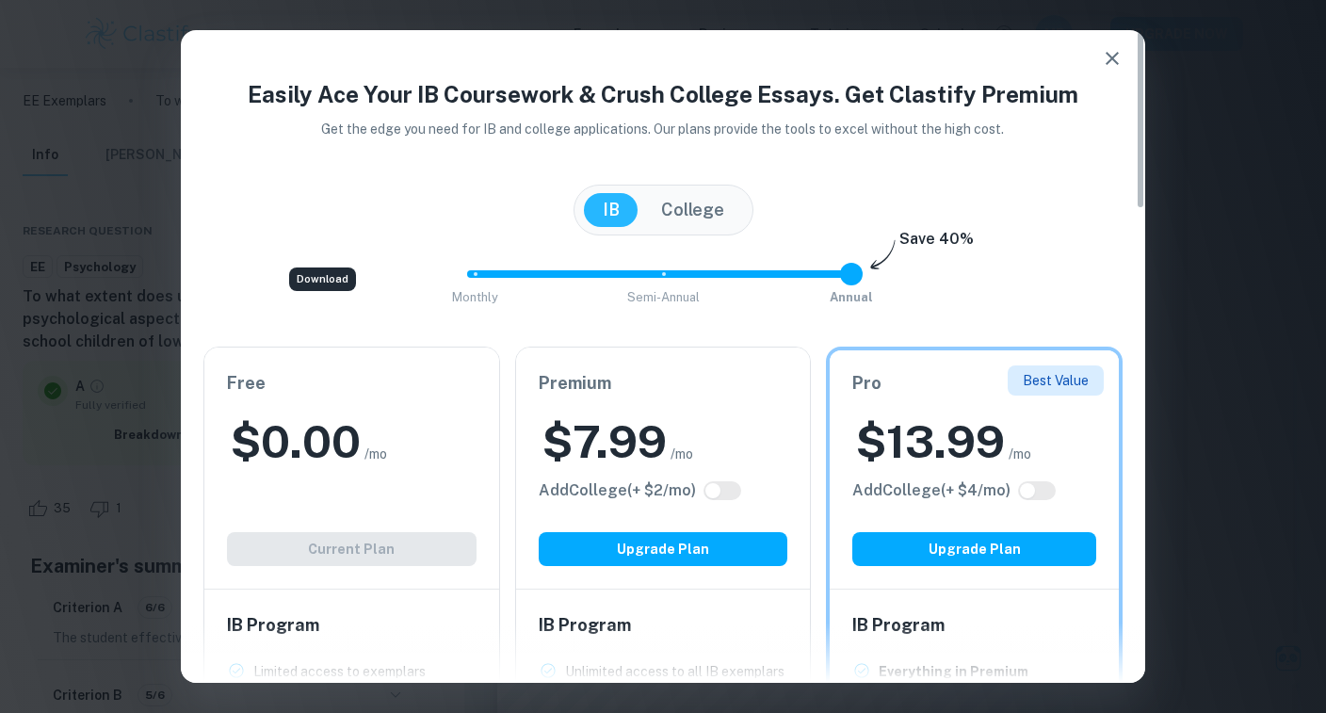
click at [305, 561] on div "Free $ 0.00 /mo Add College (+ $ 2 /mo) Current Plan" at bounding box center [351, 467] width 295 height 241
click at [1114, 62] on icon "button" at bounding box center [1112, 58] width 23 height 23
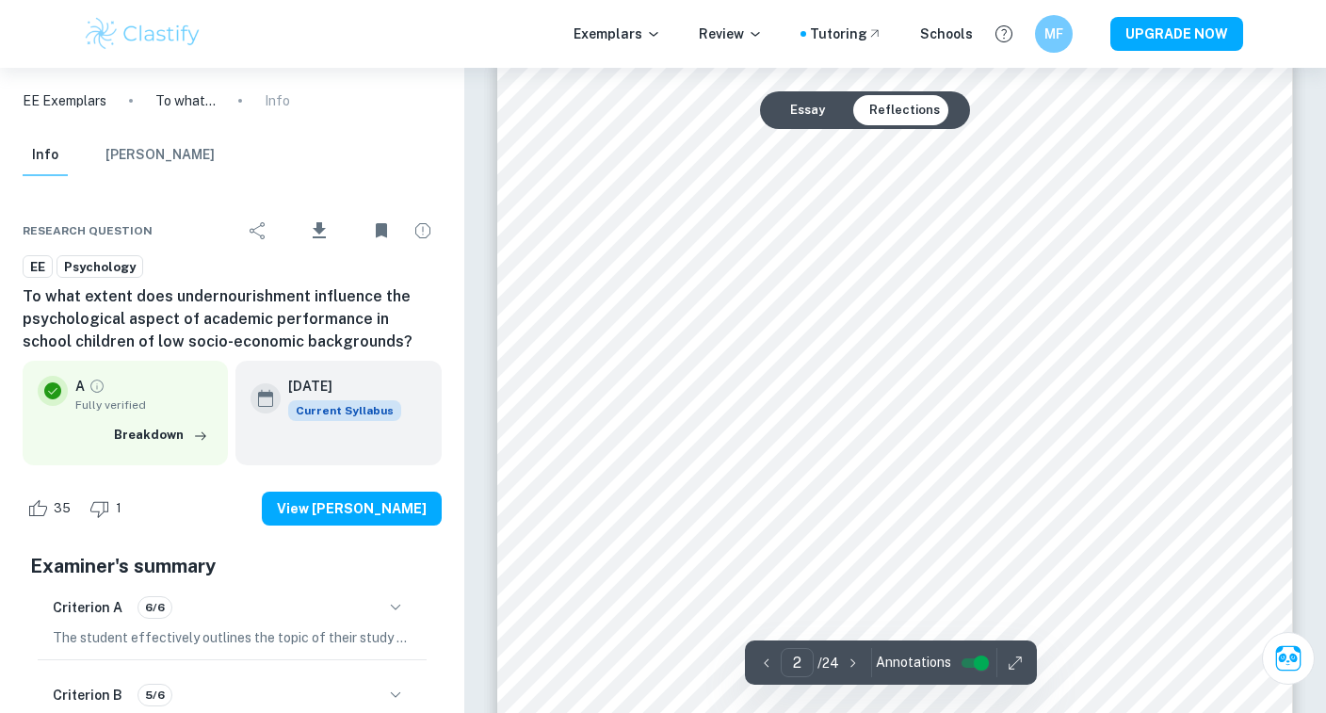
scroll to position [1322, 0]
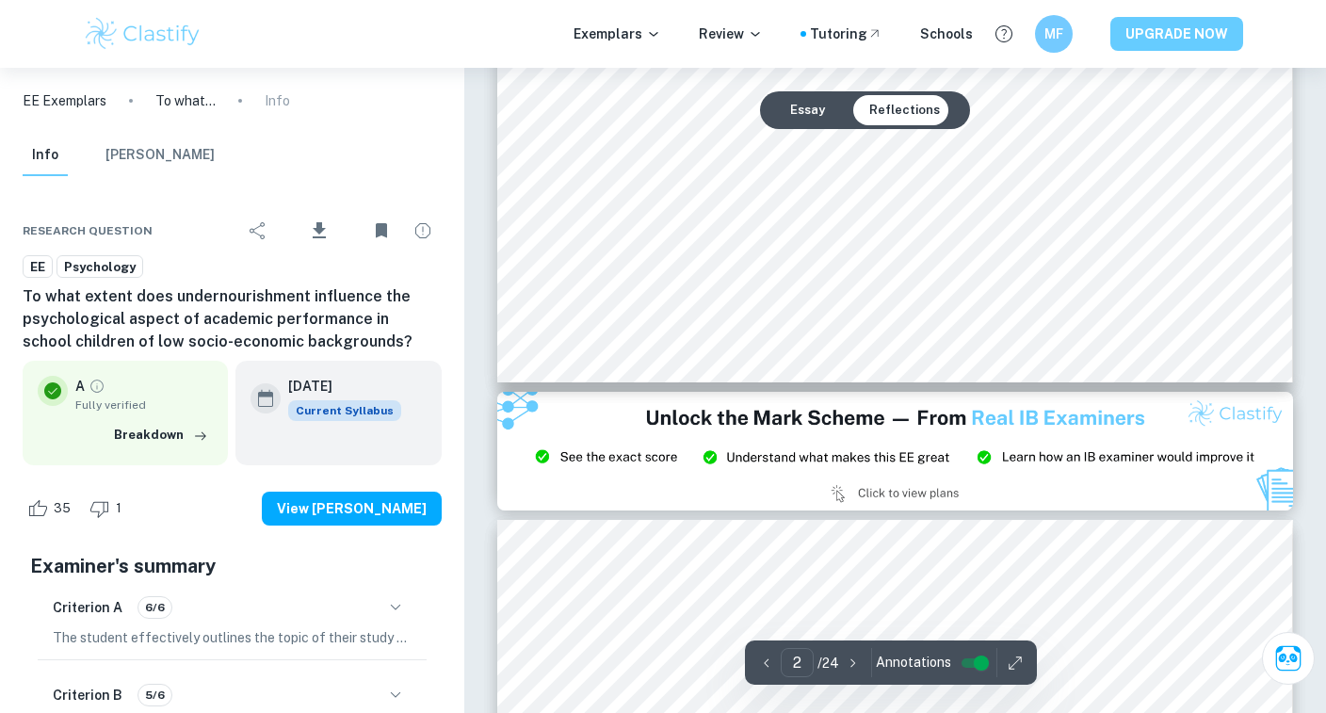
type input "3"
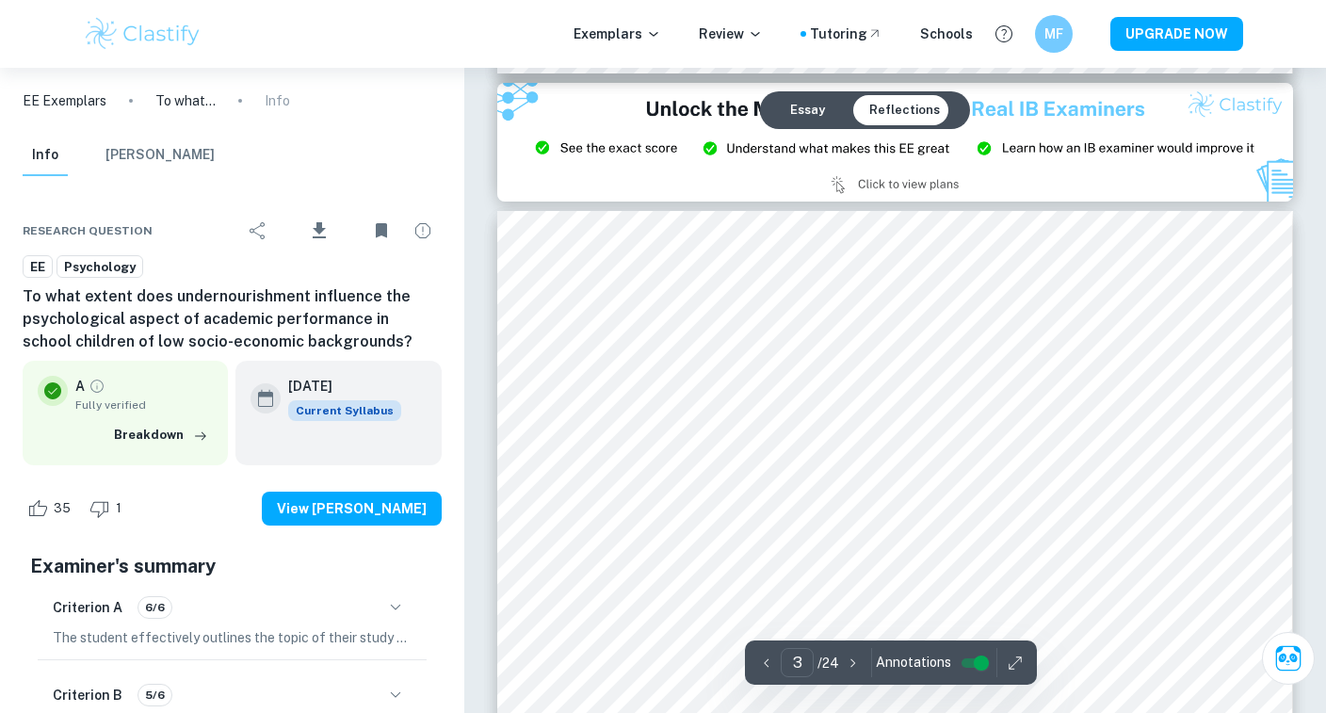
scroll to position [2386, 0]
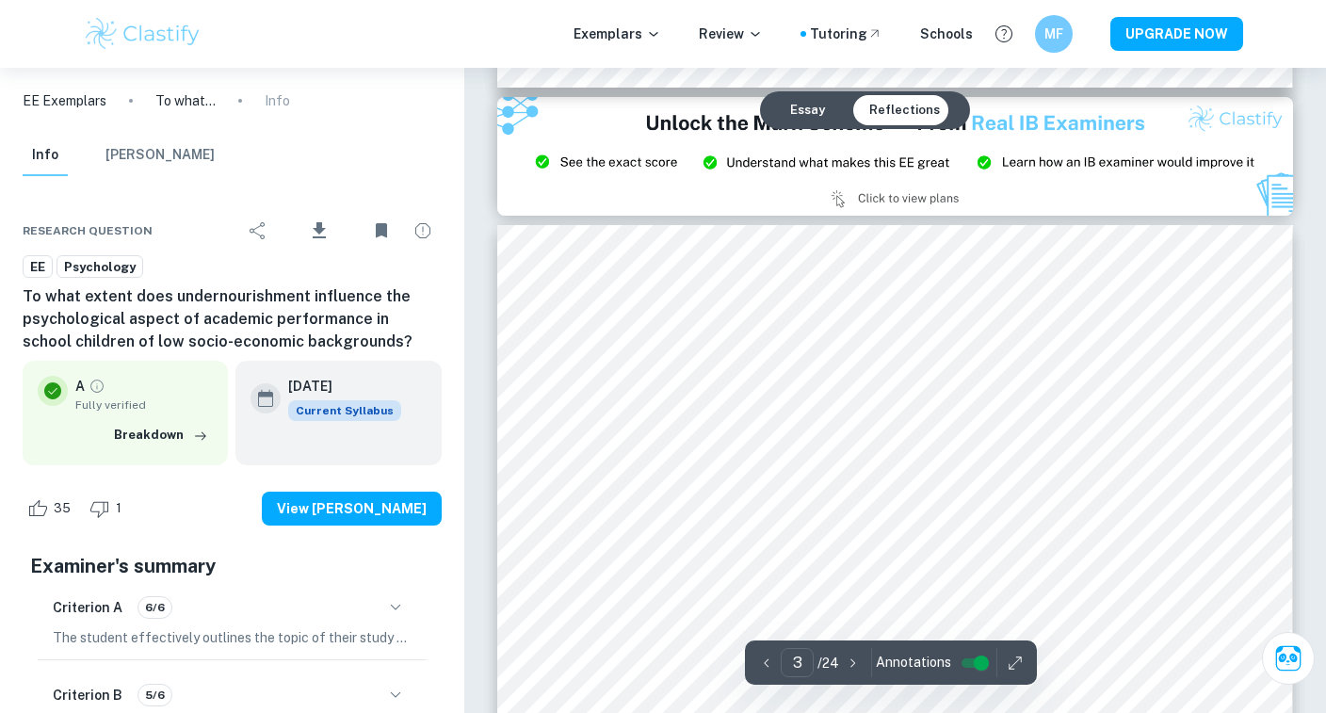
click at [169, 160] on button "[PERSON_NAME]" at bounding box center [159, 155] width 109 height 41
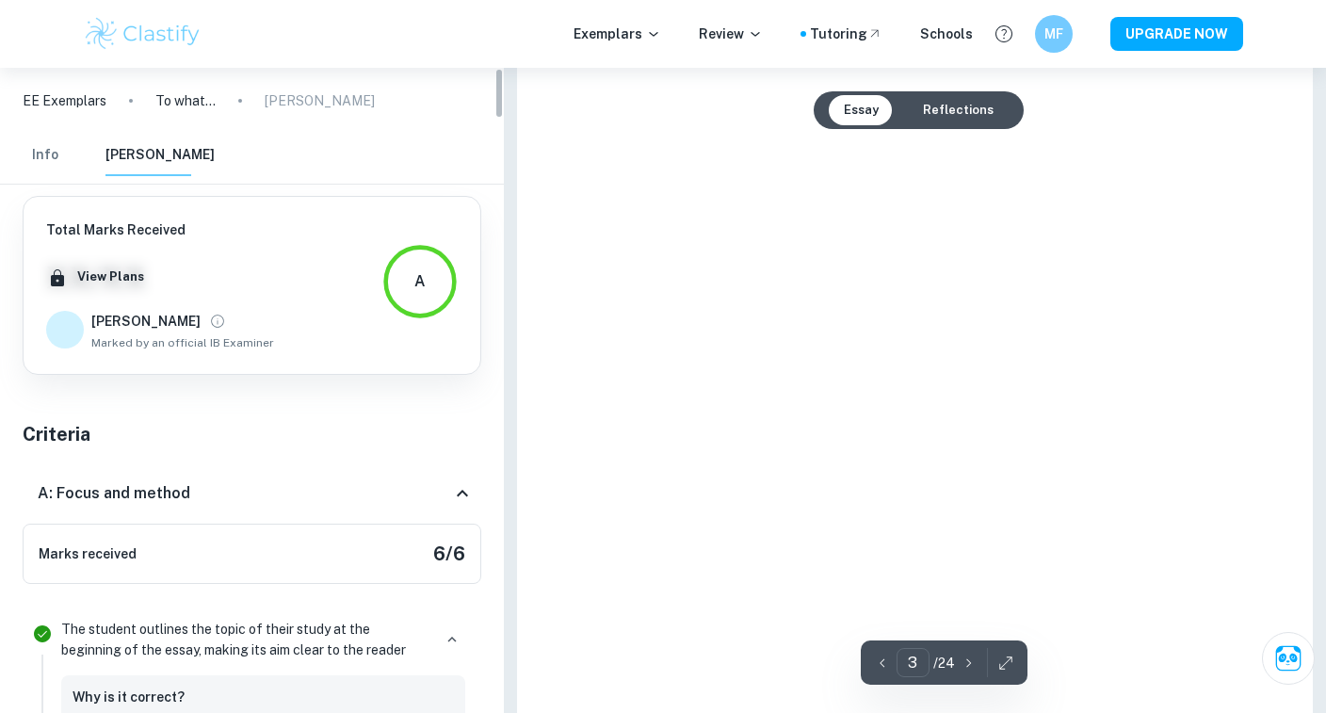
type input "3"
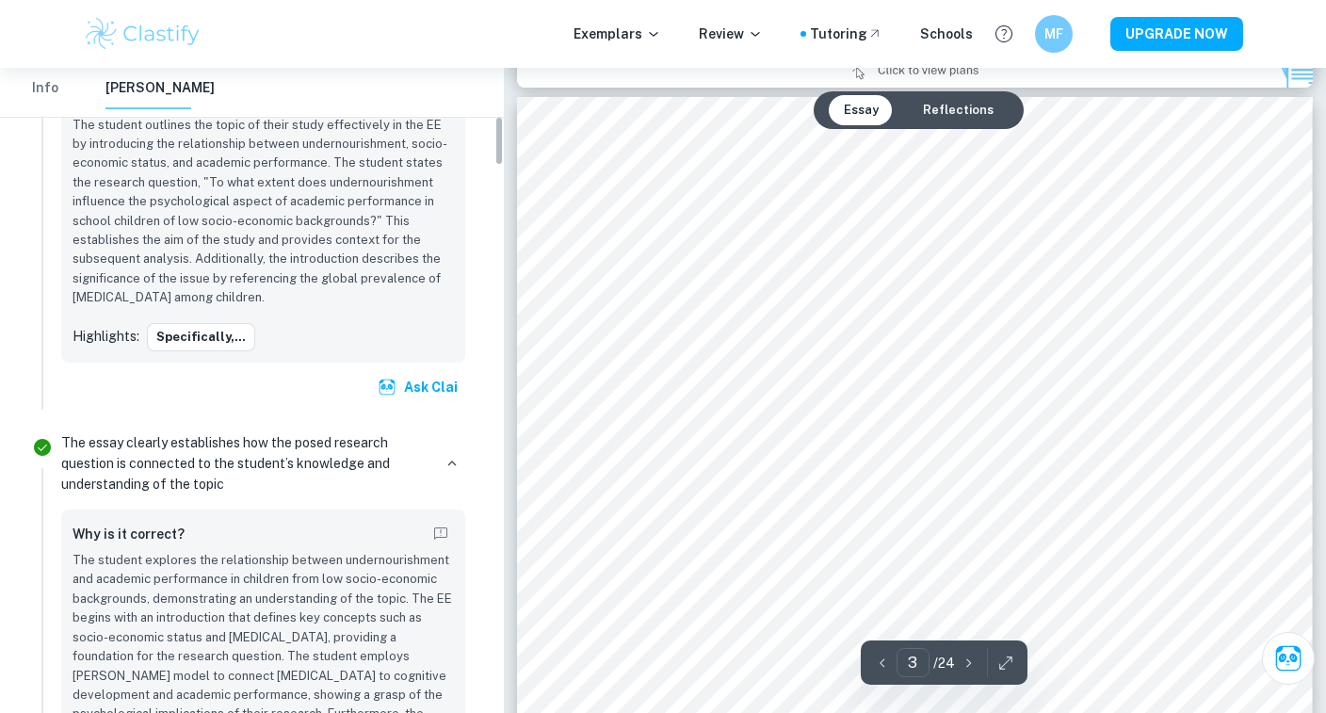
scroll to position [641, 0]
